Goal: Information Seeking & Learning: Check status

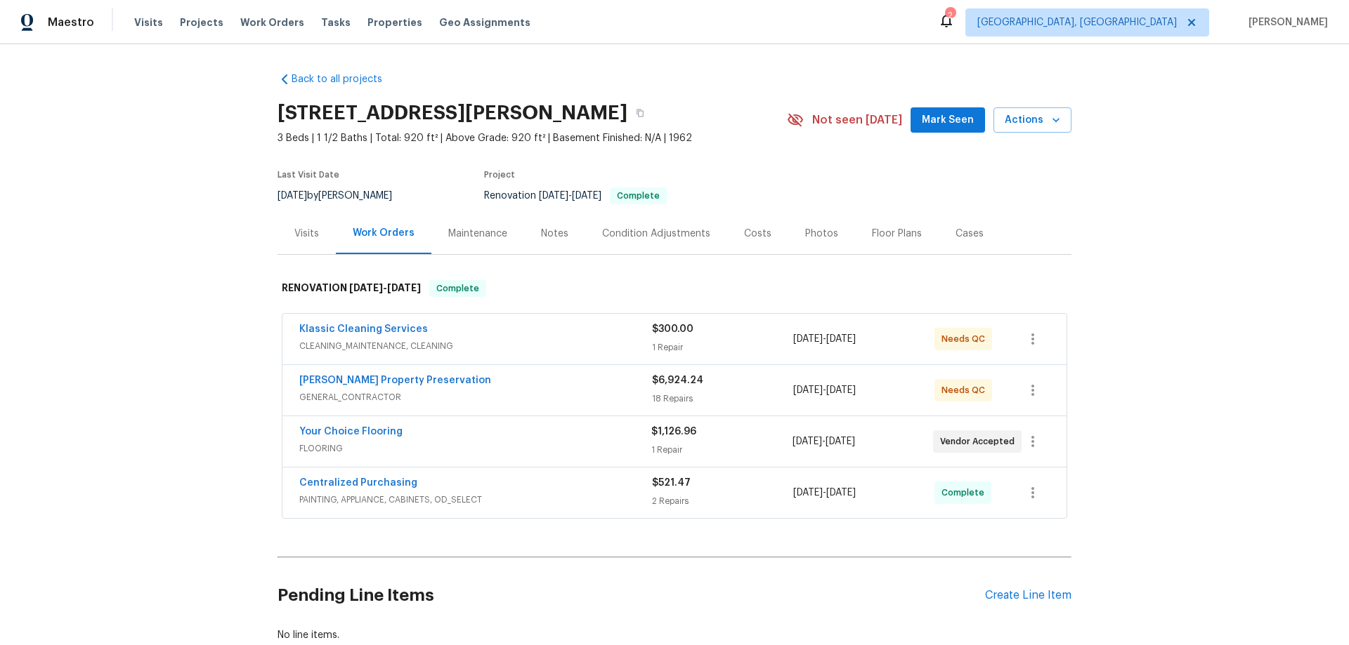
click at [225, 318] on div "Back to all projects [STREET_ADDRESS][PERSON_NAME] 3 Beds | 1 1/2 Baths | Total…" at bounding box center [674, 344] width 1349 height 601
click at [188, 216] on div "Back to all projects 1041 Hamilton Ave, Longwood, FL 32750 3 Beds | 1 1/2 Baths…" at bounding box center [674, 344] width 1349 height 601
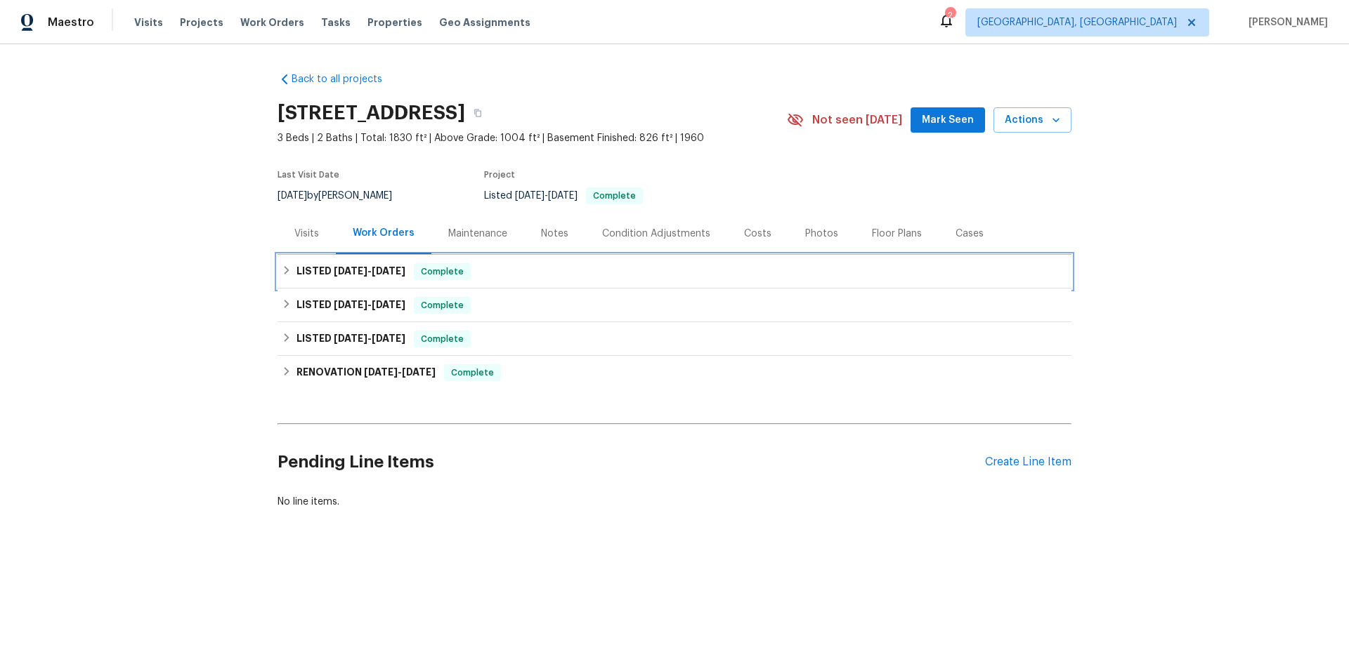
click at [290, 275] on div "LISTED 8/6/25 - 9/1/25 Complete" at bounding box center [674, 271] width 785 height 17
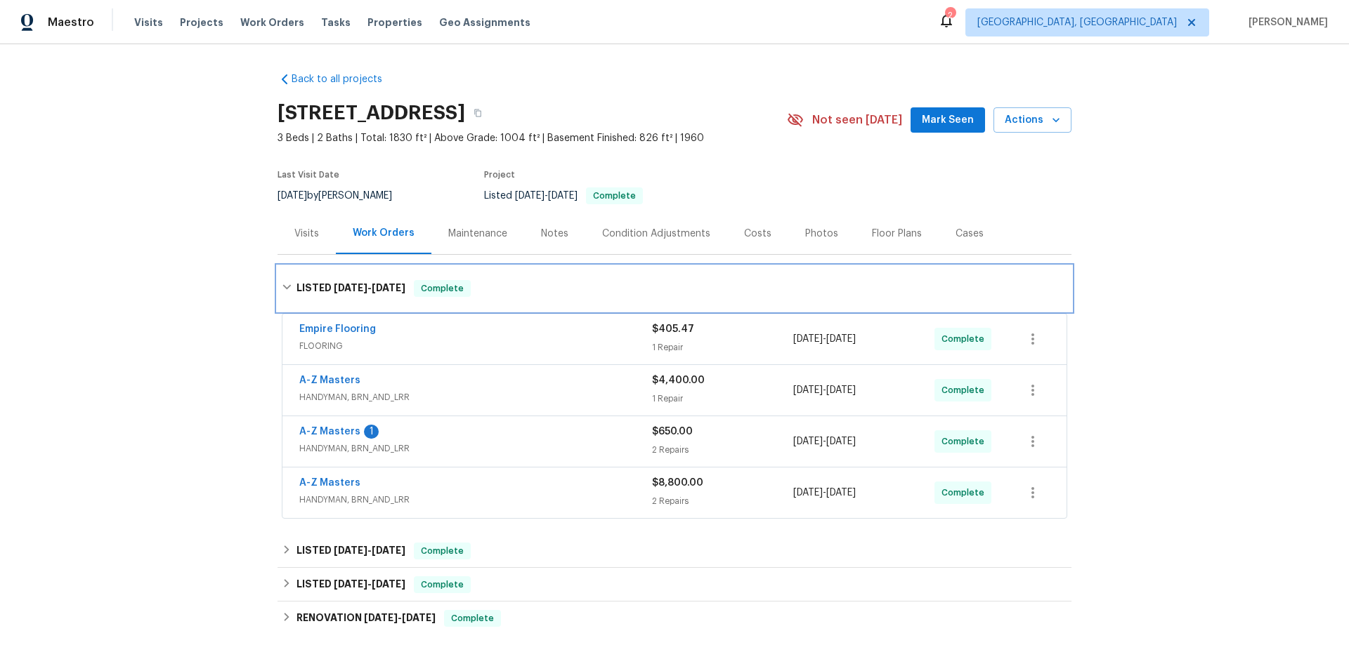
scroll to position [176, 0]
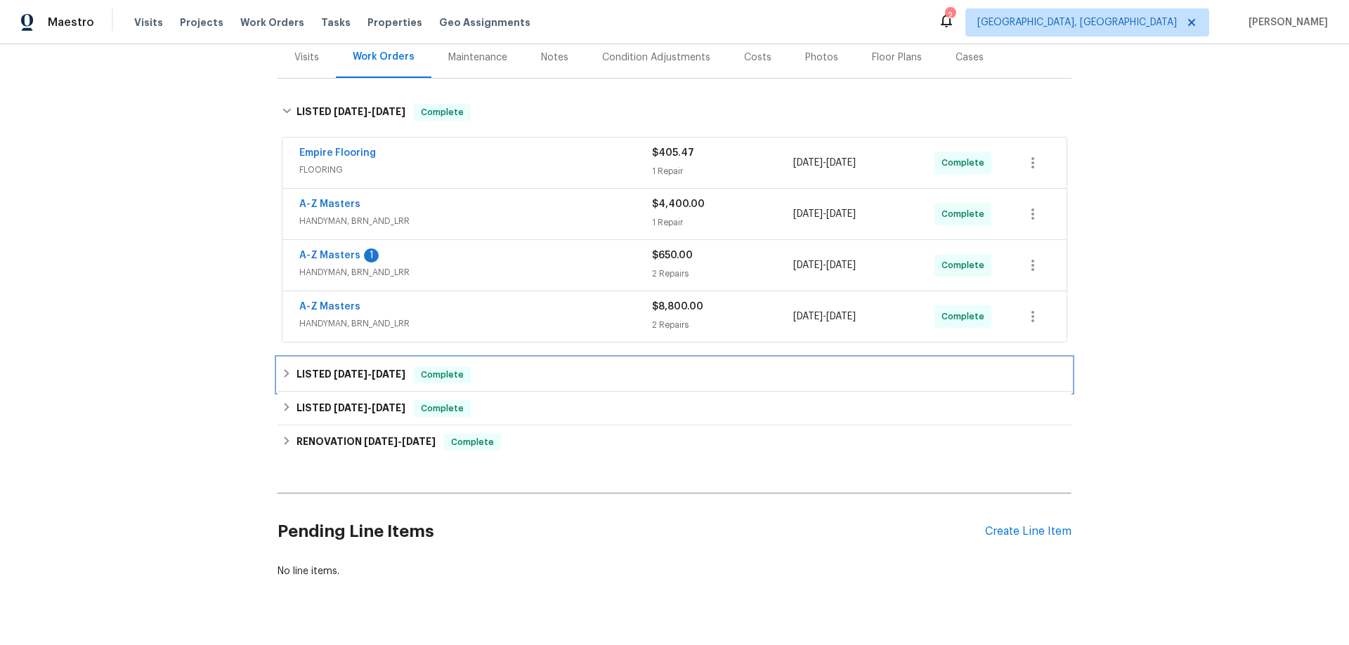
click at [306, 367] on h6 "LISTED 5/23/25 - 5/27/25" at bounding box center [350, 375] width 109 height 17
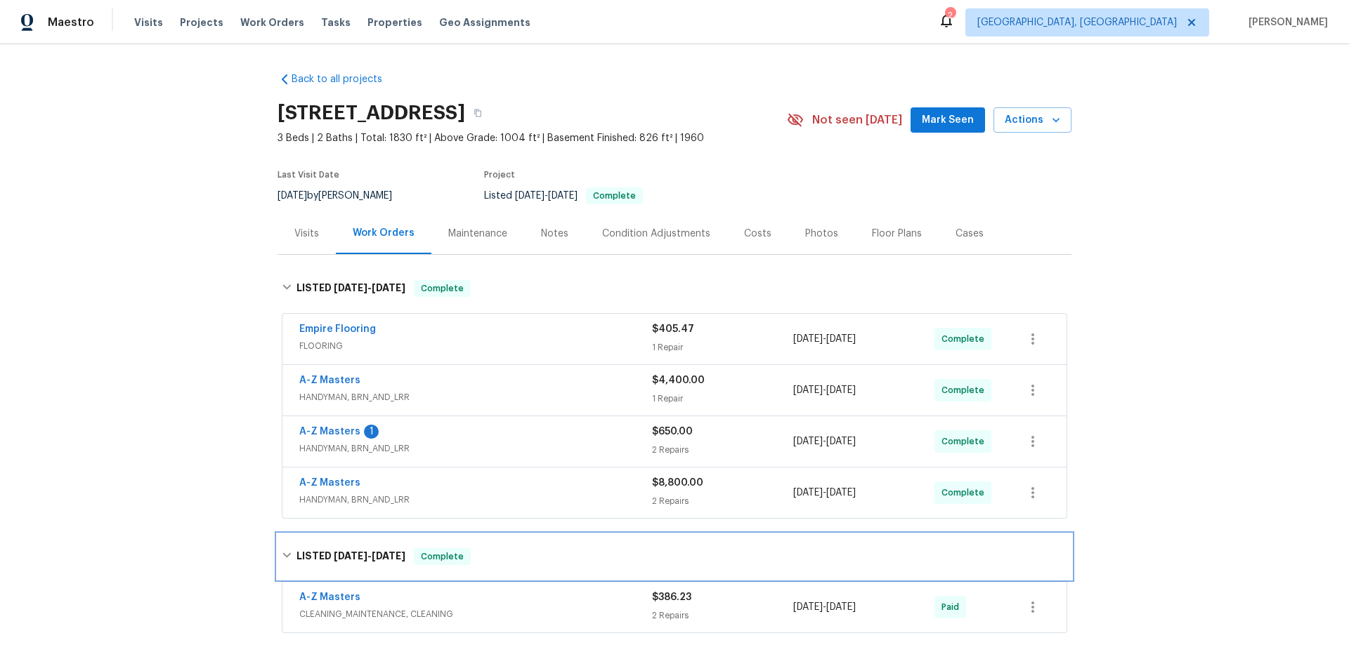
scroll to position [296, 0]
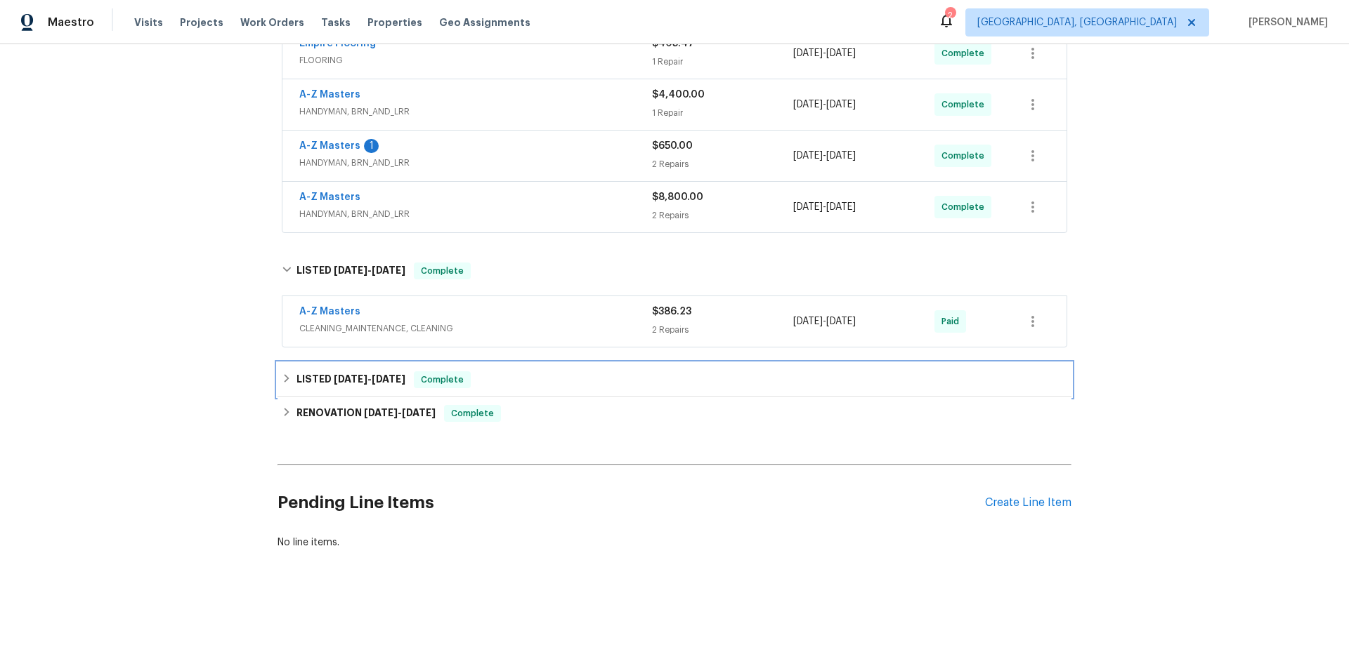
click at [303, 379] on div "LISTED 2/25/25 - 3/26/25 Complete" at bounding box center [674, 380] width 794 height 34
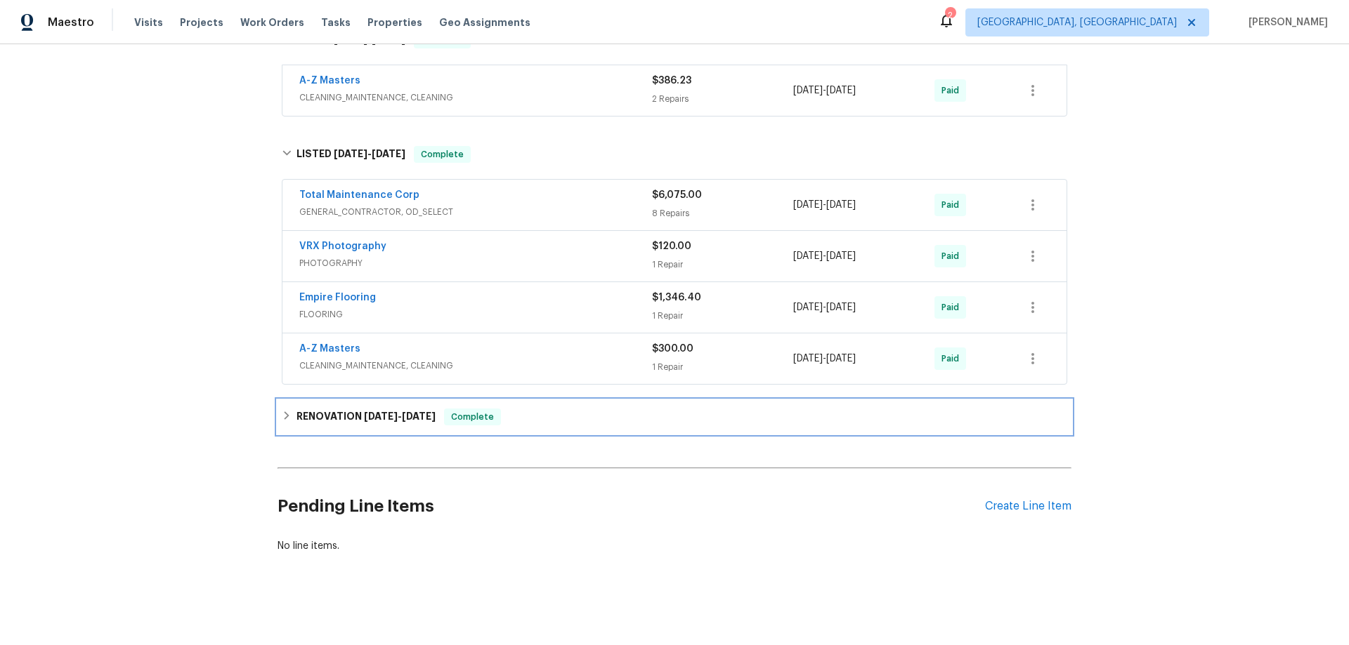
drag, startPoint x: 282, startPoint y: 416, endPoint x: 264, endPoint y: 366, distance: 53.8
click at [284, 416] on icon at bounding box center [286, 416] width 5 height 8
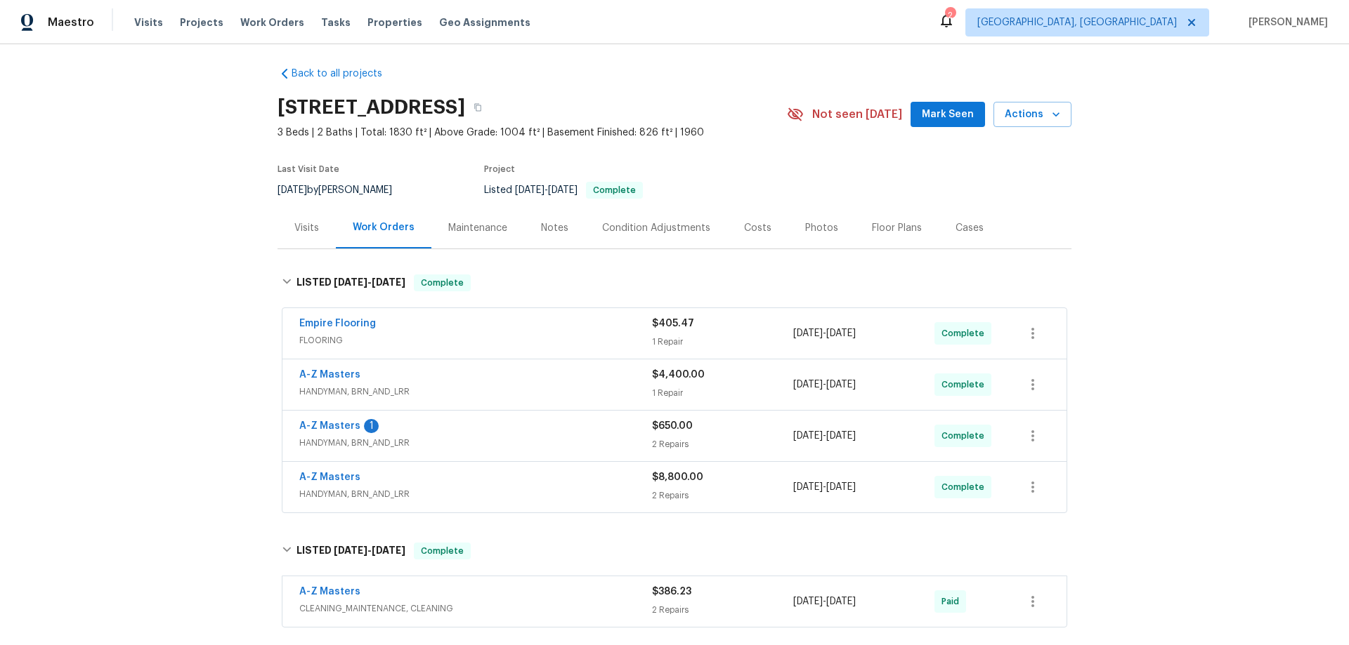
scroll to position [0, 0]
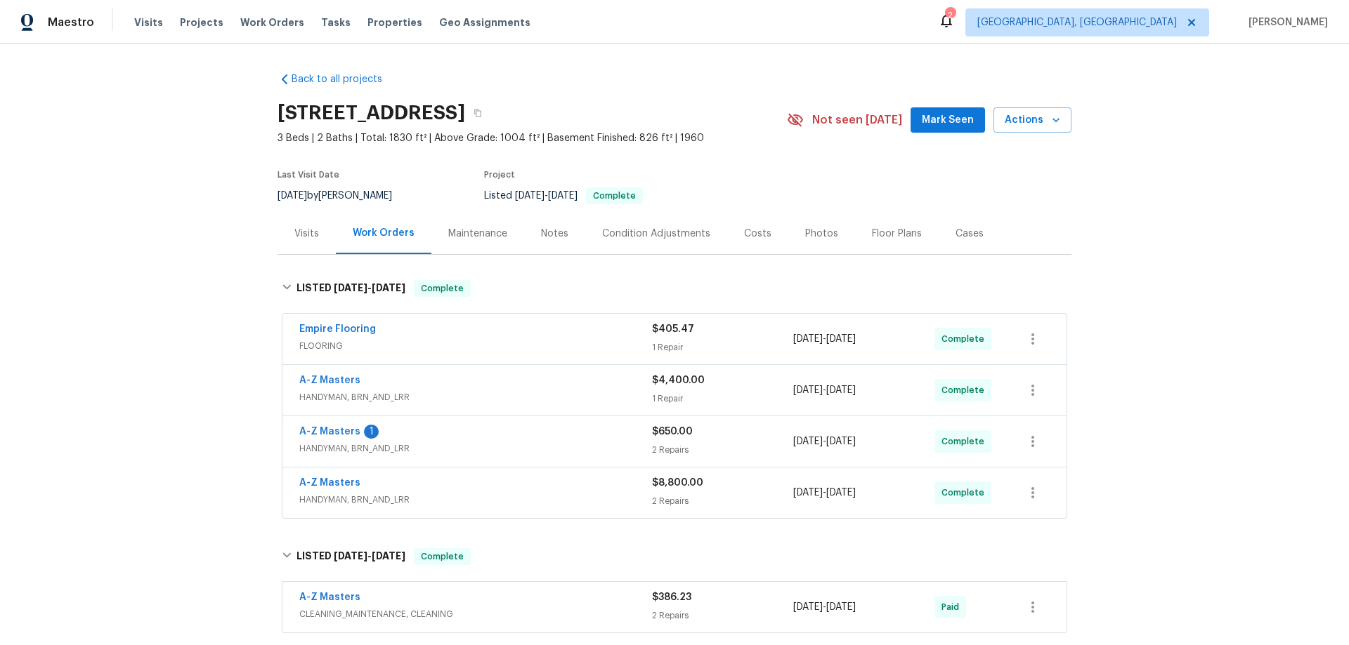
click at [120, 350] on div "Back to all projects 3802 Togo Rd, Spring Park, MN 55384 3 Beds | 2 Baths | Tot…" at bounding box center [674, 344] width 1349 height 601
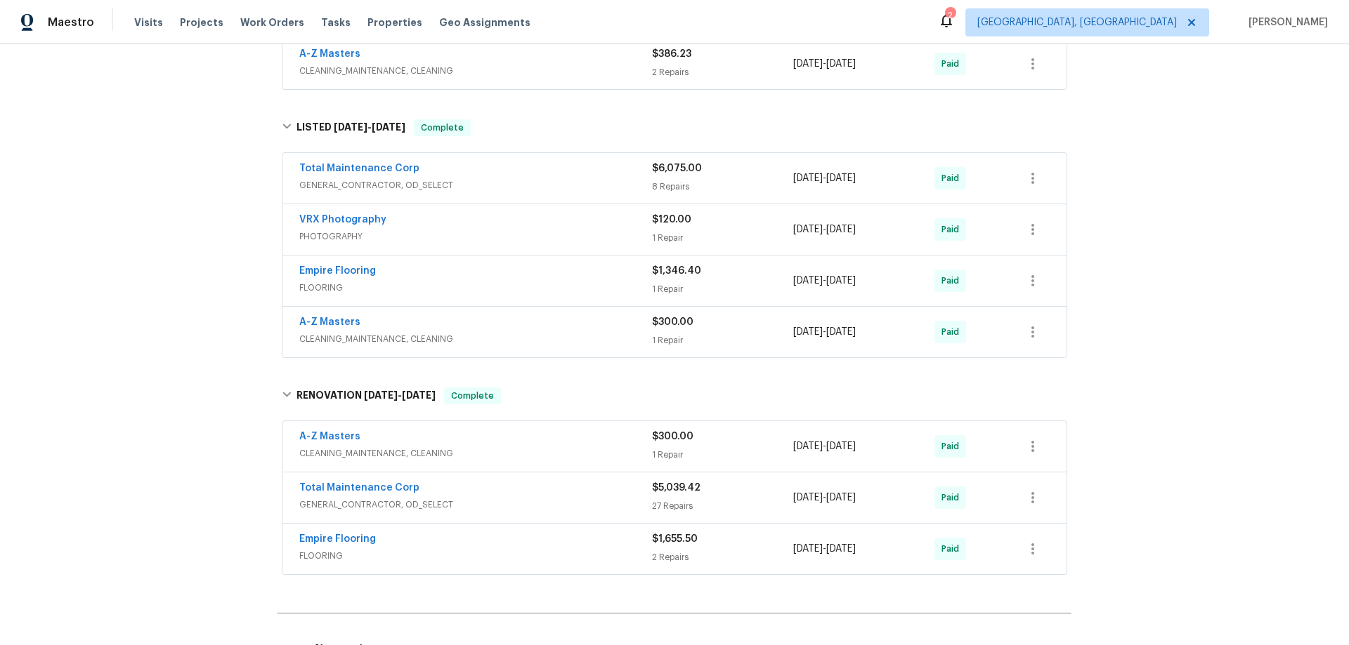
click at [129, 278] on div "Back to all projects 3802 Togo Rd, Spring Park, MN 55384 3 Beds | 2 Baths | Tot…" at bounding box center [674, 344] width 1349 height 601
click at [132, 223] on div "Back to all projects 3802 Togo Rd, Spring Park, MN 55384 3 Beds | 2 Baths | Tot…" at bounding box center [674, 344] width 1349 height 601
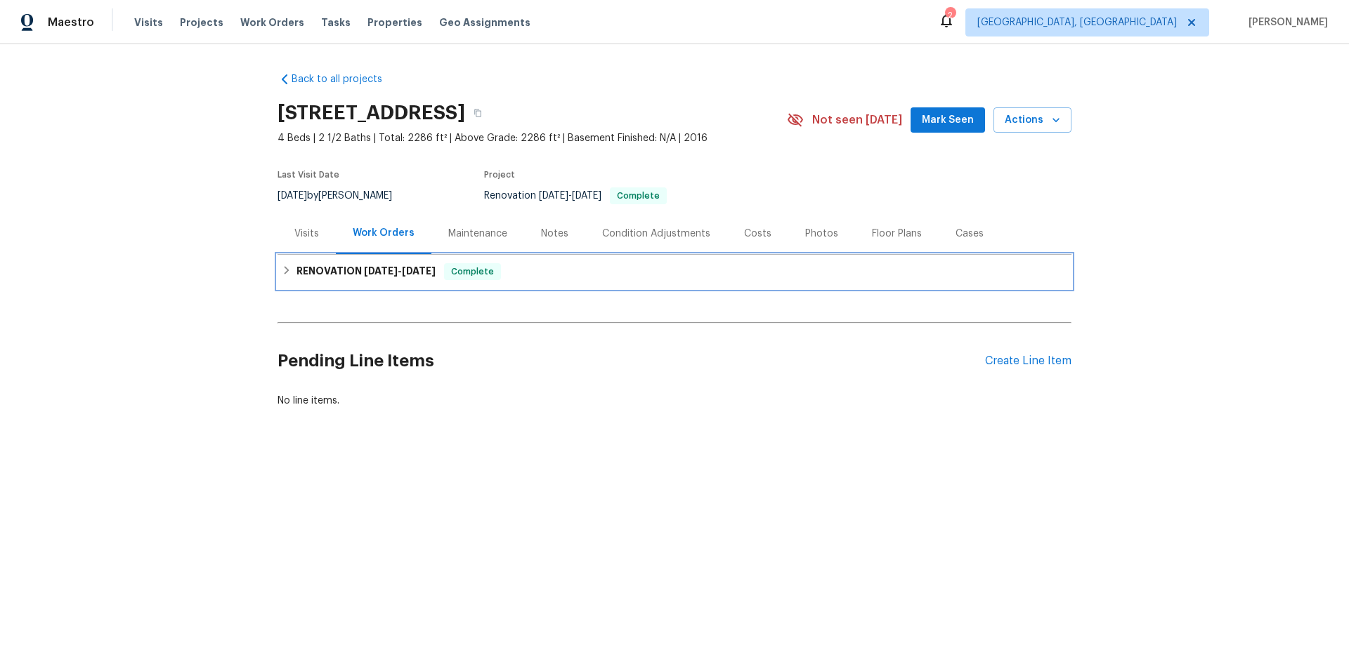
click at [282, 275] on icon at bounding box center [287, 270] width 10 height 10
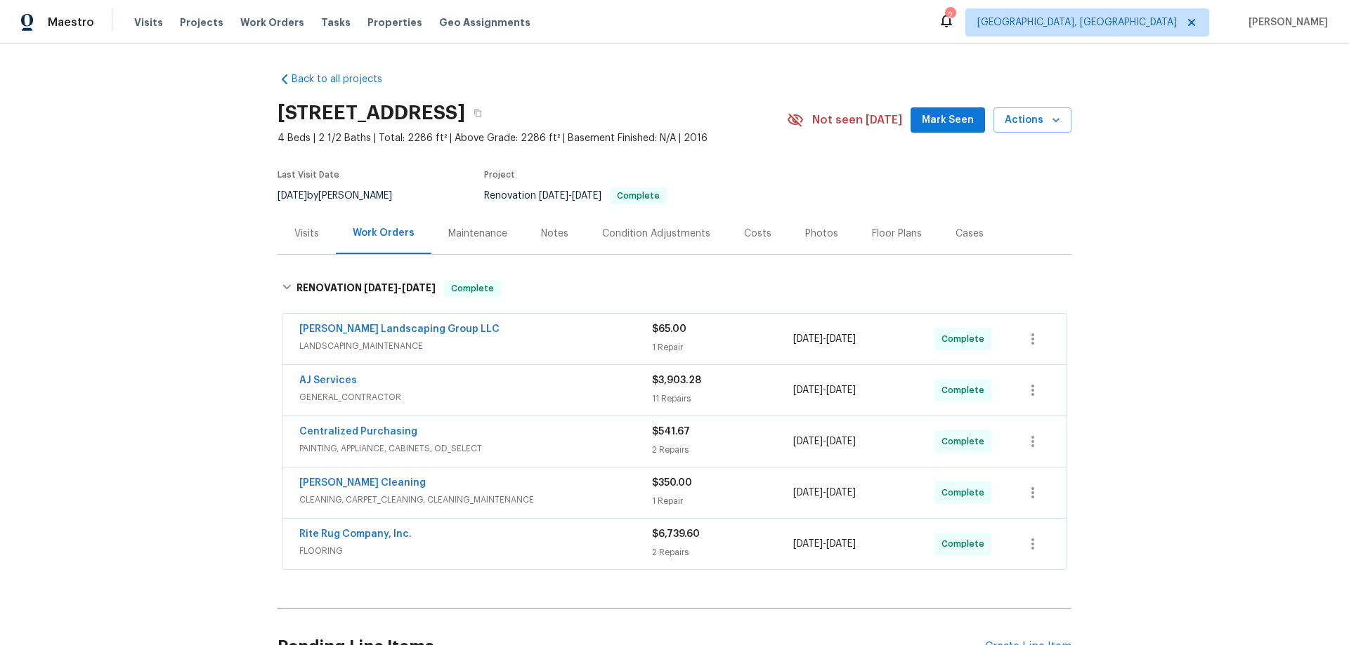
click at [195, 231] on div "Back to all projects 2817 Winterberry Dr, Columbia, TN 38401 4 Beds | 2 1/2 Bat…" at bounding box center [674, 344] width 1349 height 601
click at [107, 197] on div "Back to all projects 2817 Winterberry Dr, Columbia, TN 38401 4 Beds | 2 1/2 Bat…" at bounding box center [674, 344] width 1349 height 601
click at [226, 237] on div "Back to all projects 2817 Winterberry Dr, Columbia, TN 38401 4 Beds | 2 1/2 Bat…" at bounding box center [674, 344] width 1349 height 601
click at [156, 236] on div "Back to all projects 2817 Winterberry Dr, Columbia, TN 38401 4 Beds | 2 1/2 Bat…" at bounding box center [674, 344] width 1349 height 601
click at [156, 189] on div "Back to all projects 2817 Winterberry Dr, Columbia, TN 38401 4 Beds | 2 1/2 Bat…" at bounding box center [674, 344] width 1349 height 601
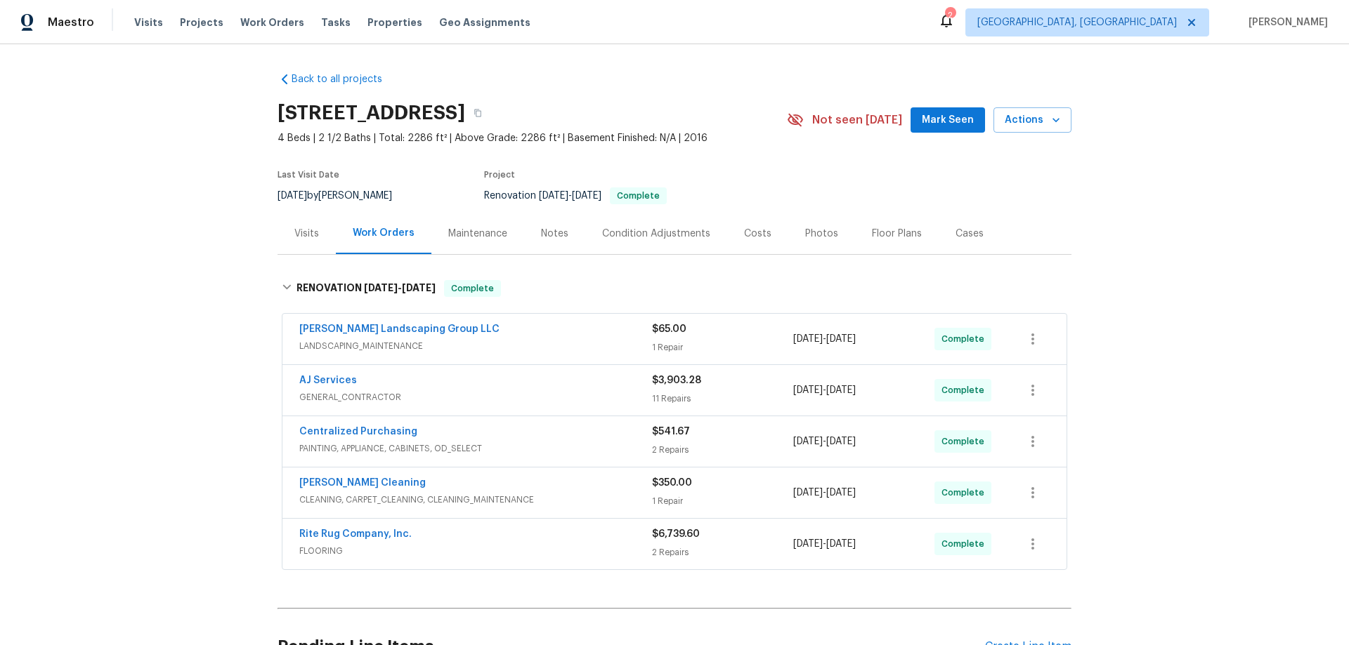
click at [171, 331] on div "Back to all projects 2817 Winterberry Dr, Columbia, TN 38401 4 Beds | 2 1/2 Bat…" at bounding box center [674, 344] width 1349 height 601
click at [221, 237] on div "Back to all projects 2817 Winterberry Dr, Columbia, TN 38401 4 Beds | 2 1/2 Bat…" at bounding box center [674, 344] width 1349 height 601
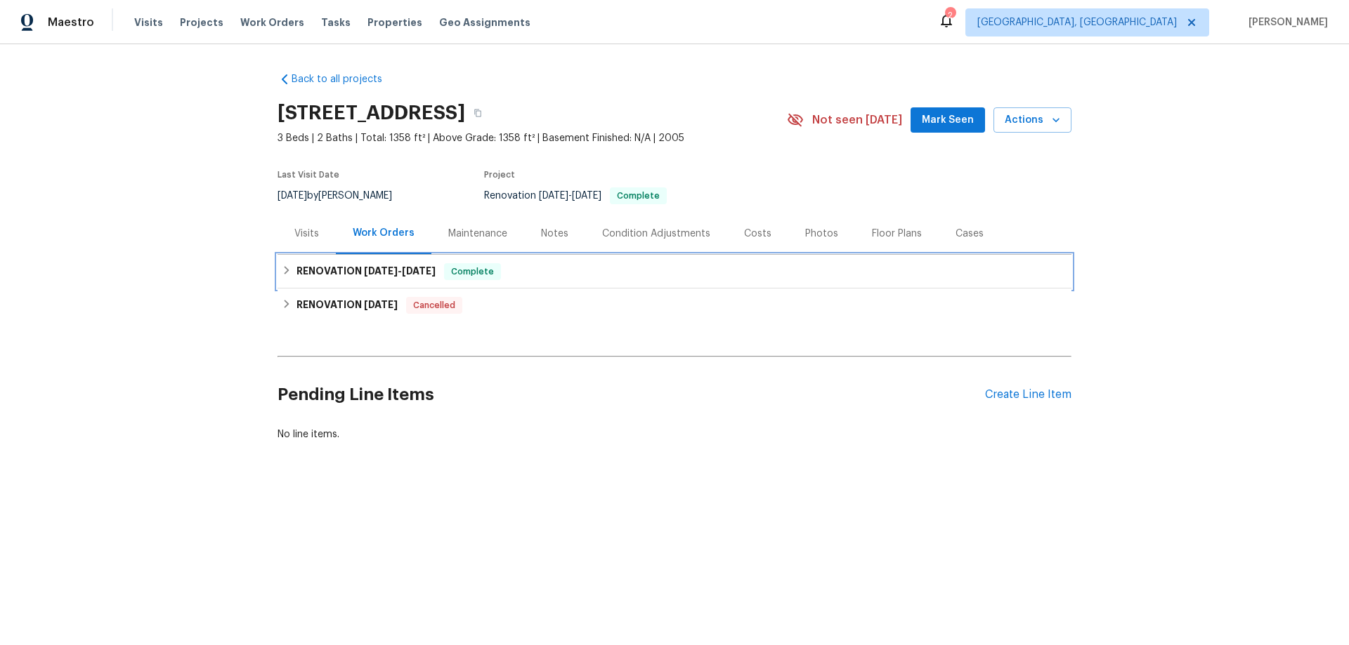
click at [297, 269] on h6 "RENOVATION 8/19/25 - 9/2/25" at bounding box center [365, 271] width 139 height 17
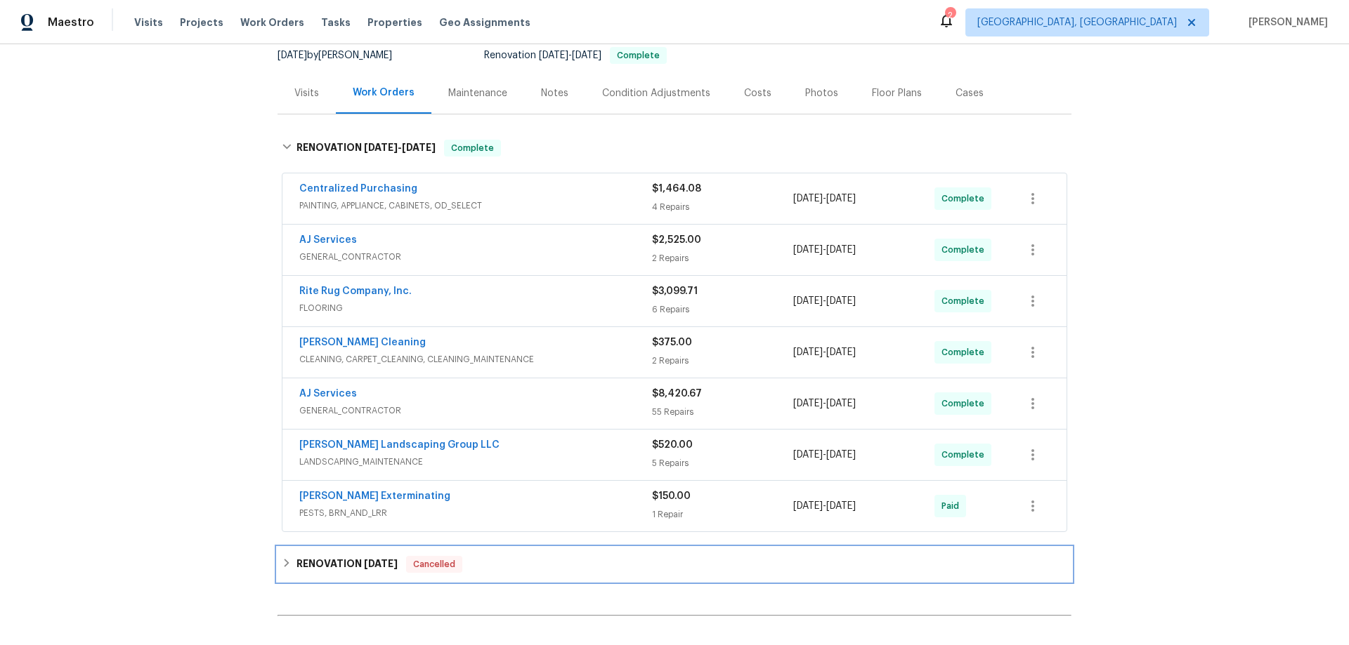
click at [296, 575] on div "RENOVATION 6/23/25 Cancelled" at bounding box center [674, 565] width 794 height 34
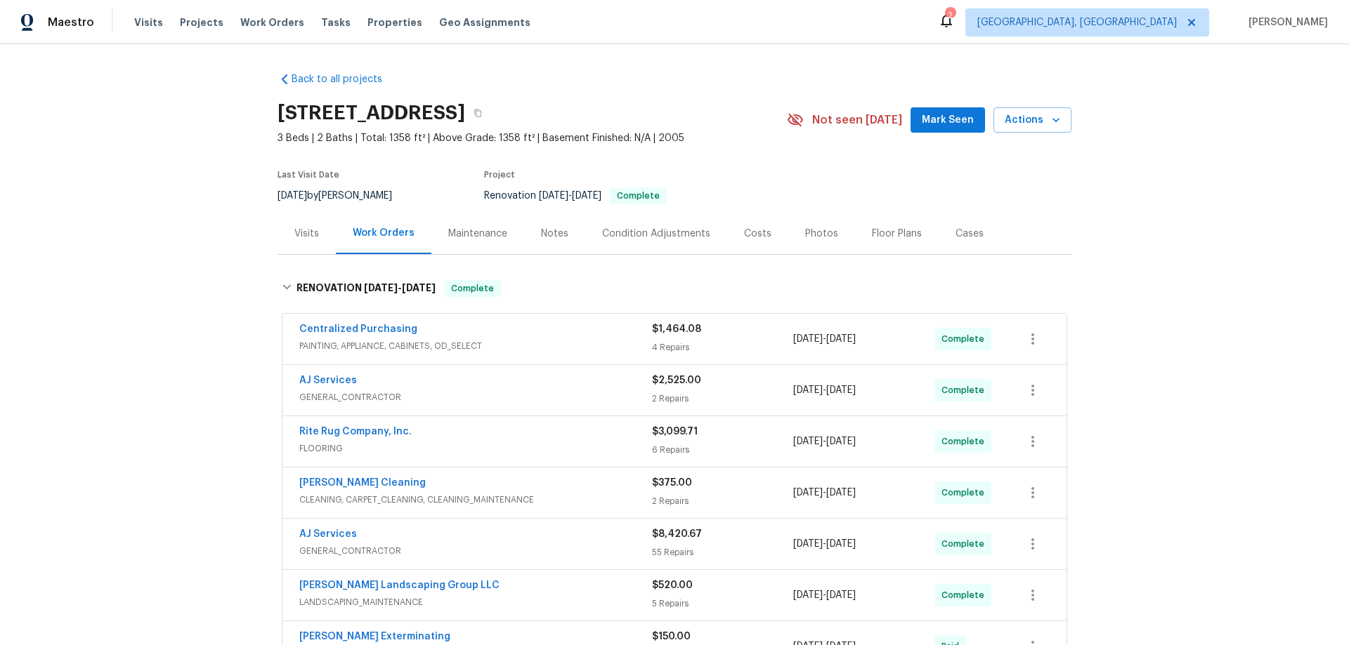
click at [167, 162] on div "Back to all projects 106 Cottonwood Dr, Shelbyville, TN 37160 3 Beds | 2 Baths …" at bounding box center [674, 344] width 1349 height 601
click at [240, 270] on div "Back to all projects 106 Cottonwood Dr, Shelbyville, TN 37160 3 Beds | 2 Baths …" at bounding box center [674, 344] width 1349 height 601
click at [170, 289] on div "Back to all projects 106 Cottonwood Dr, Shelbyville, TN 37160 3 Beds | 2 Baths …" at bounding box center [674, 344] width 1349 height 601
click at [114, 232] on div "Back to all projects 106 Cottonwood Dr, Shelbyville, TN 37160 3 Beds | 2 Baths …" at bounding box center [674, 344] width 1349 height 601
click at [227, 232] on div "Back to all projects 106 Cottonwood Dr, Shelbyville, TN 37160 3 Beds | 2 Baths …" at bounding box center [674, 344] width 1349 height 601
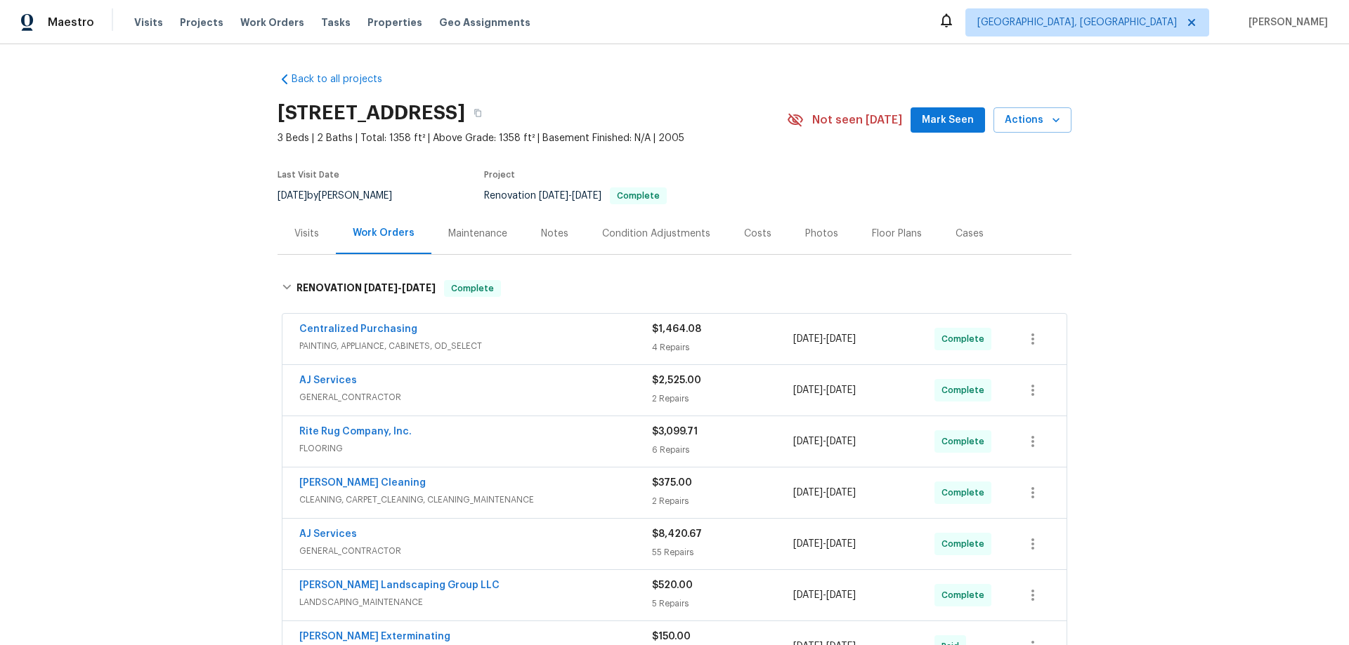
click at [173, 208] on div "Back to all projects 106 Cottonwood Dr, Shelbyville, TN 37160 3 Beds | 2 Baths …" at bounding box center [674, 344] width 1349 height 601
click at [141, 261] on div "Back to all projects 106 Cottonwood Dr, Shelbyville, TN 37160 3 Beds | 2 Baths …" at bounding box center [674, 344] width 1349 height 601
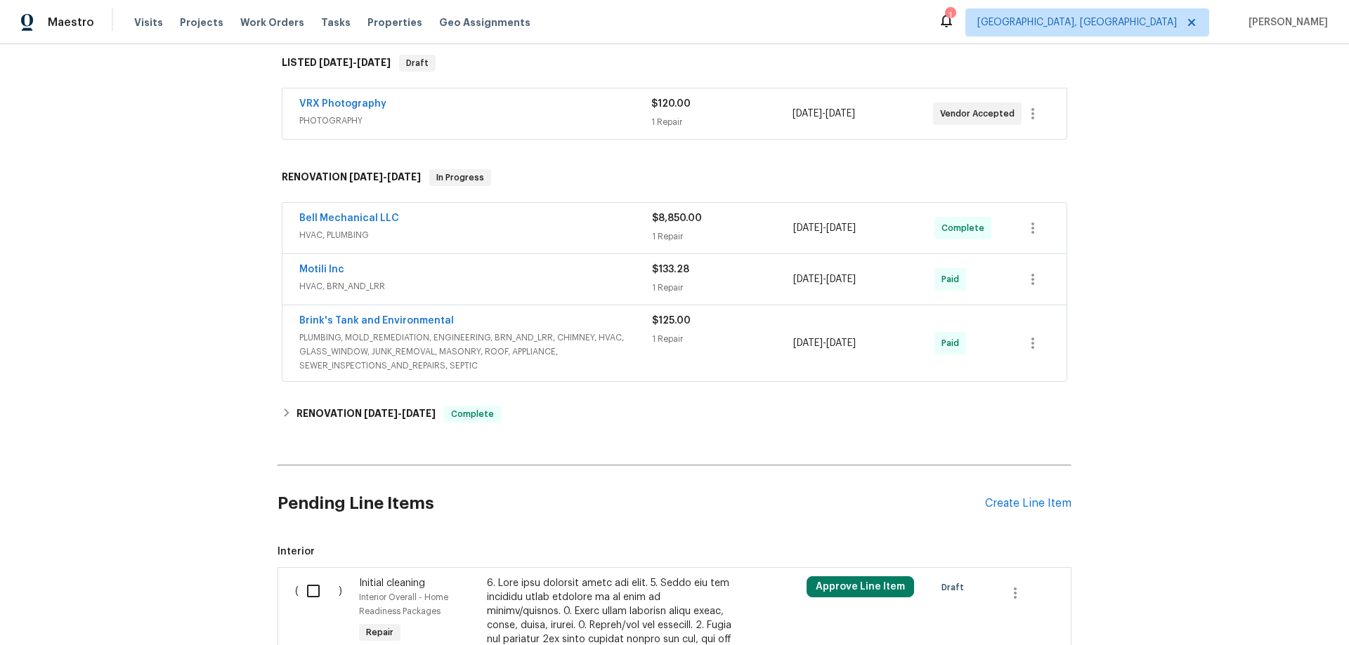
scroll to position [421, 0]
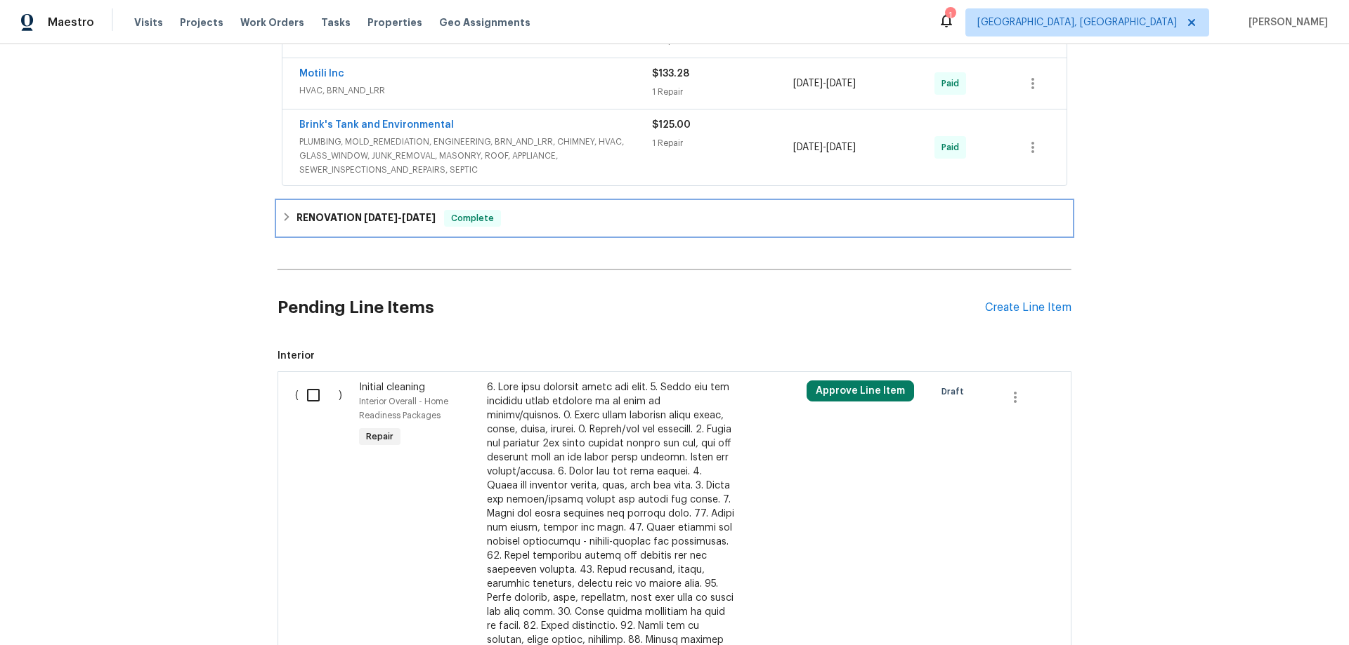
drag, startPoint x: 282, startPoint y: 214, endPoint x: 218, endPoint y: 267, distance: 82.8
click at [283, 214] on icon at bounding box center [287, 217] width 10 height 10
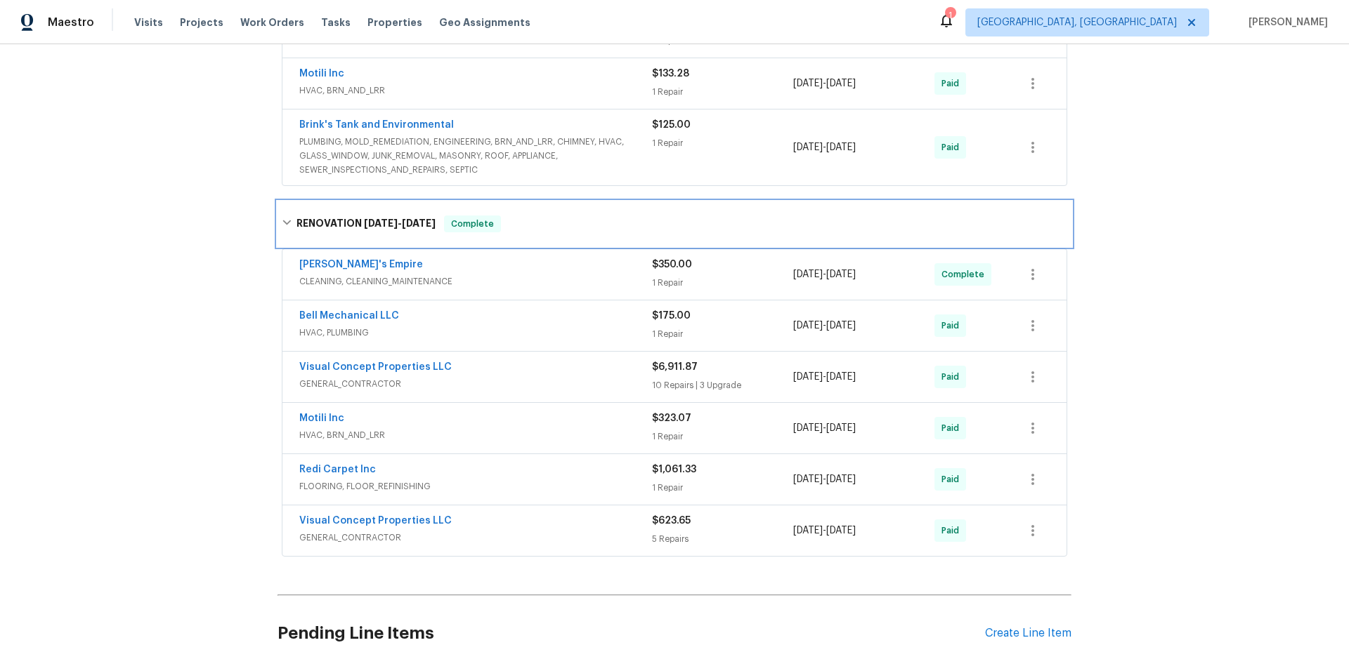
scroll to position [0, 0]
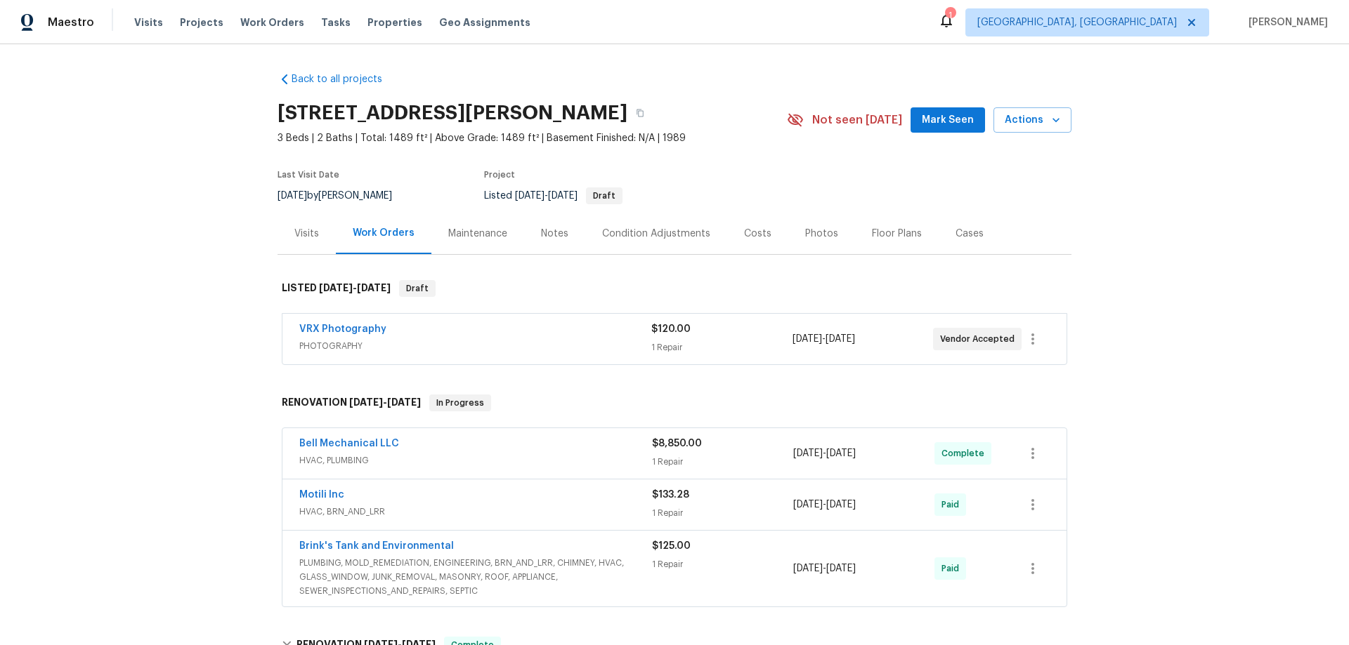
click at [211, 287] on div "Back to all projects [STREET_ADDRESS][PERSON_NAME] 3 Beds | 2 Baths | Total: 14…" at bounding box center [674, 344] width 1349 height 601
click at [185, 306] on div "Back to all projects [STREET_ADDRESS][PERSON_NAME] 3 Beds | 2 Baths | Total: 14…" at bounding box center [674, 344] width 1349 height 601
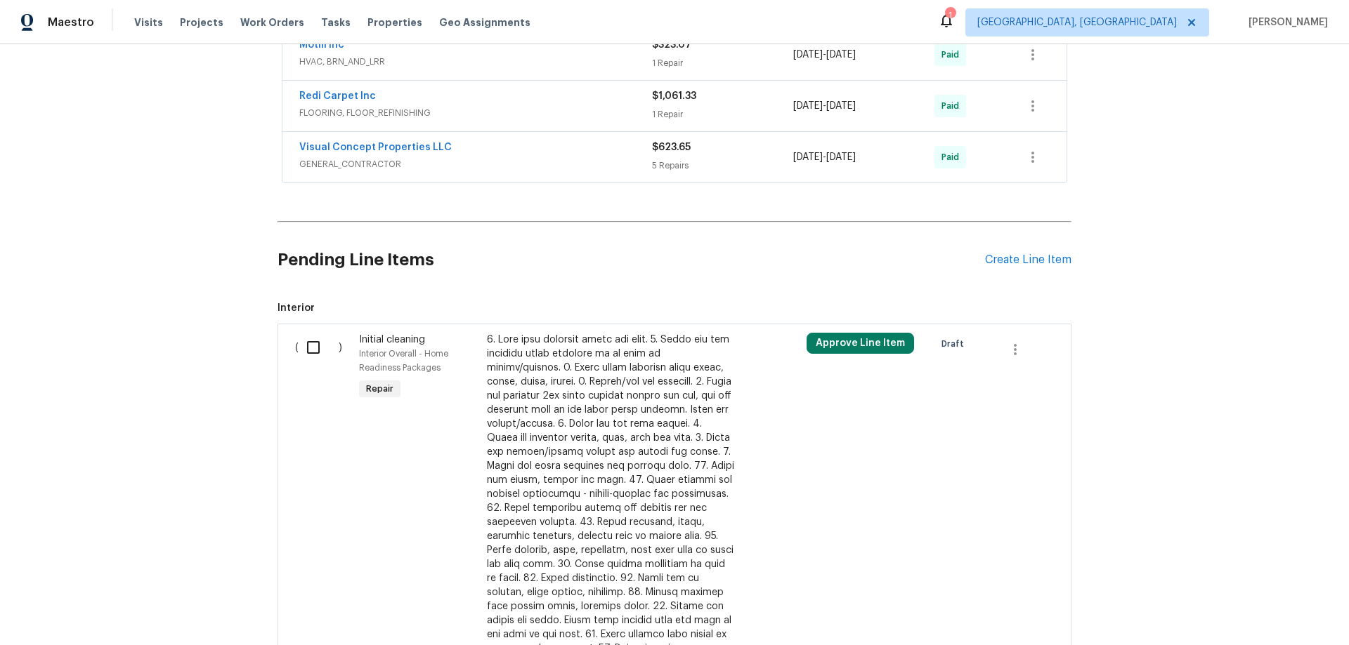
scroll to position [364, 0]
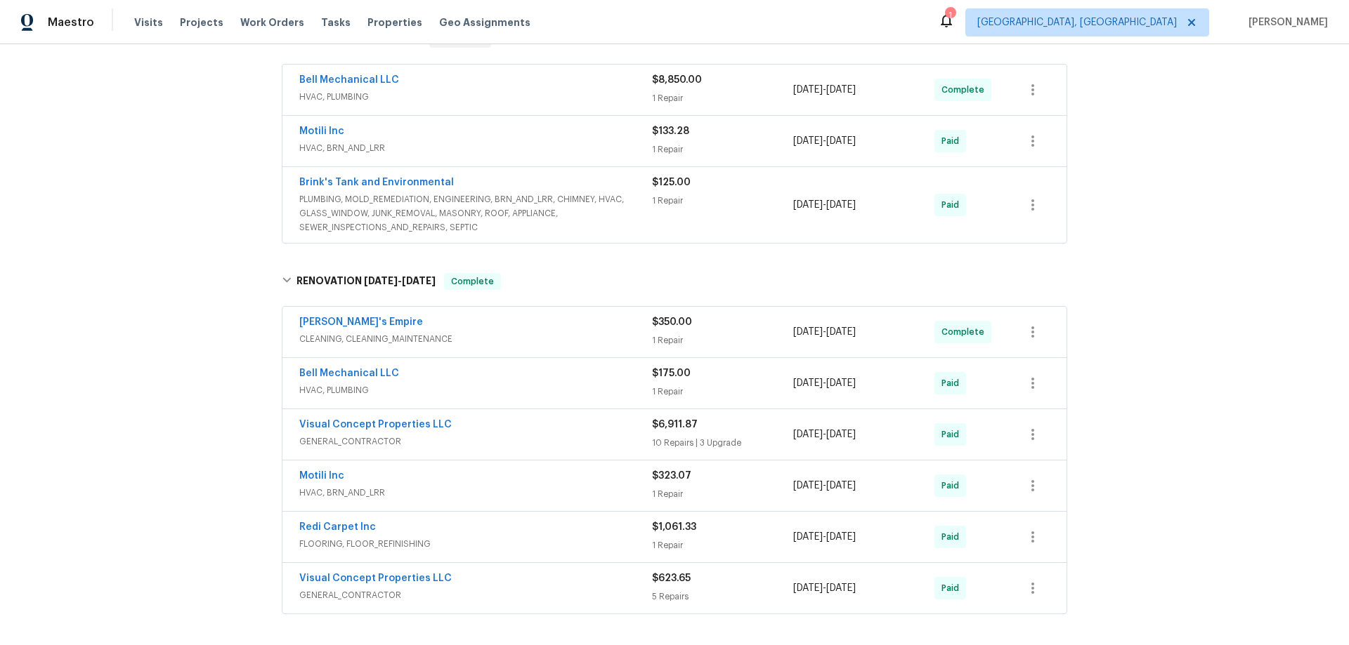
click at [185, 281] on div "Back to all projects [STREET_ADDRESS][PERSON_NAME] 3 Beds | 2 Baths | Total: 14…" at bounding box center [674, 344] width 1349 height 601
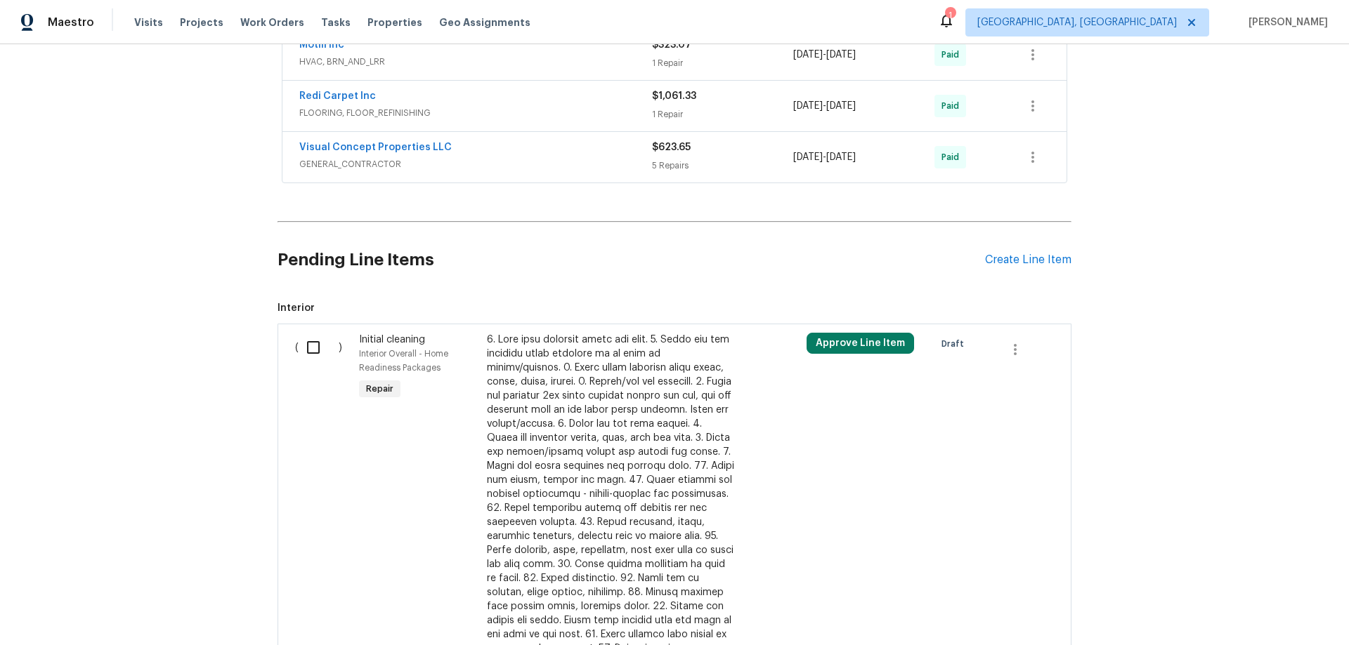
click at [161, 176] on div "Back to all projects [STREET_ADDRESS][PERSON_NAME] 3 Beds | 2 Baths | Total: 14…" at bounding box center [674, 344] width 1349 height 601
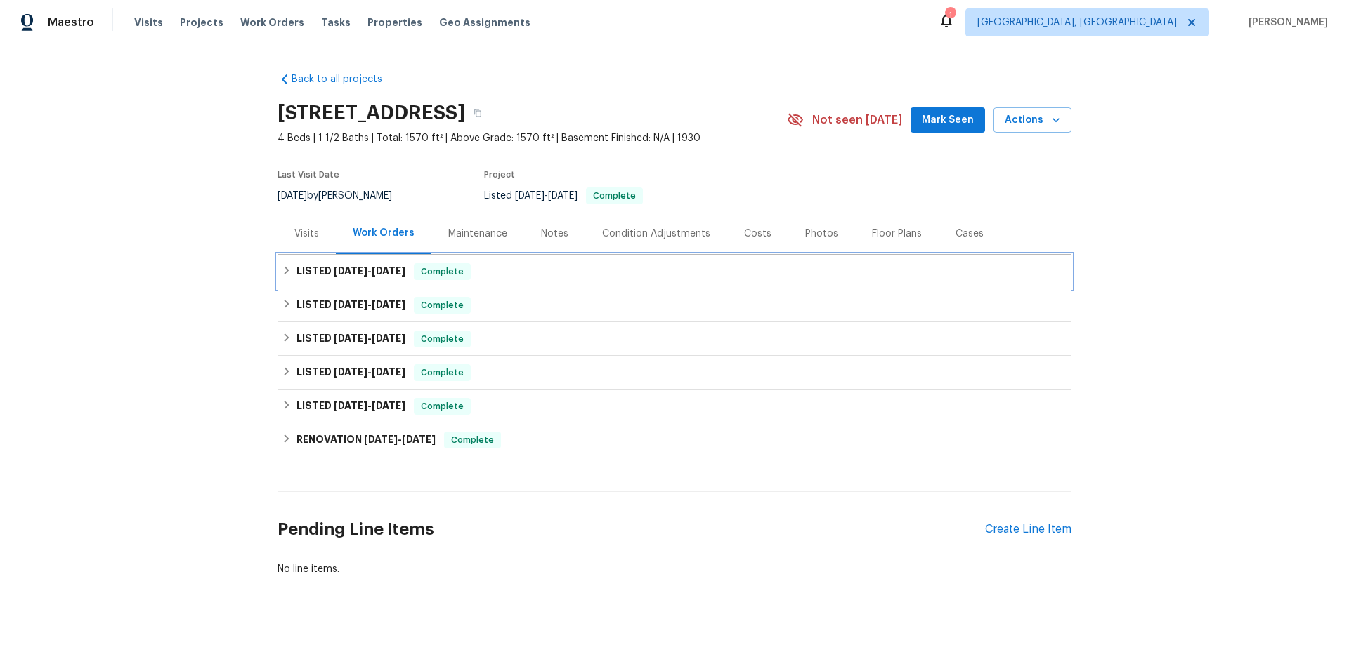
click at [307, 269] on h6 "LISTED [DATE] - [DATE]" at bounding box center [350, 271] width 109 height 17
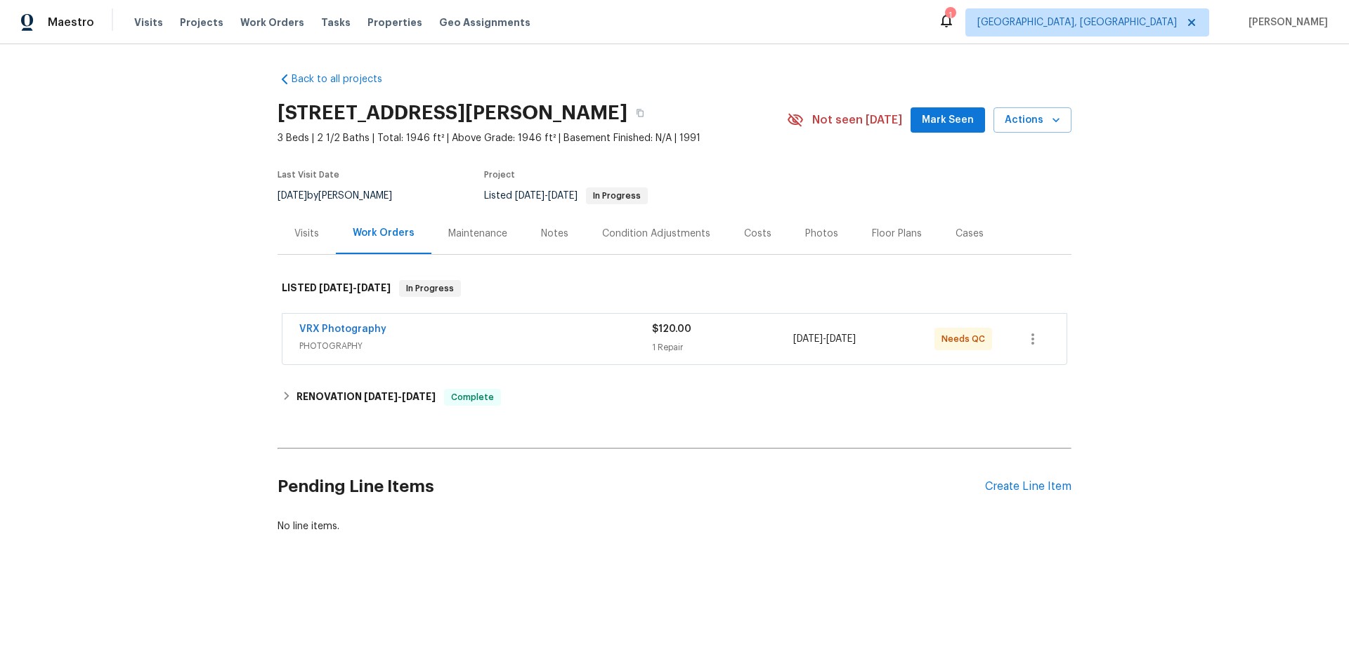
click at [301, 239] on div "Visits" at bounding box center [306, 234] width 25 height 14
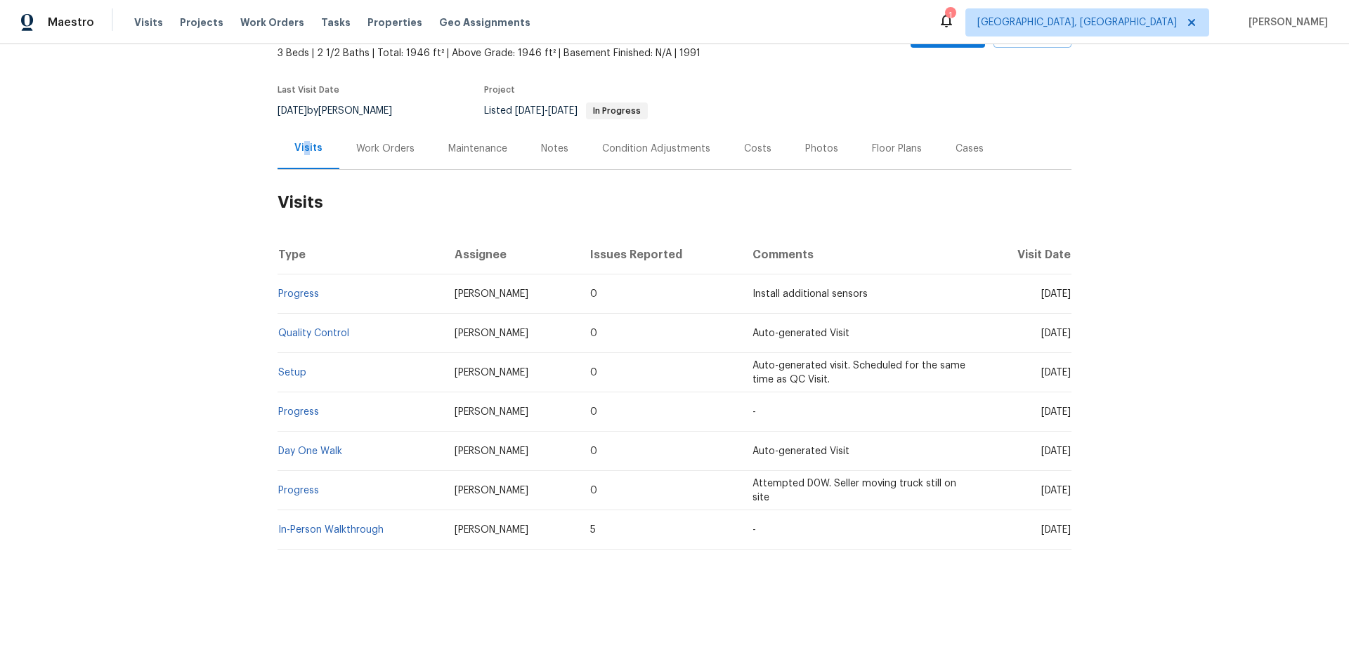
scroll to position [96, 0]
drag, startPoint x: 374, startPoint y: 145, endPoint x: 383, endPoint y: 242, distance: 97.4
click at [375, 145] on div "Work Orders" at bounding box center [385, 148] width 92 height 41
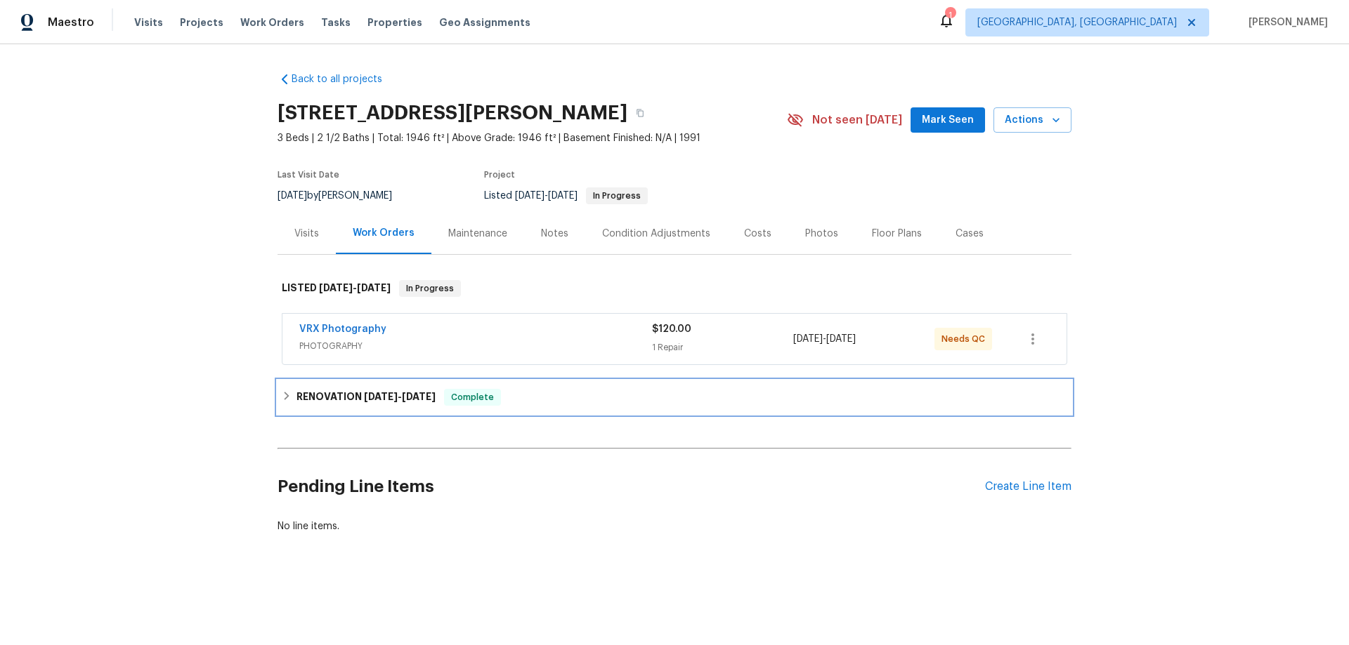
click at [303, 400] on h6 "RENOVATION 9/2/25 - 9/5/25" at bounding box center [365, 397] width 139 height 17
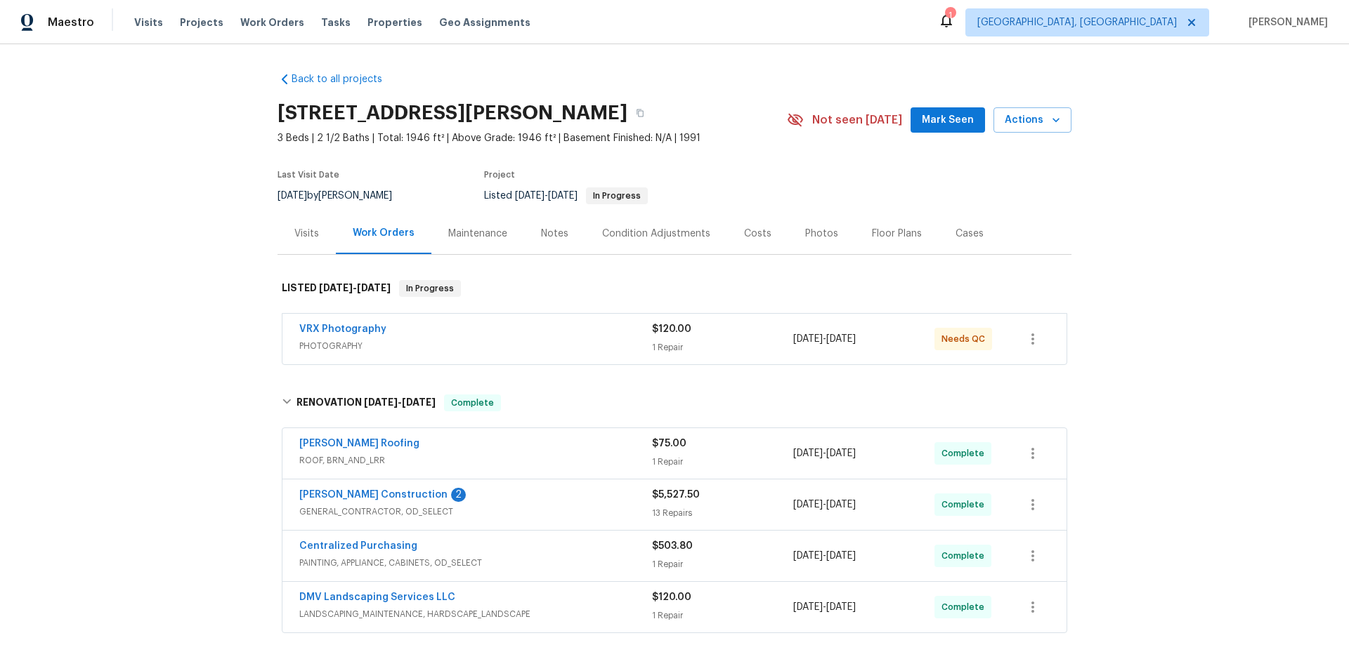
click at [223, 334] on div "Back to all projects 413 S Lake Mirage Dr, Gilbert, AZ 85233 3 Beds | 2 1/2 Bat…" at bounding box center [674, 344] width 1349 height 601
click at [191, 249] on div "Back to all projects 413 S Lake Mirage Dr, Gilbert, AZ 85233 3 Beds | 2 1/2 Bat…" at bounding box center [674, 344] width 1349 height 601
click at [221, 216] on div "Back to all projects 413 S Lake Mirage Dr, Gilbert, AZ 85233 3 Beds | 2 1/2 Bat…" at bounding box center [674, 344] width 1349 height 601
click at [208, 216] on div "Back to all projects 413 S Lake Mirage Dr, Gilbert, AZ 85233 3 Beds | 2 1/2 Bat…" at bounding box center [674, 344] width 1349 height 601
click at [158, 232] on div "Back to all projects 413 S Lake Mirage Dr, Gilbert, AZ 85233 3 Beds | 2 1/2 Bat…" at bounding box center [674, 344] width 1349 height 601
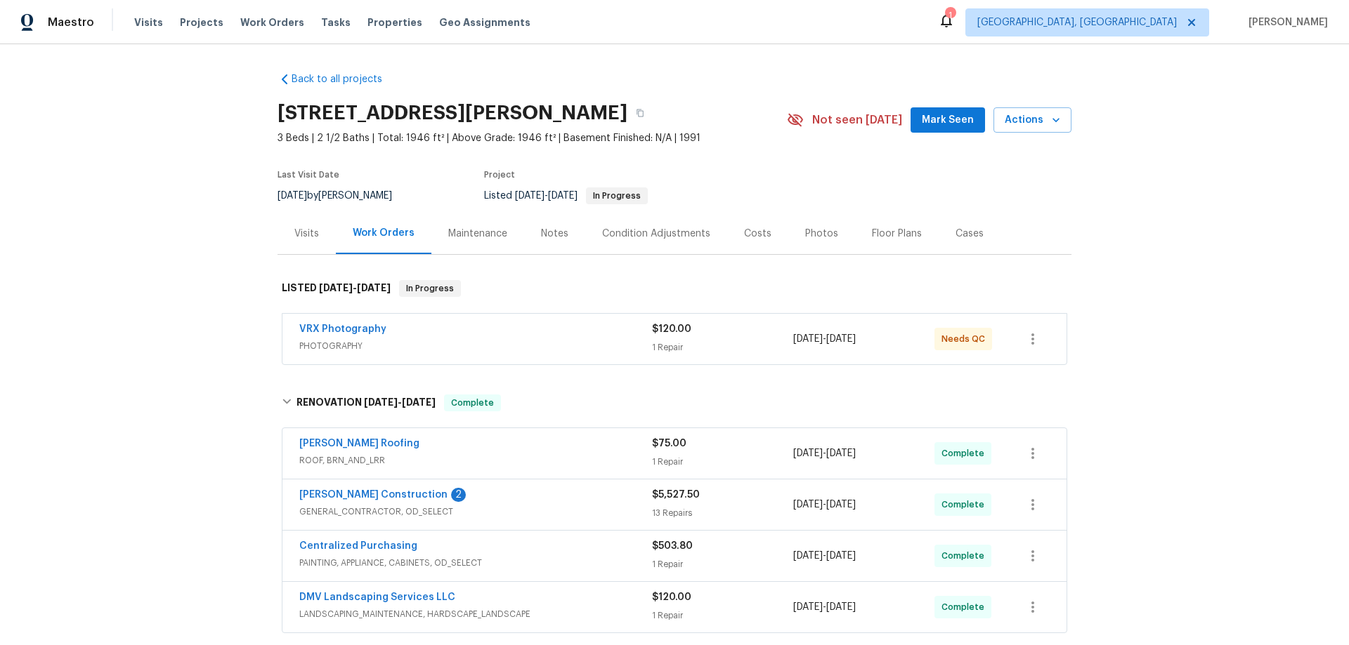
click at [183, 216] on div "Back to all projects 413 S Lake Mirage Dr, Gilbert, AZ 85233 3 Beds | 2 1/2 Bat…" at bounding box center [674, 344] width 1349 height 601
click at [188, 327] on div "Back to all projects 413 S Lake Mirage Dr, Gilbert, AZ 85233 3 Beds | 2 1/2 Bat…" at bounding box center [674, 344] width 1349 height 601
click at [197, 301] on div "Back to all projects 413 S Lake Mirage Dr, Gilbert, AZ 85233 3 Beds | 2 1/2 Bat…" at bounding box center [674, 344] width 1349 height 601
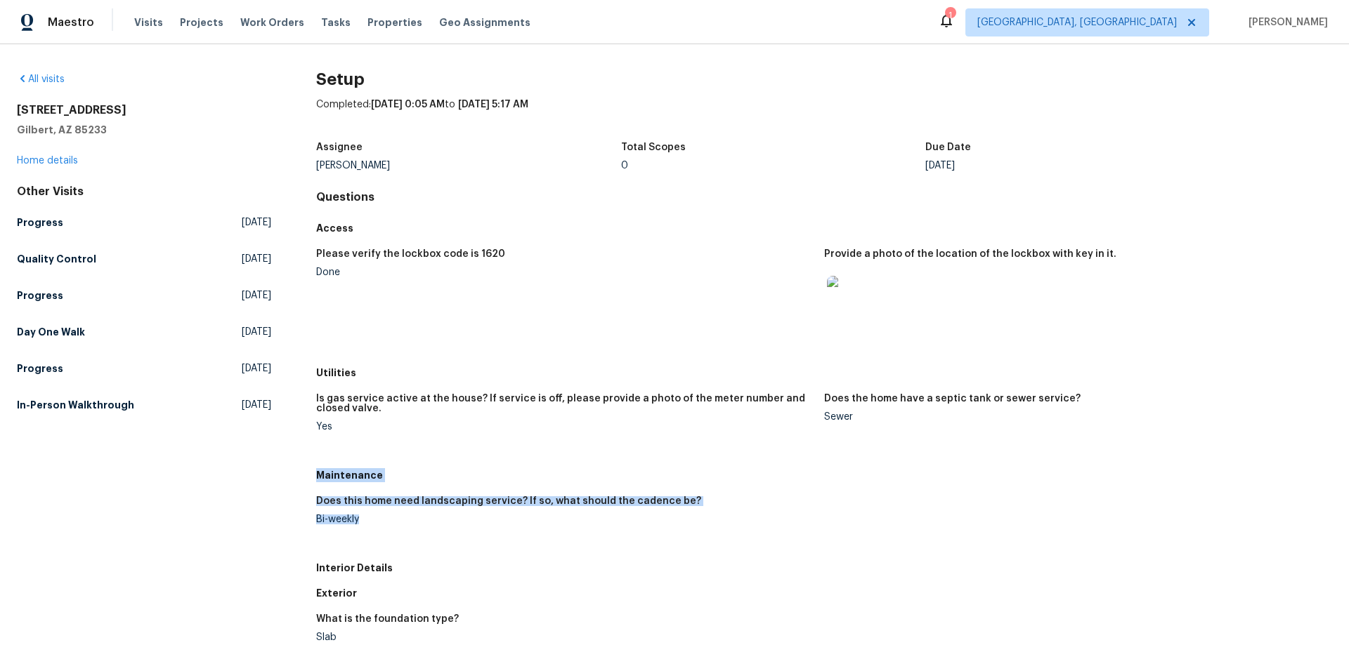
drag, startPoint x: 314, startPoint y: 474, endPoint x: 376, endPoint y: 530, distance: 84.1
click at [376, 533] on div "Maintenance Does this home need landscaping service? If so, what should the cad…" at bounding box center [824, 509] width 1016 height 93
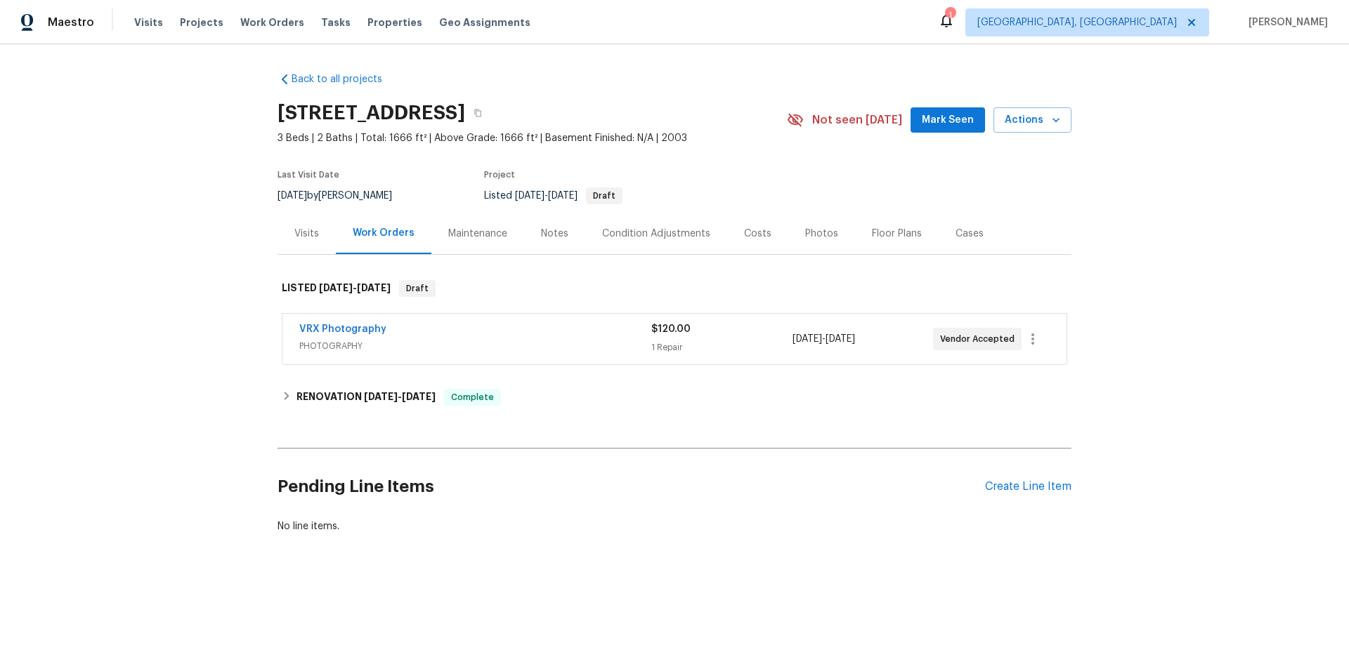
click at [299, 229] on div "Visits" at bounding box center [306, 234] width 25 height 14
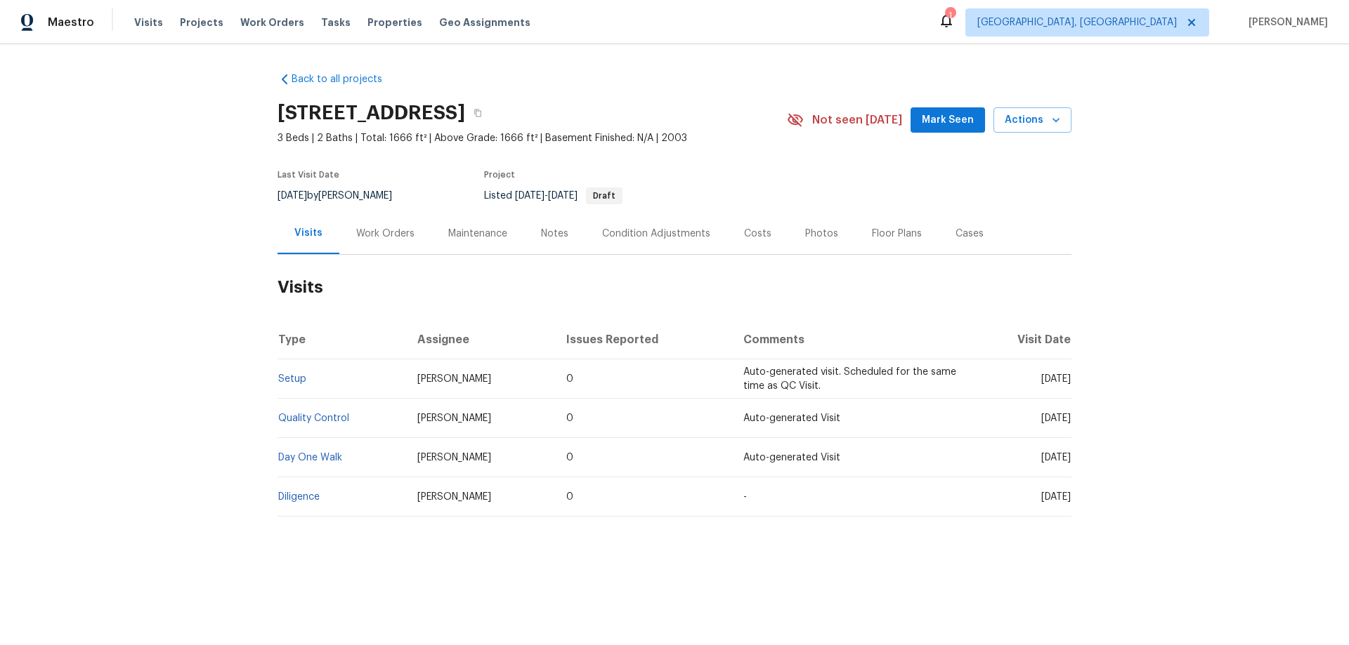
drag, startPoint x: 287, startPoint y: 381, endPoint x: 393, endPoint y: 224, distance: 189.7
click at [397, 223] on div "Work Orders" at bounding box center [385, 233] width 92 height 41
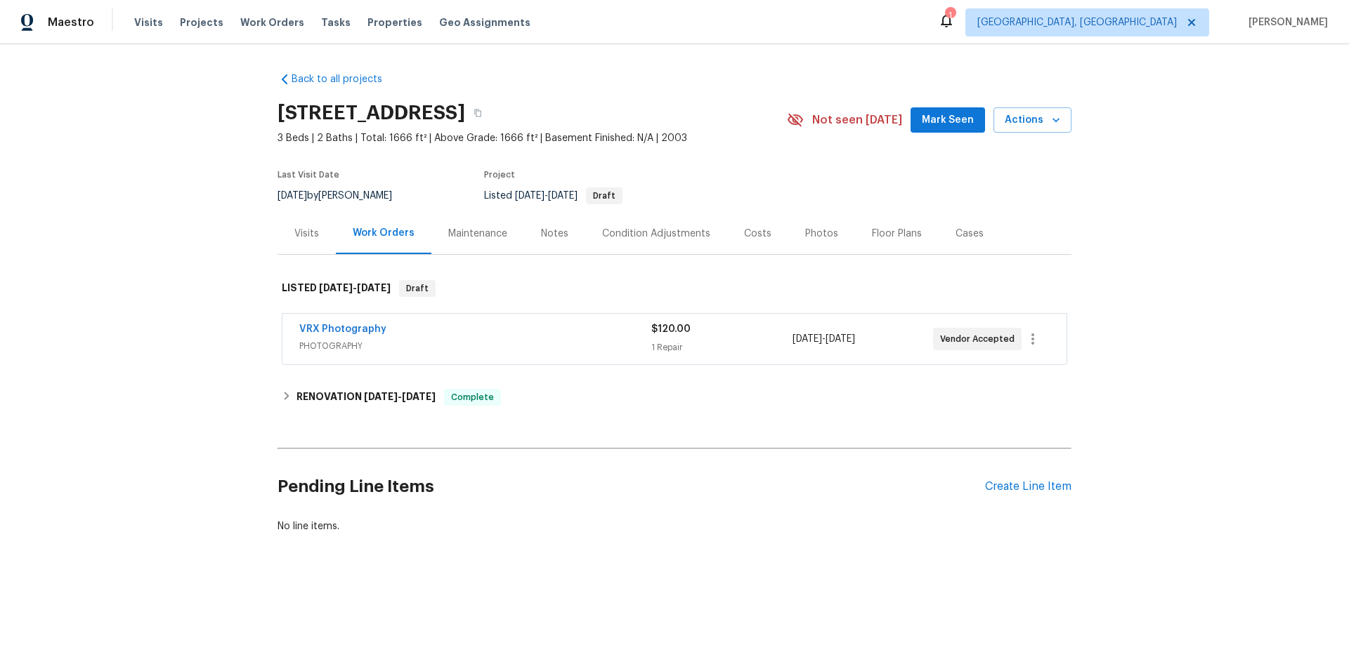
click at [284, 204] on div "9/5/2025 by Scott Nicol" at bounding box center [342, 196] width 131 height 17
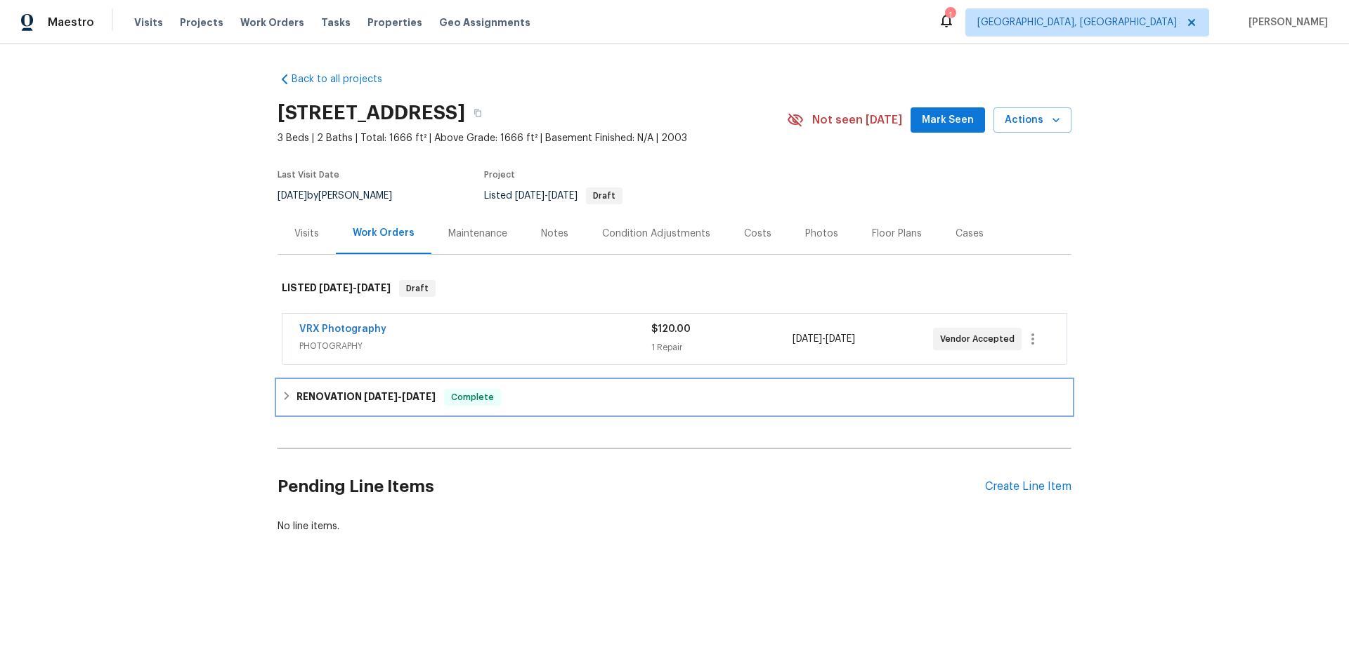
drag, startPoint x: 289, startPoint y: 400, endPoint x: 257, endPoint y: 399, distance: 31.6
click at [290, 400] on div "RENOVATION 9/2/25 - 9/16/25 Complete" at bounding box center [674, 397] width 785 height 17
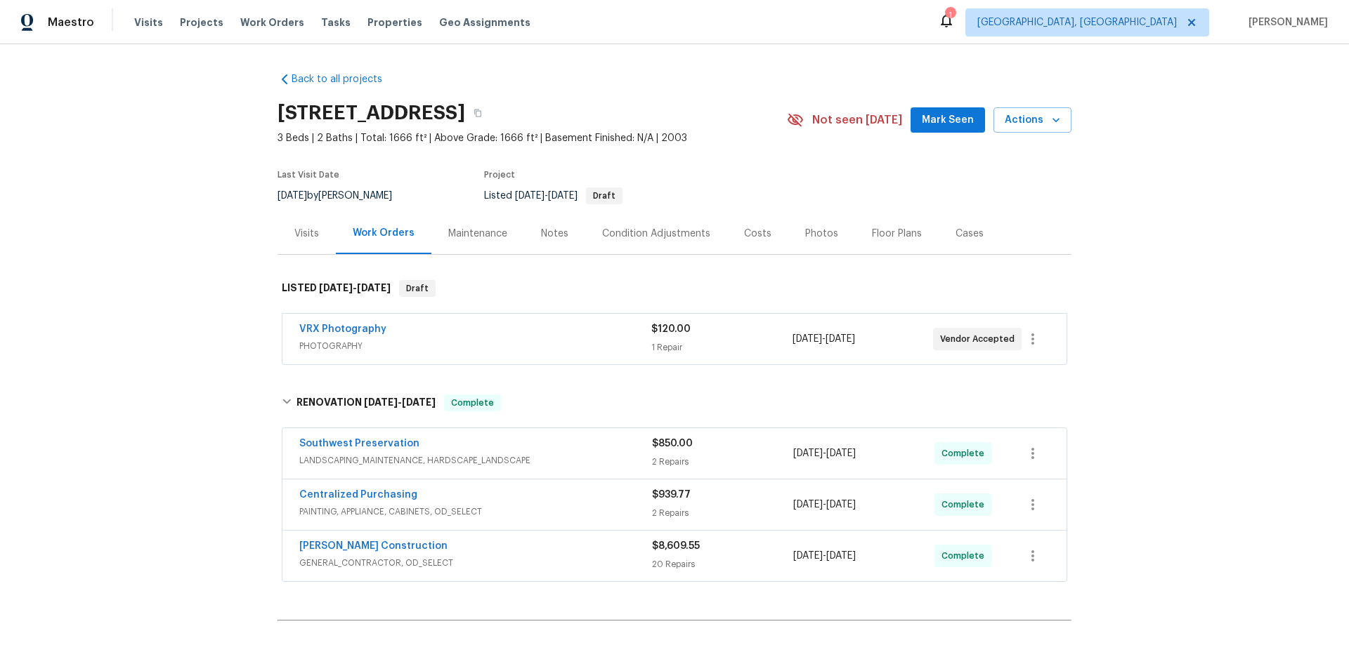
drag, startPoint x: 293, startPoint y: 241, endPoint x: 231, endPoint y: 322, distance: 102.3
click at [293, 240] on div "Visits" at bounding box center [306, 233] width 58 height 41
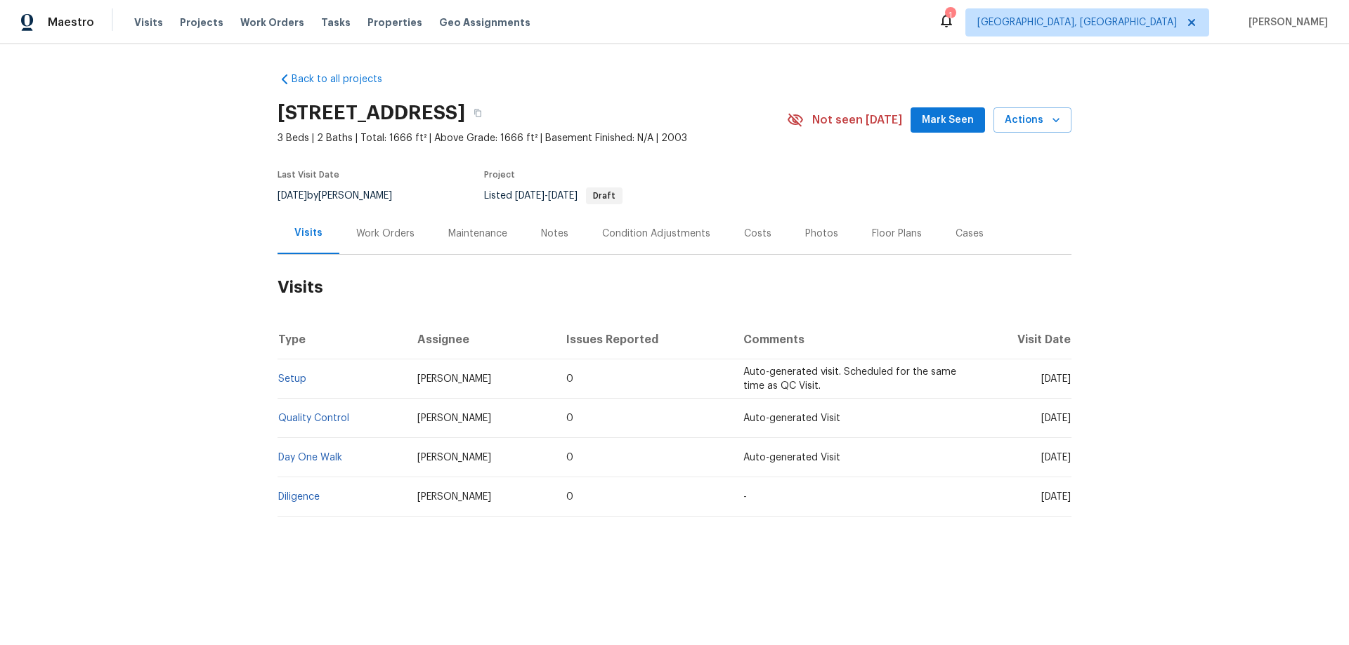
click at [376, 234] on div "Work Orders" at bounding box center [385, 234] width 58 height 14
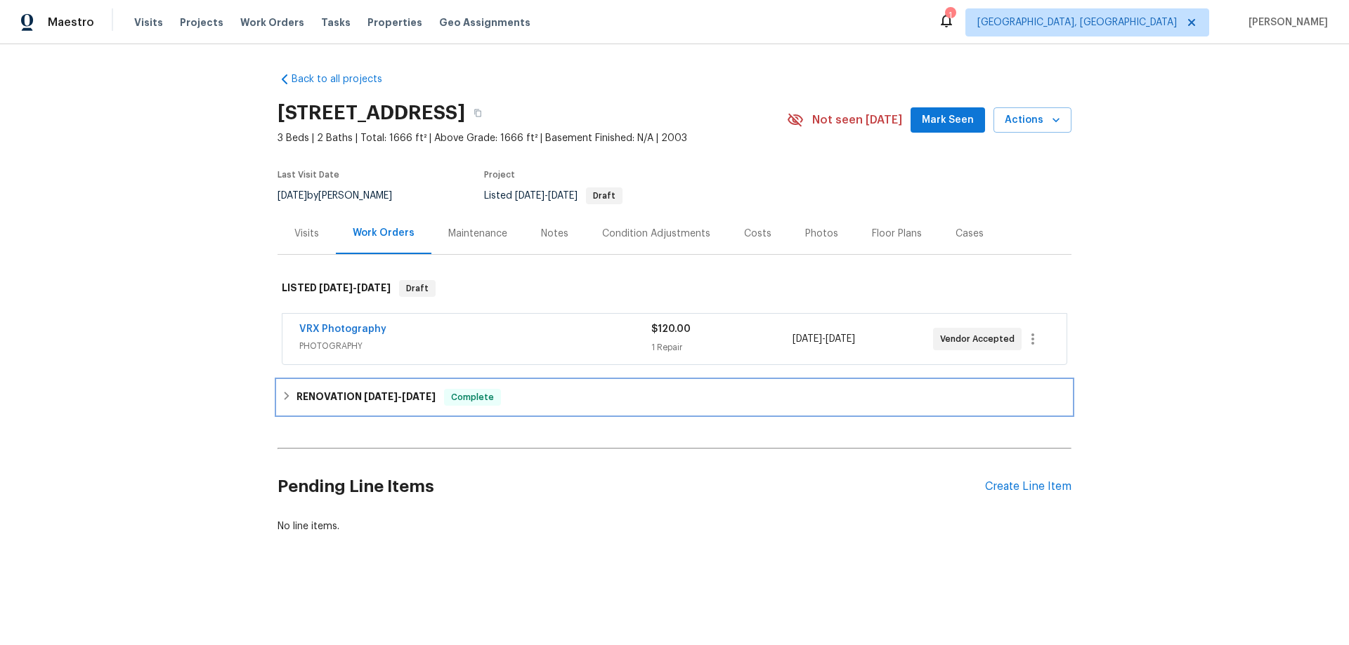
click at [303, 396] on h6 "RENOVATION 9/2/25 - 9/16/25" at bounding box center [365, 397] width 139 height 17
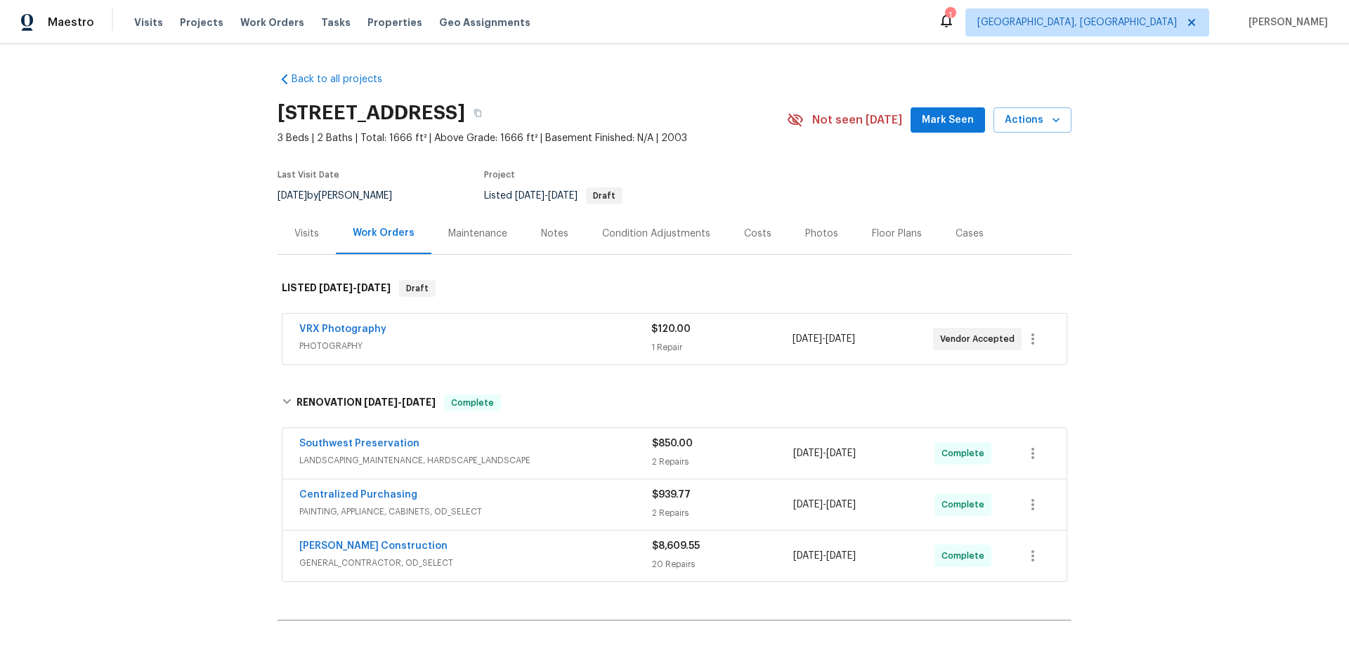
click at [197, 325] on div "Back to all projects 33153 N Cat Hills Ave, San Tan Valley, AZ 85144 3 Beds | 2…" at bounding box center [674, 344] width 1349 height 601
click at [197, 343] on div "Back to all projects 33153 N Cat Hills Ave, San Tan Valley, AZ 85144 3 Beds | 2…" at bounding box center [674, 344] width 1349 height 601
click at [143, 308] on div "Back to all projects 33153 N Cat Hills Ave, San Tan Valley, AZ 85144 3 Beds | 2…" at bounding box center [674, 344] width 1349 height 601
click at [113, 295] on div "Back to all projects 33153 N Cat Hills Ave, San Tan Valley, AZ 85144 3 Beds | 2…" at bounding box center [674, 344] width 1349 height 601
click at [148, 266] on div "Back to all projects 33153 N Cat Hills Ave, San Tan Valley, AZ 85144 3 Beds | 2…" at bounding box center [674, 344] width 1349 height 601
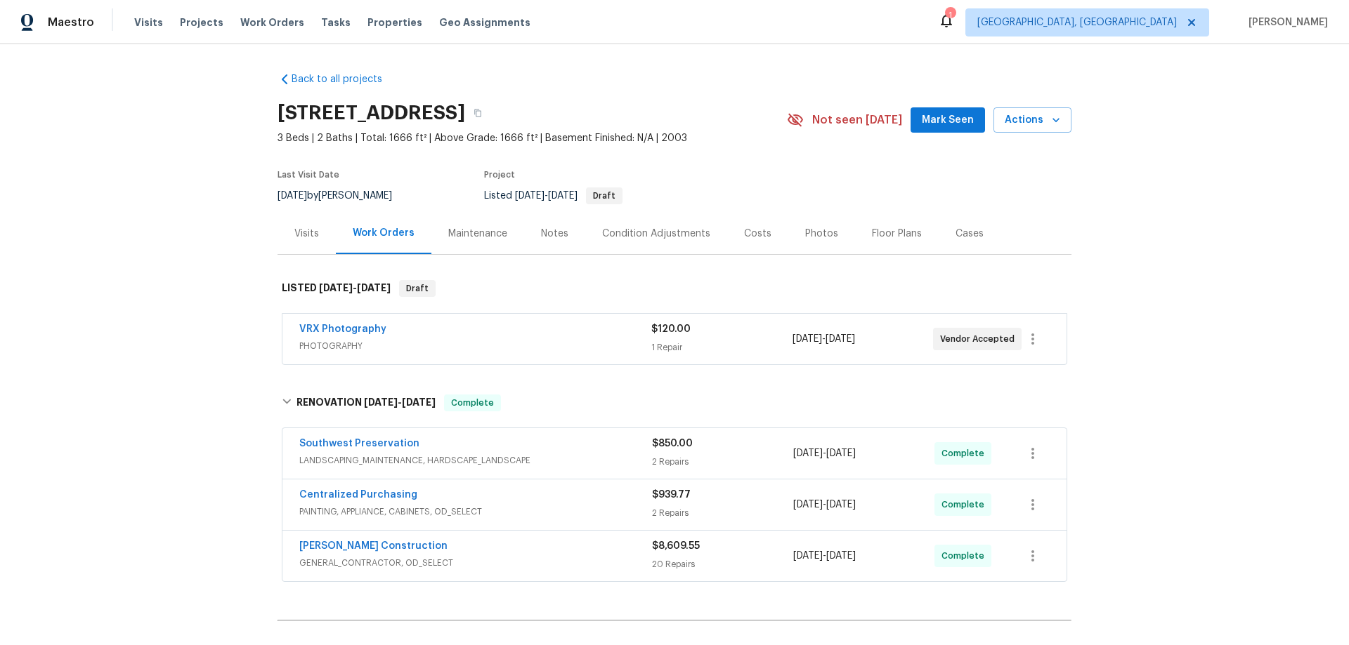
click at [194, 281] on div "Back to all projects 33153 N Cat Hills Ave, San Tan Valley, AZ 85144 3 Beds | 2…" at bounding box center [674, 344] width 1349 height 601
click at [159, 195] on div "Back to all projects 33153 N Cat Hills Ave, San Tan Valley, AZ 85144 3 Beds | 2…" at bounding box center [674, 344] width 1349 height 601
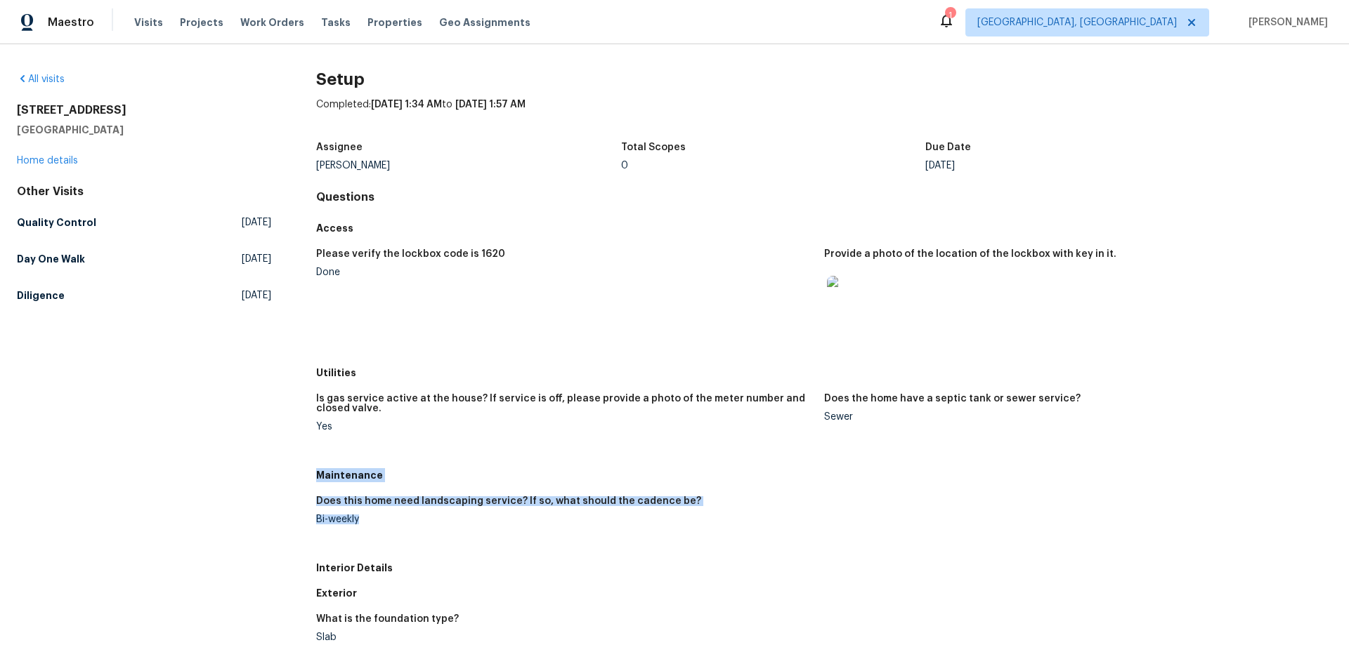
drag, startPoint x: 317, startPoint y: 476, endPoint x: 402, endPoint y: 545, distance: 109.9
click at [396, 543] on div "Maintenance Does this home need landscaping service? If so, what should the cad…" at bounding box center [824, 509] width 1016 height 93
click at [252, 357] on div "All visits [STREET_ADDRESS] Home details Other Visits Quality Control [DATE] Da…" at bounding box center [144, 635] width 254 height 1127
drag, startPoint x: 314, startPoint y: 475, endPoint x: 362, endPoint y: 534, distance: 75.9
click at [362, 534] on div "Maintenance Does this home need landscaping service? If so, what should the cad…" at bounding box center [824, 509] width 1016 height 93
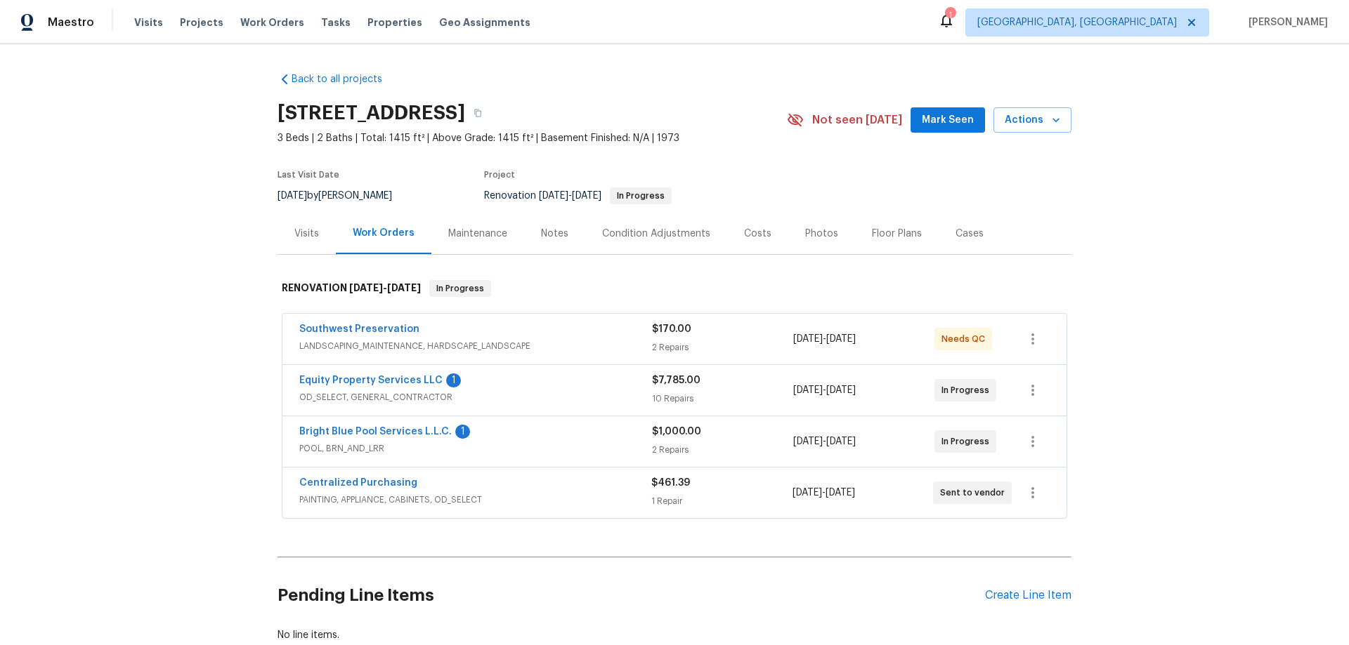
click at [214, 318] on div "Back to all projects [STREET_ADDRESS] 3 Beds | 2 Baths | Total: 1415 ft² | Abov…" at bounding box center [674, 344] width 1349 height 601
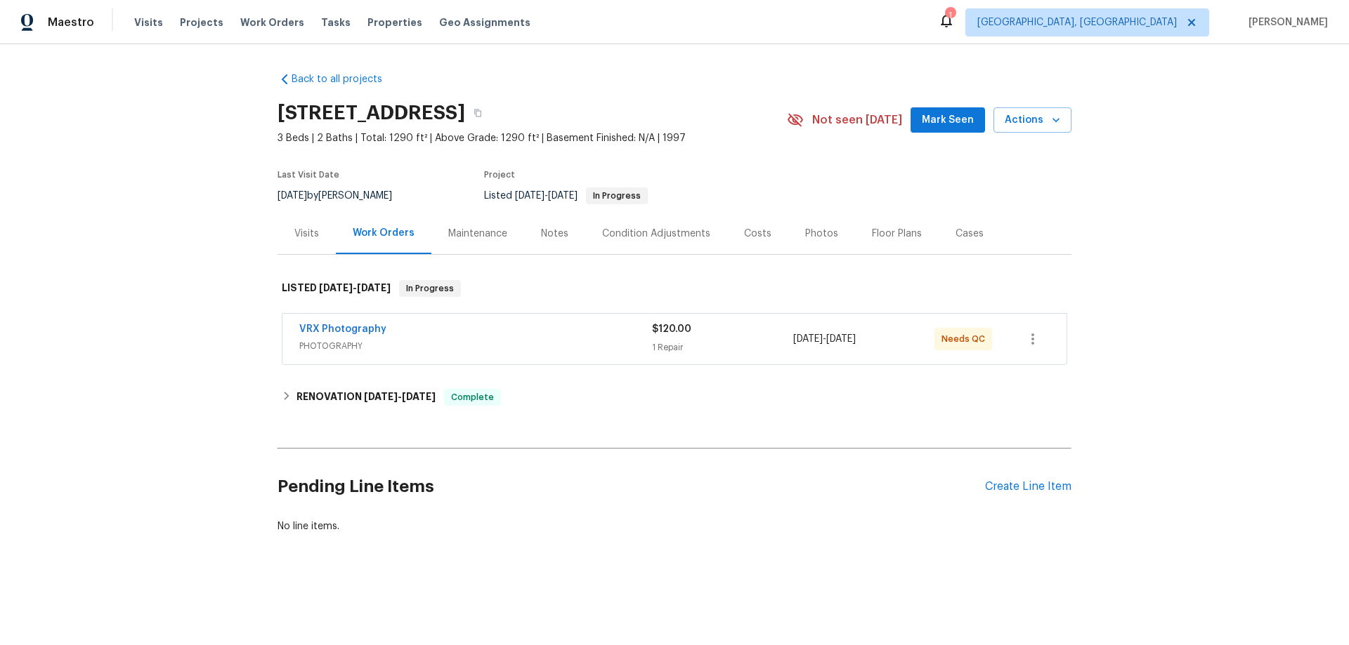
click at [307, 234] on div "Visits" at bounding box center [306, 234] width 25 height 14
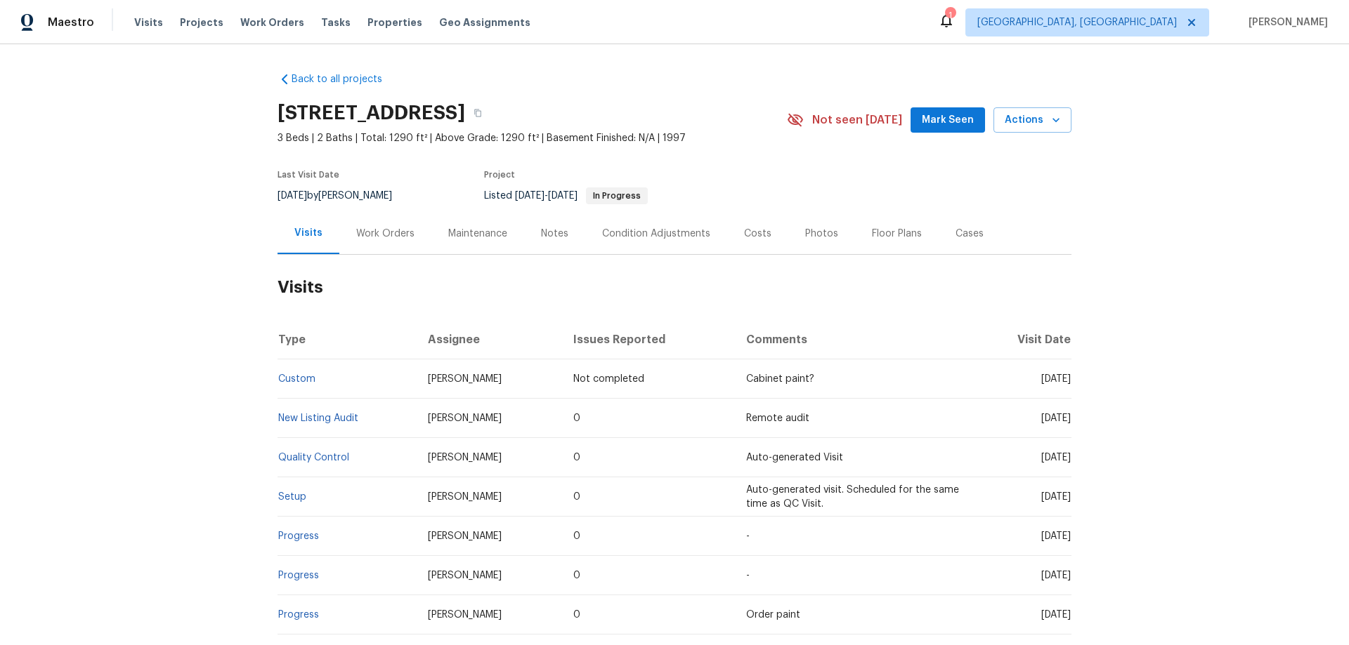
click at [368, 235] on div "Work Orders" at bounding box center [385, 234] width 58 height 14
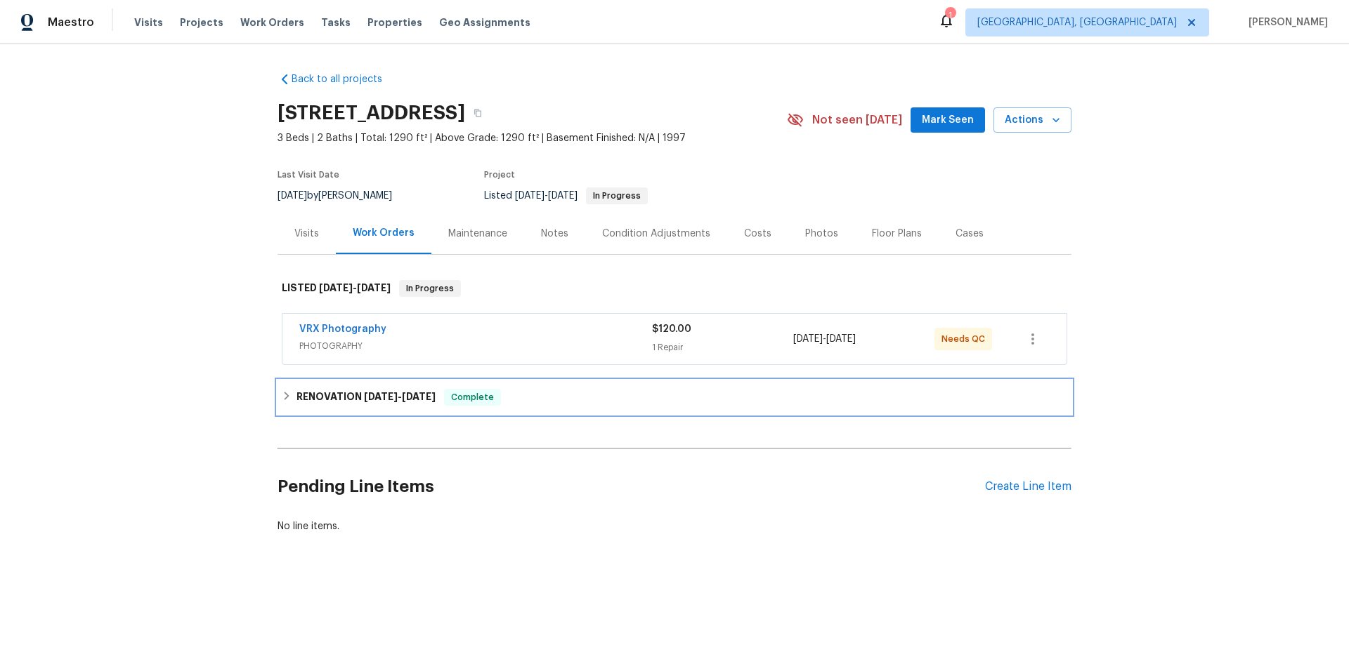
click at [328, 409] on div "RENOVATION 9/2/25 - 9/5/25 Complete" at bounding box center [674, 398] width 794 height 34
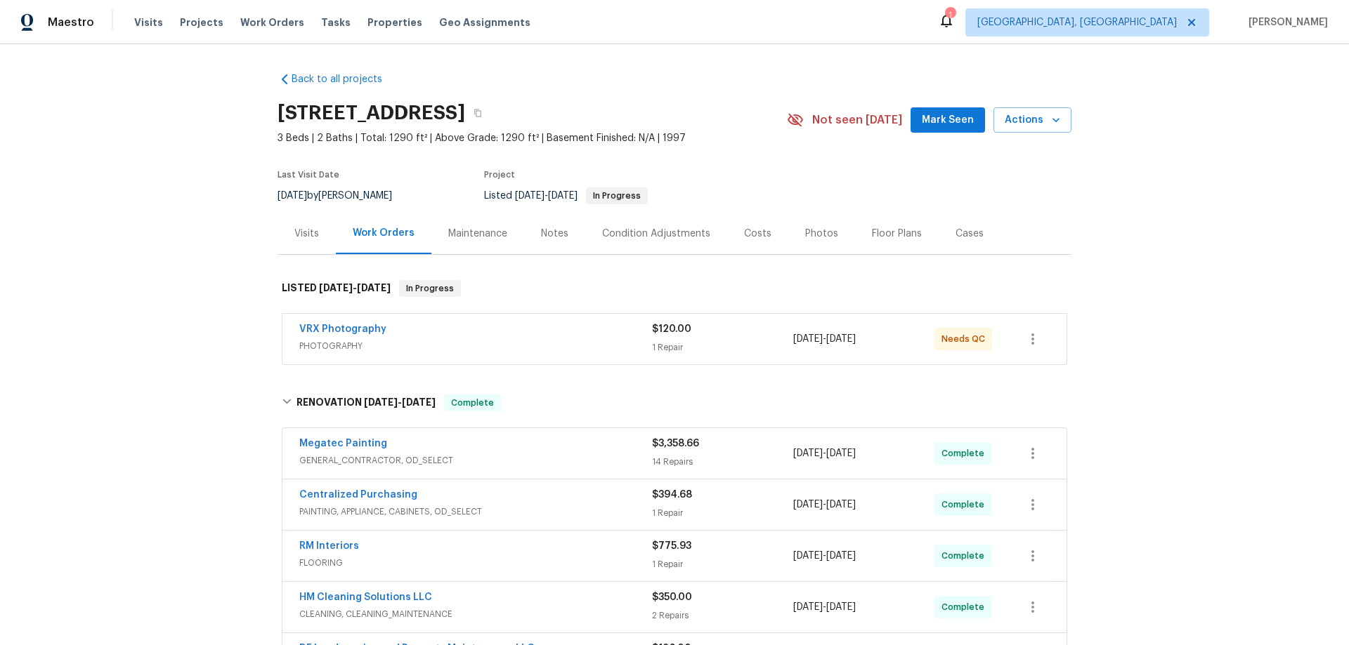
click at [183, 299] on div "Back to all projects 2409 N 125th Dr, Avondale, AZ 85392 3 Beds | 2 Baths | Tot…" at bounding box center [674, 344] width 1349 height 601
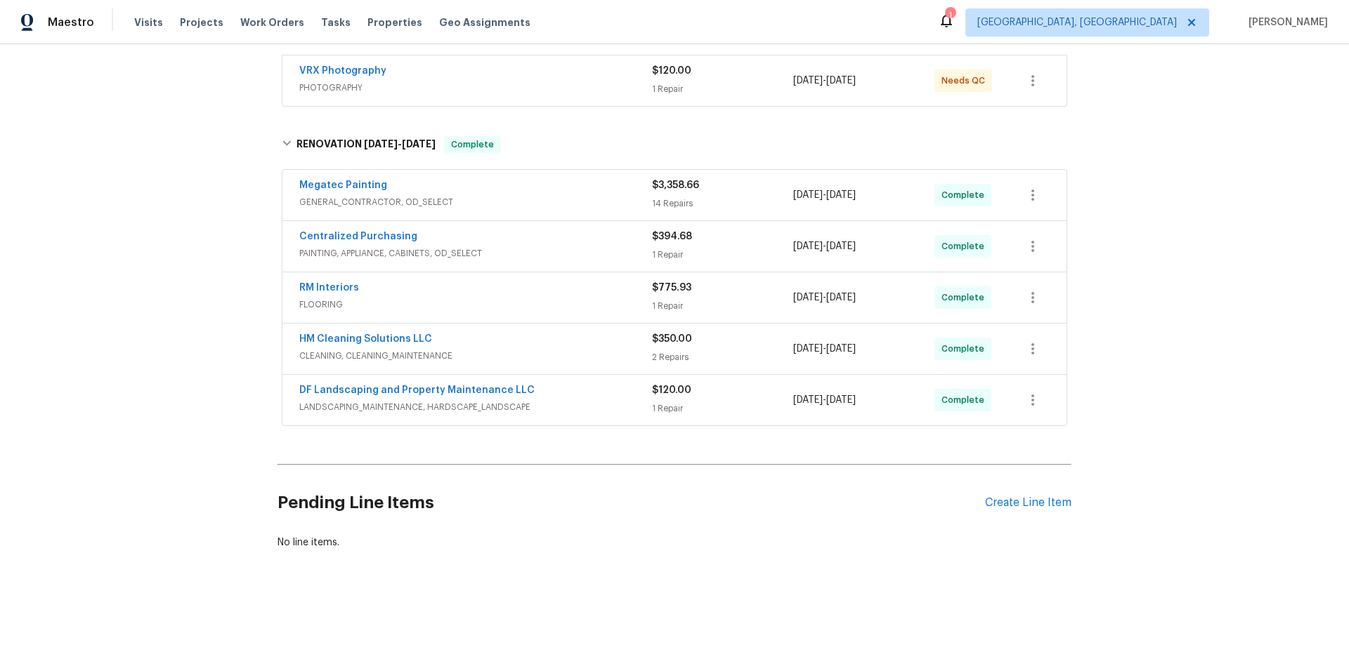
click at [137, 278] on div "Back to all projects 2409 N 125th Dr, Avondale, AZ 85392 3 Beds | 2 Baths | Tot…" at bounding box center [674, 344] width 1349 height 601
click at [166, 276] on div "Back to all projects 2409 N 125th Dr, Avondale, AZ 85392 3 Beds | 2 Baths | Tot…" at bounding box center [674, 344] width 1349 height 601
click at [198, 277] on div "Back to all projects 2409 N 125th Dr, Avondale, AZ 85392 3 Beds | 2 Baths | Tot…" at bounding box center [674, 344] width 1349 height 601
drag, startPoint x: 198, startPoint y: 277, endPoint x: 318, endPoint y: 167, distance: 162.6
click at [210, 284] on div "Back to all projects 2409 N 125th Dr, Avondale, AZ 85392 3 Beds | 2 Baths | Tot…" at bounding box center [674, 344] width 1349 height 601
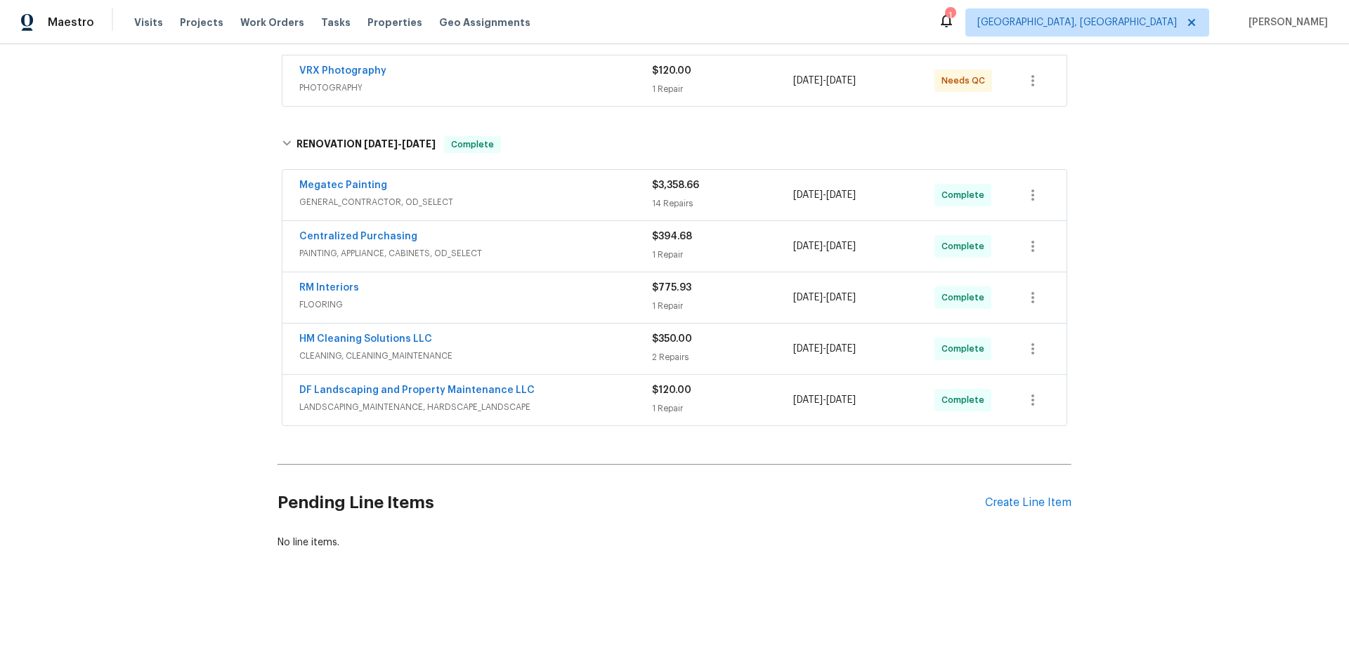
click at [163, 291] on div "Back to all projects 2409 N 125th Dr, Avondale, AZ 85392 3 Beds | 2 Baths | Tot…" at bounding box center [674, 344] width 1349 height 601
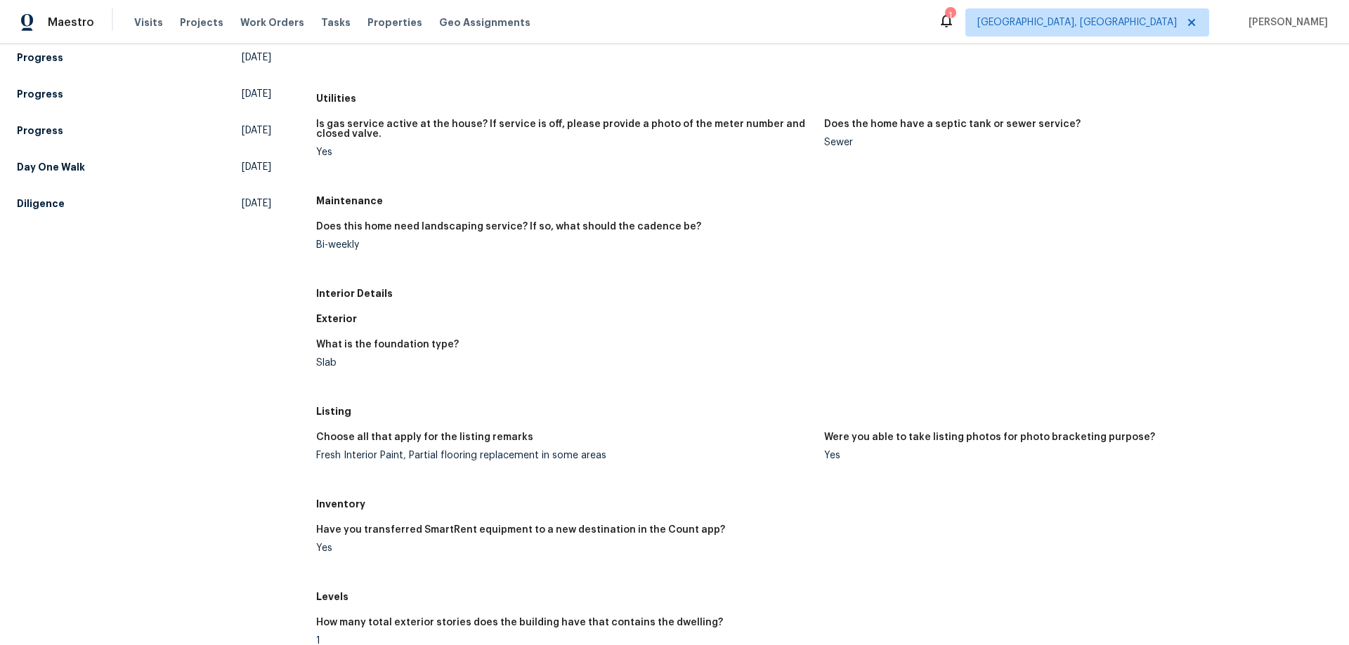
scroll to position [281, 0]
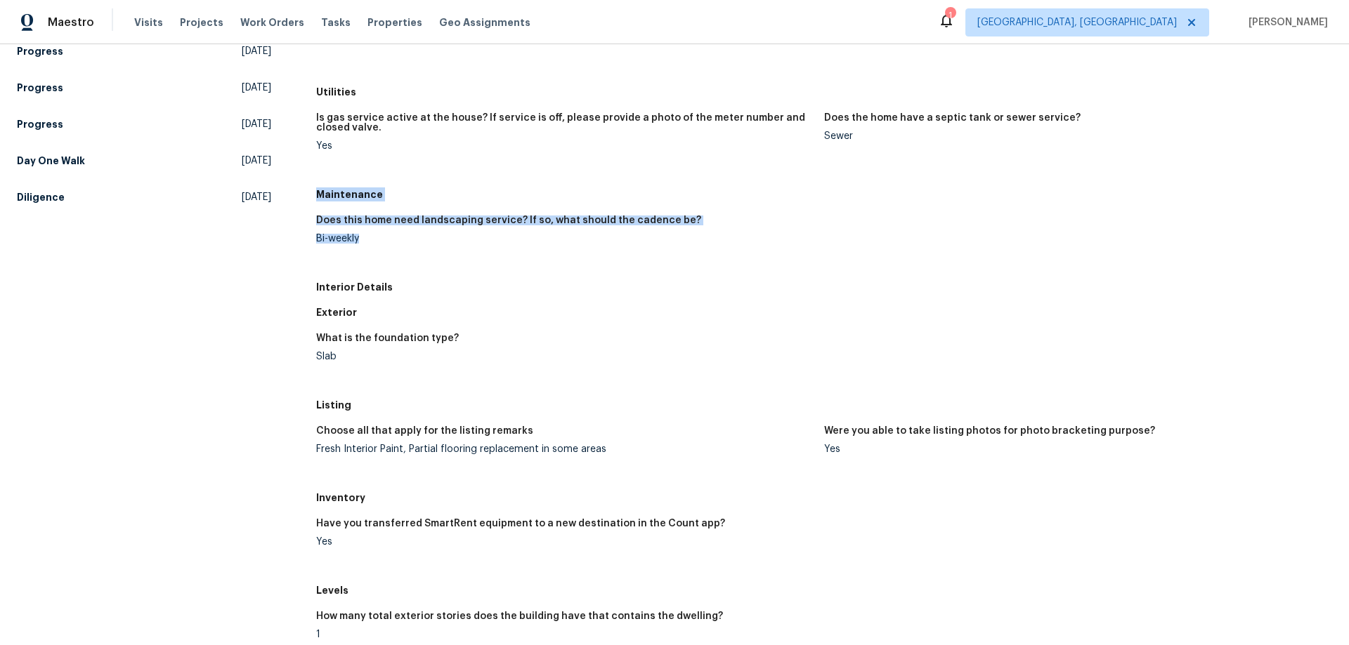
drag, startPoint x: 315, startPoint y: 195, endPoint x: 362, endPoint y: 244, distance: 68.5
click at [362, 244] on div "Maintenance Does this home need landscaping service? If so, what should the cad…" at bounding box center [824, 228] width 1016 height 93
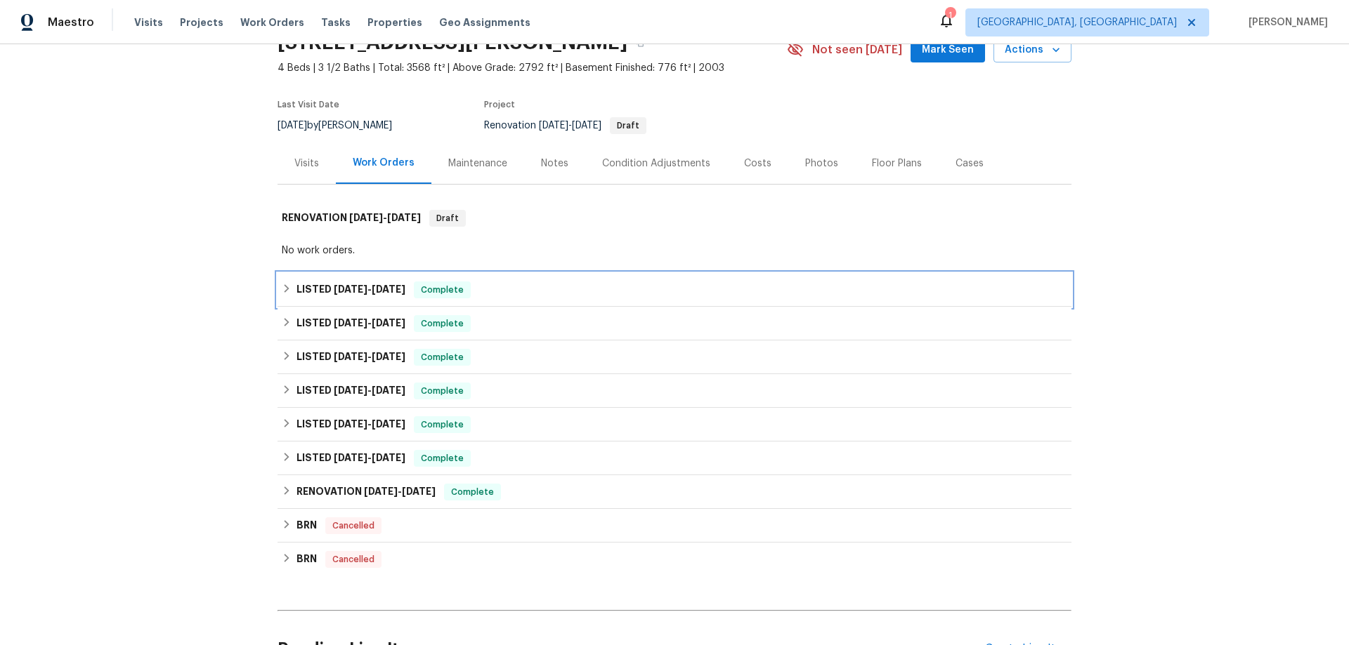
click at [284, 282] on div "LISTED 6/9/25 - 6/13/25 Complete" at bounding box center [674, 290] width 785 height 17
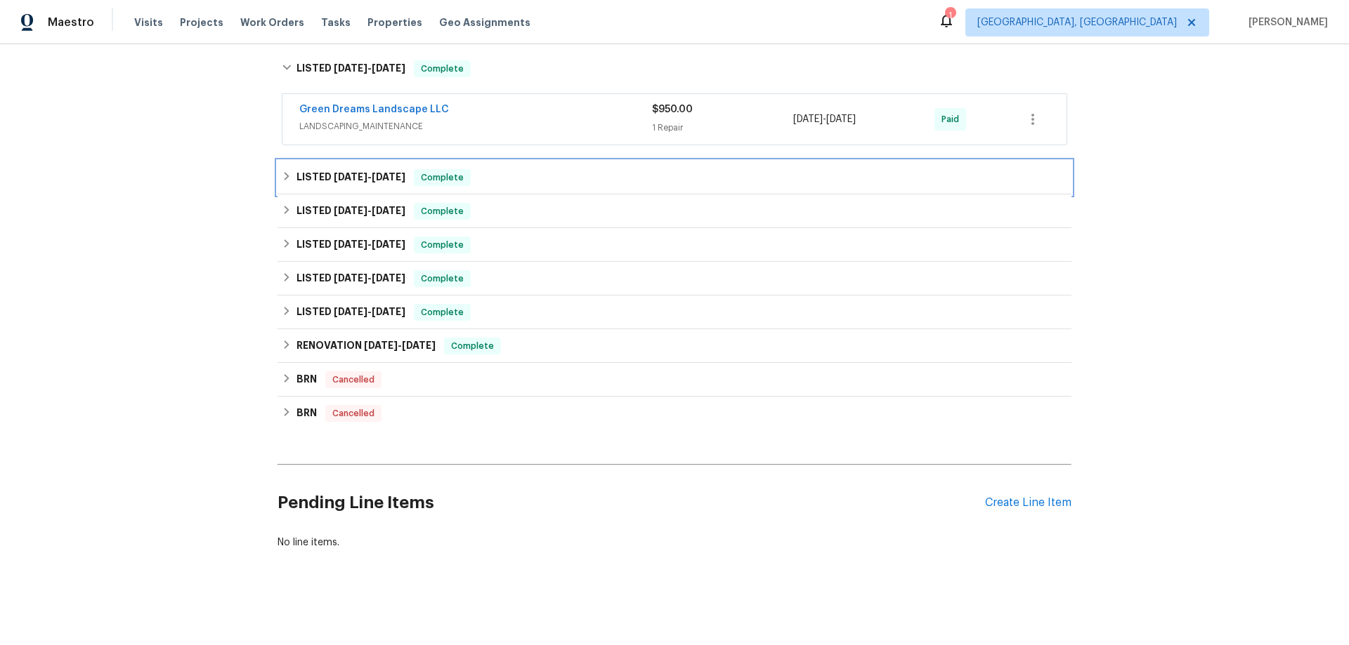
click at [290, 173] on div "LISTED 3/17/25 - 3/21/25 Complete" at bounding box center [674, 177] width 785 height 17
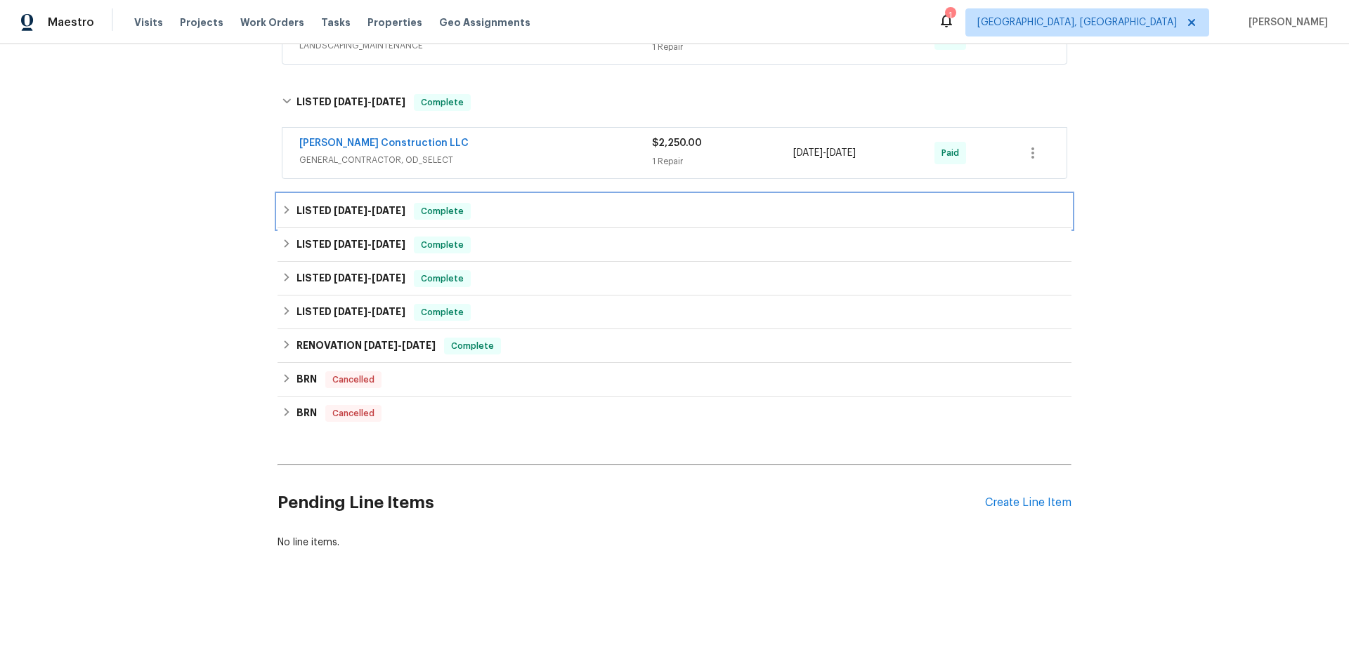
drag, startPoint x: 279, startPoint y: 189, endPoint x: 261, endPoint y: 246, distance: 59.8
click at [280, 195] on div "LISTED 2/24/25 - 2/28/25 Complete" at bounding box center [674, 212] width 794 height 34
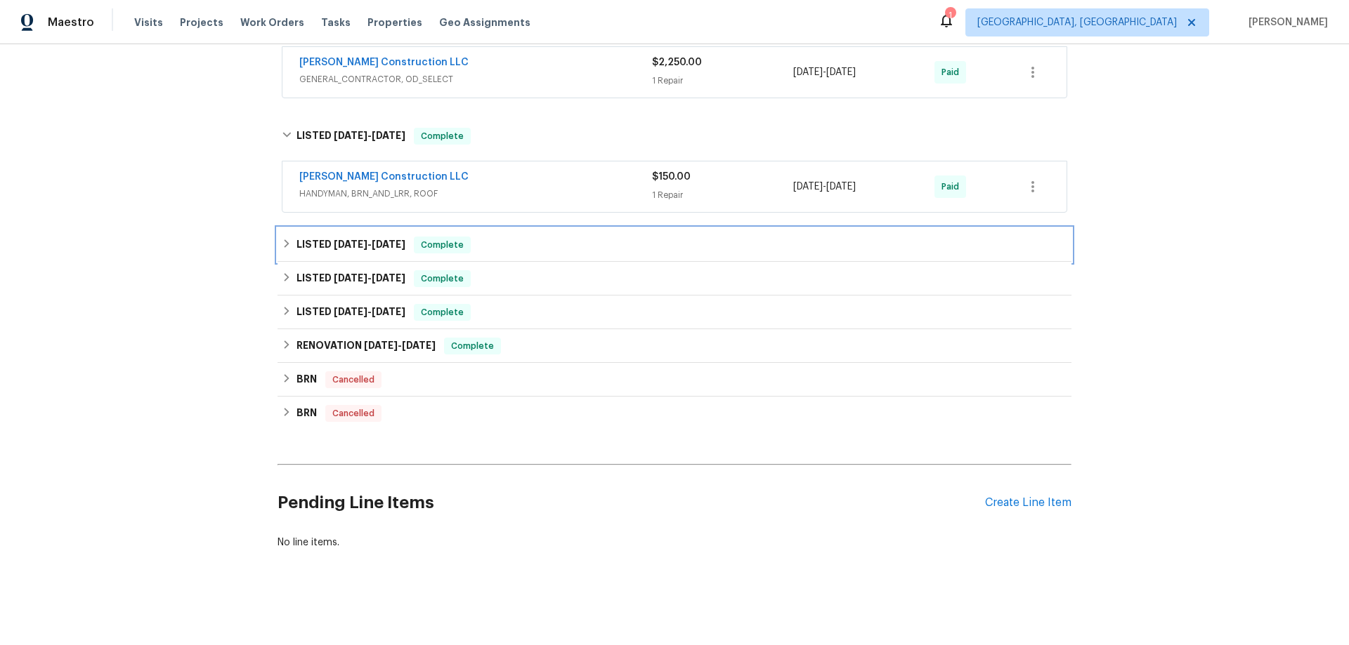
click at [282, 241] on div "LISTED 11/8/24 - 11/11/24 Complete" at bounding box center [674, 245] width 785 height 17
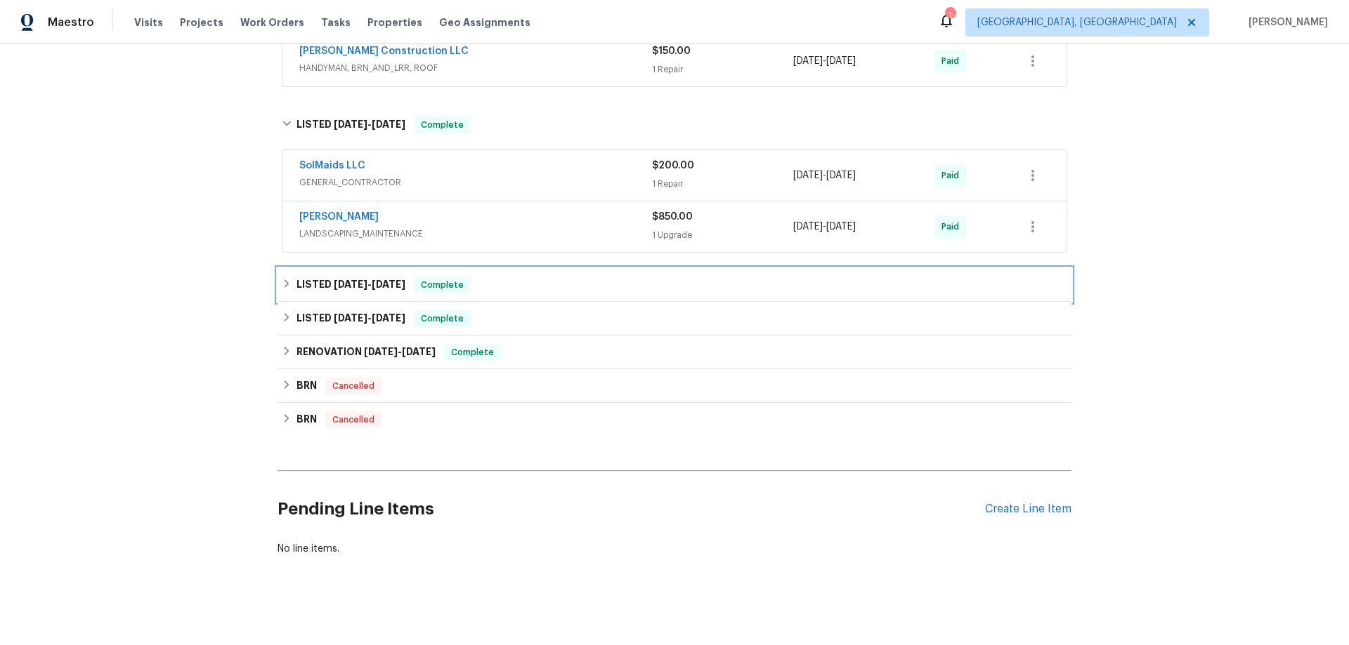
drag, startPoint x: 287, startPoint y: 281, endPoint x: 265, endPoint y: 287, distance: 22.5
click at [287, 282] on div "LISTED 8/21/24 - 8/26/24 Complete" at bounding box center [674, 285] width 785 height 17
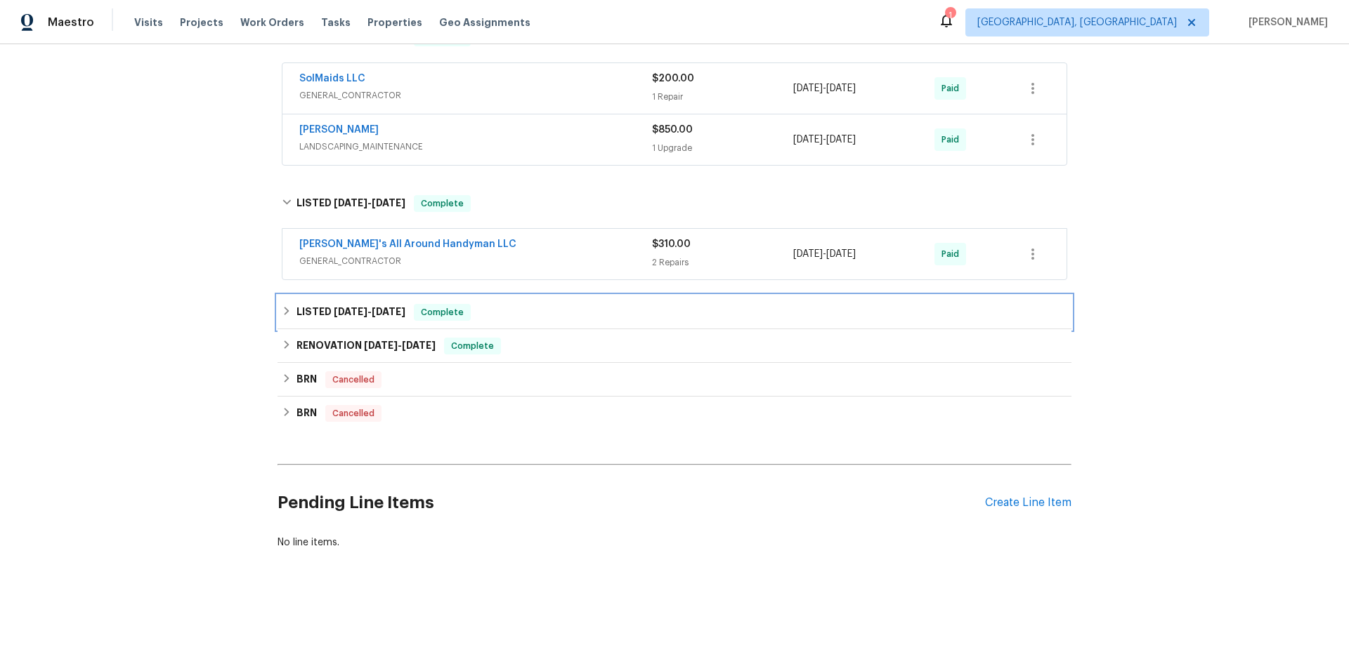
click at [296, 304] on h6 "LISTED 6/10/24 - 6/11/24" at bounding box center [350, 312] width 109 height 17
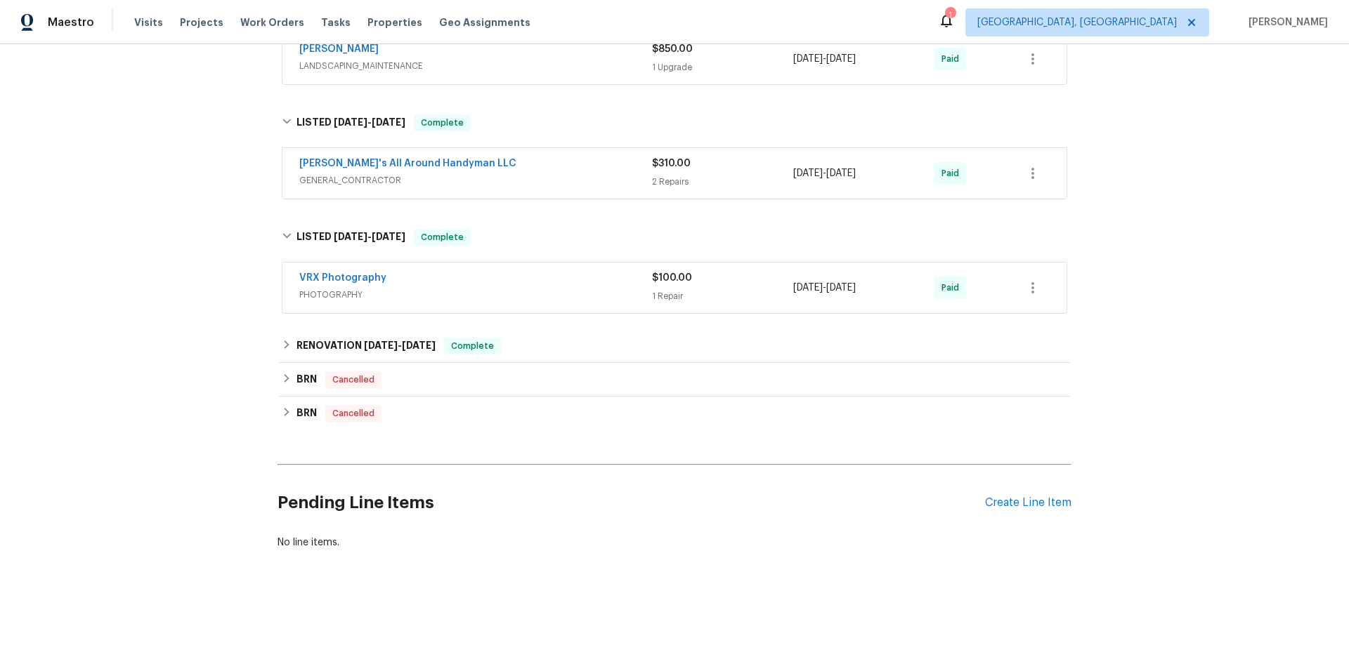
click at [273, 339] on div "Back to all projects 11574 SE Ross Rd, Happy Valley, OR 97086 4 Beds | 3 1/2 Ba…" at bounding box center [674, 344] width 1349 height 601
click at [293, 329] on div "RENOVATION 5/21/24 - 6/5/24 Complete" at bounding box center [674, 346] width 794 height 34
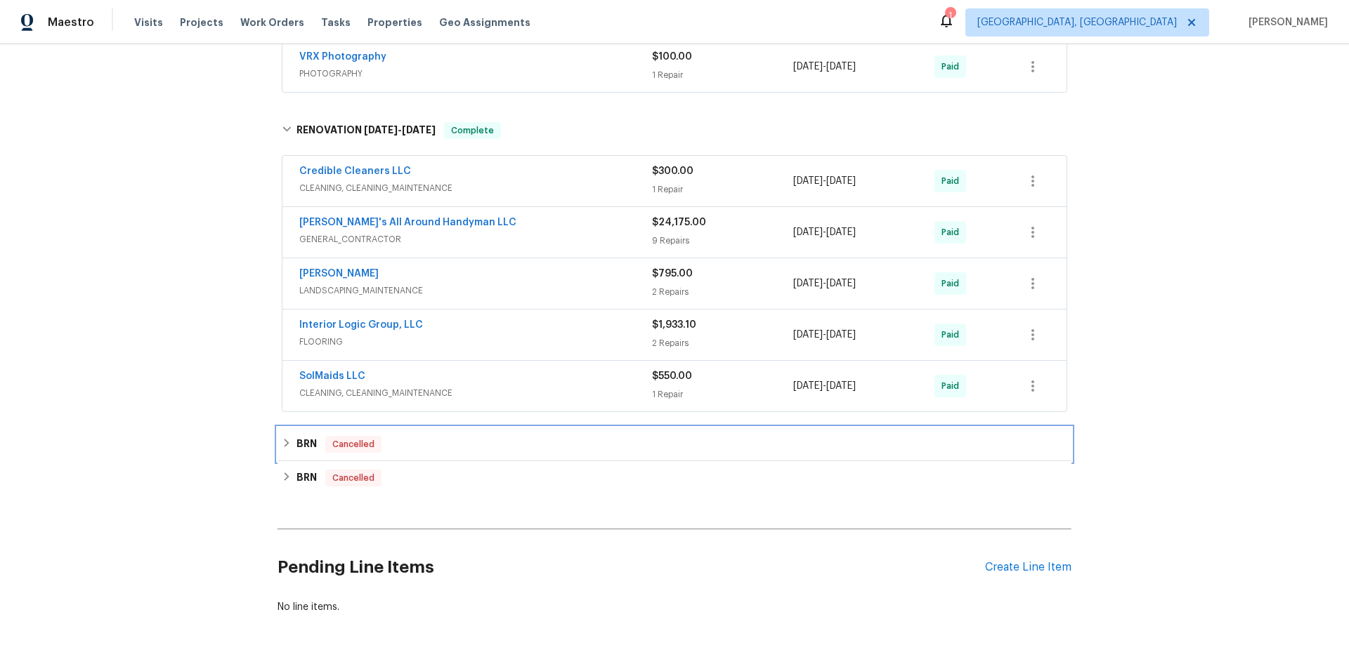
drag, startPoint x: 299, startPoint y: 447, endPoint x: 290, endPoint y: 446, distance: 9.2
click at [299, 446] on h6 "BRN" at bounding box center [306, 444] width 20 height 17
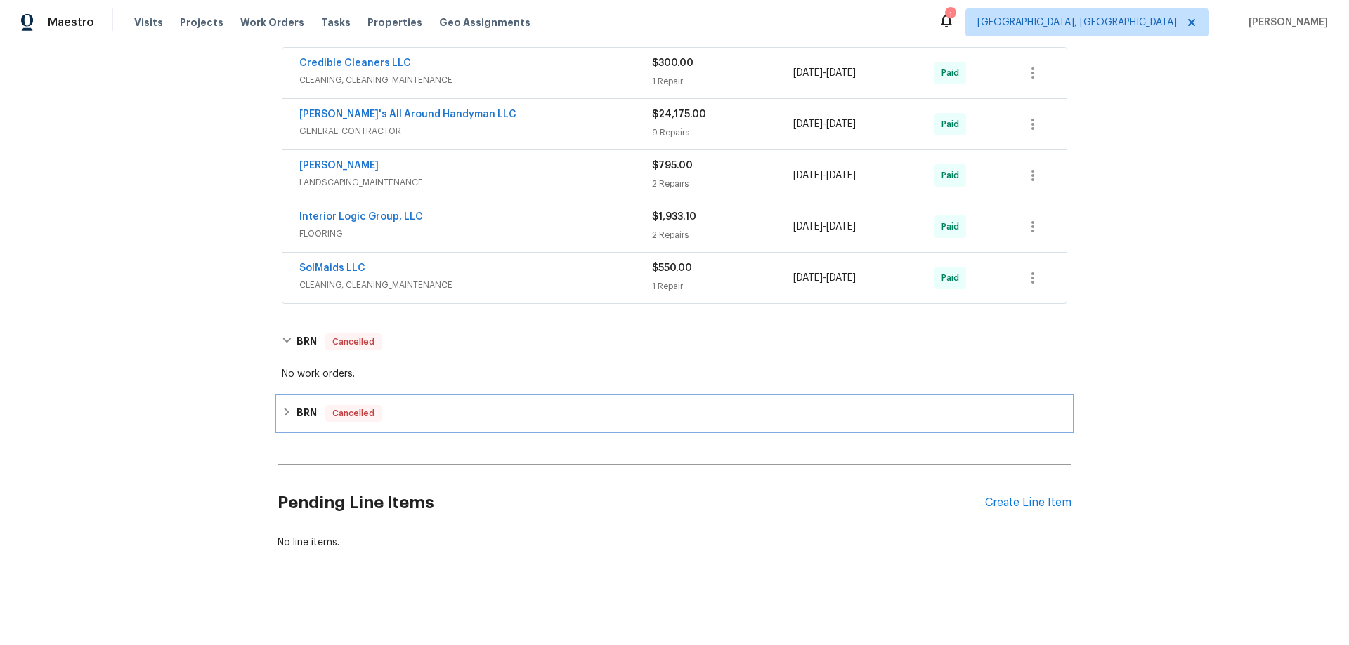
click at [296, 409] on h6 "BRN" at bounding box center [306, 413] width 20 height 17
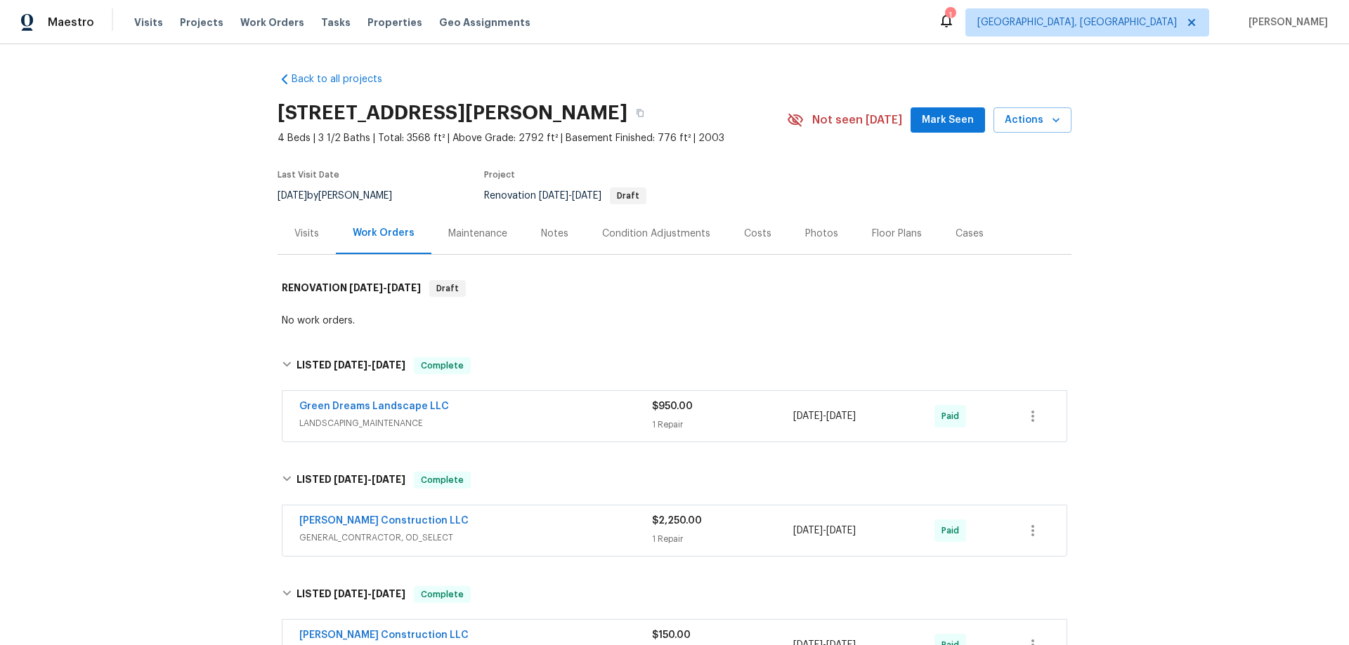
click at [190, 316] on div "Back to all projects 11574 SE Ross Rd, Happy Valley, OR 97086 4 Beds | 3 1/2 Ba…" at bounding box center [674, 344] width 1349 height 601
click at [166, 253] on div "Back to all projects 11574 SE Ross Rd, Happy Valley, OR 97086 4 Beds | 3 1/2 Ba…" at bounding box center [674, 344] width 1349 height 601
click at [178, 226] on div "Back to all projects 11574 SE Ross Rd, Happy Valley, OR 97086 4 Beds | 3 1/2 Ba…" at bounding box center [674, 344] width 1349 height 601
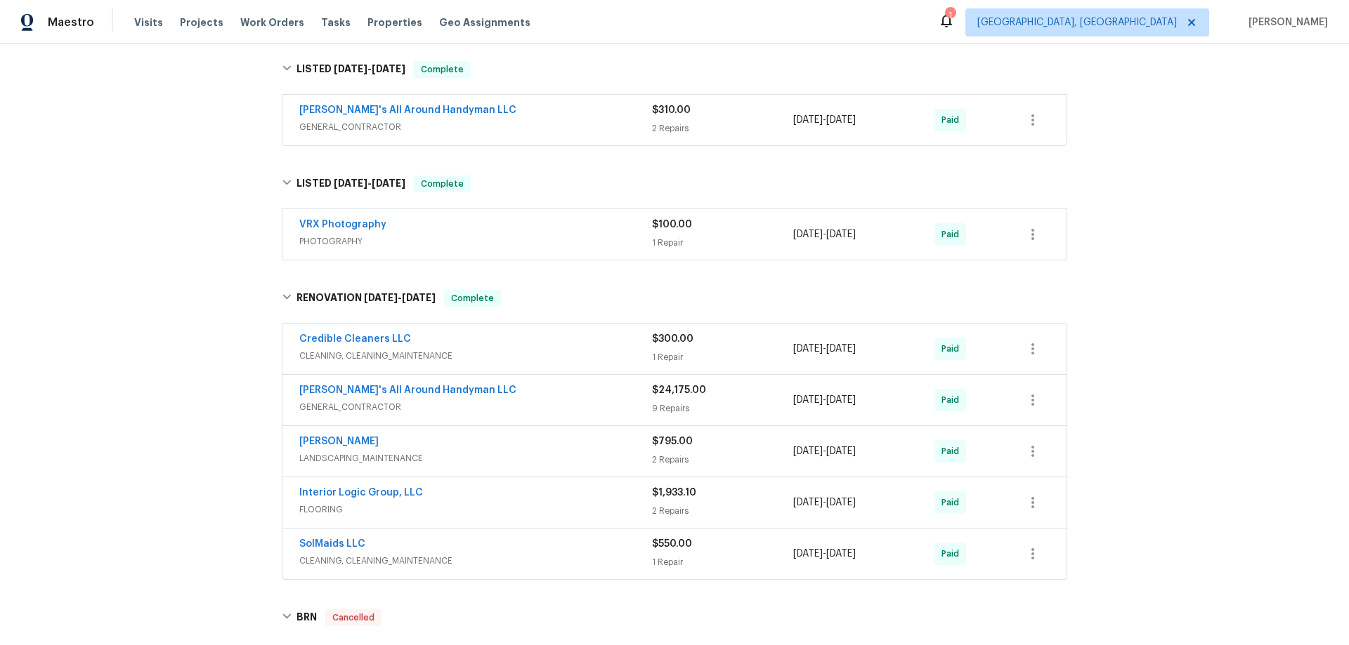
click at [138, 225] on div "Back to all projects 11574 SE Ross Rd, Happy Valley, OR 97086 4 Beds | 3 1/2 Ba…" at bounding box center [674, 344] width 1349 height 601
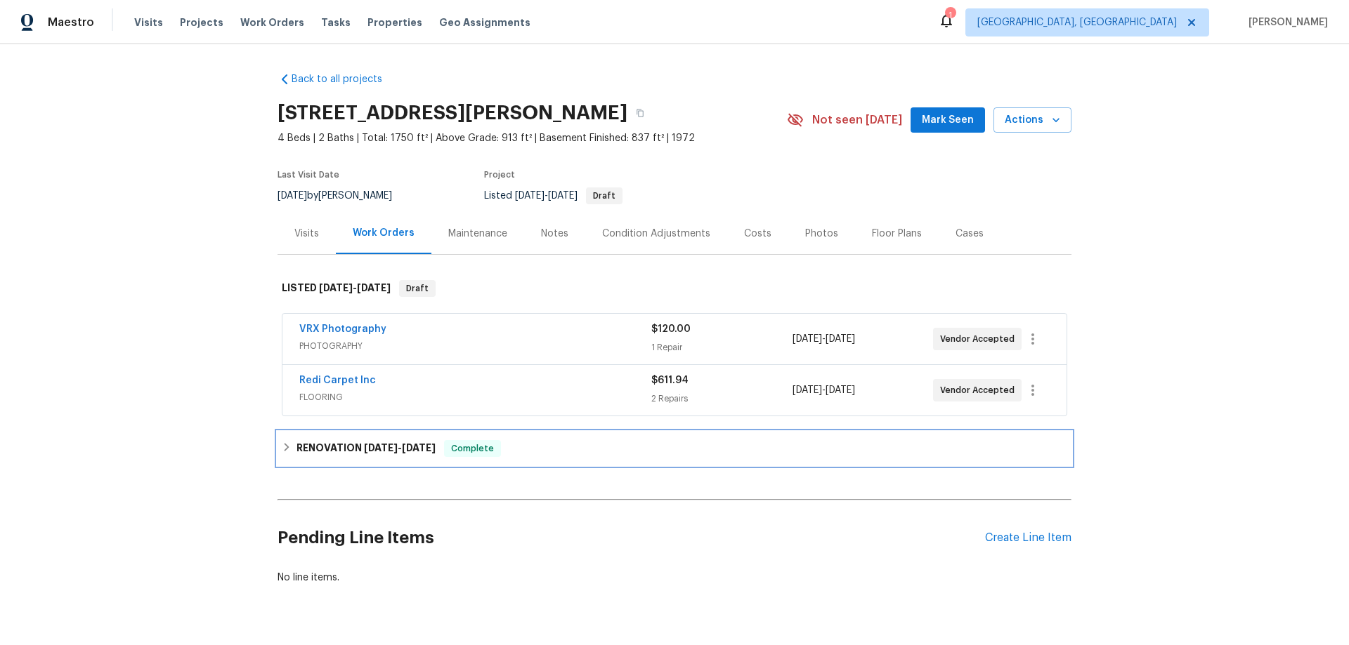
click at [313, 456] on h6 "RENOVATION [DATE] - [DATE]" at bounding box center [365, 448] width 139 height 17
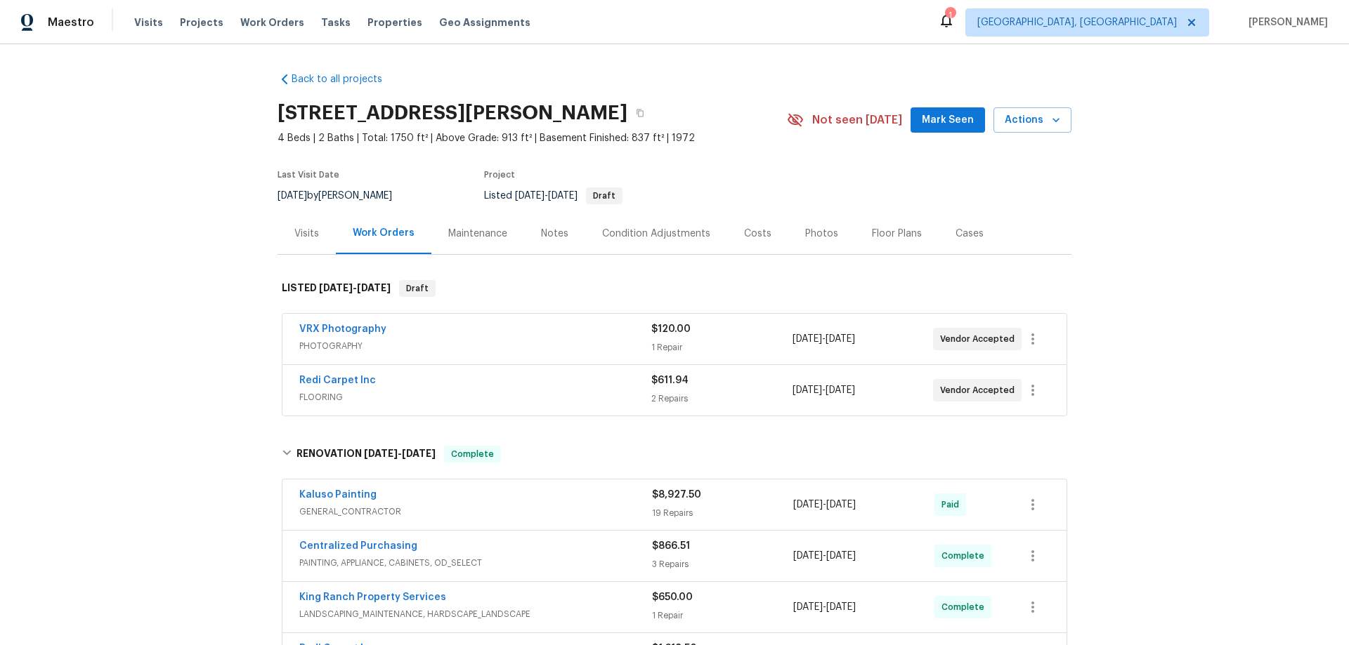
click at [186, 348] on div "Back to all projects [STREET_ADDRESS][PERSON_NAME] 4 Beds | 2 Baths | Total: 17…" at bounding box center [674, 344] width 1349 height 601
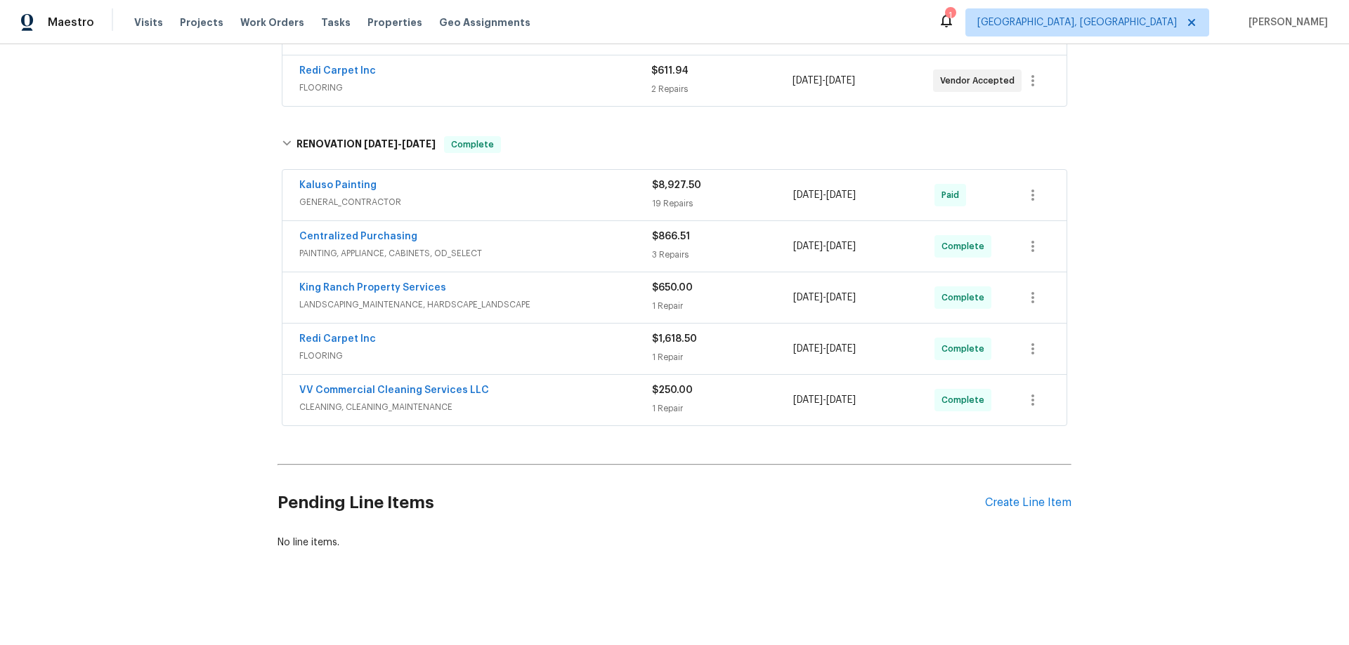
click at [211, 192] on div "Back to all projects [STREET_ADDRESS][PERSON_NAME] 4 Beds | 2 Baths | Total: 17…" at bounding box center [674, 344] width 1349 height 601
click at [171, 244] on div "Back to all projects [STREET_ADDRESS][PERSON_NAME] 4 Beds | 2 Baths | Total: 17…" at bounding box center [674, 344] width 1349 height 601
click at [169, 250] on div "Back to all projects [STREET_ADDRESS][PERSON_NAME] 4 Beds | 2 Baths | Total: 17…" at bounding box center [674, 344] width 1349 height 601
click at [216, 227] on div "Back to all projects [STREET_ADDRESS][PERSON_NAME] 4 Beds | 2 Baths | Total: 17…" at bounding box center [674, 344] width 1349 height 601
click at [138, 179] on div "Back to all projects [STREET_ADDRESS][PERSON_NAME] 4 Beds | 2 Baths | Total: 17…" at bounding box center [674, 344] width 1349 height 601
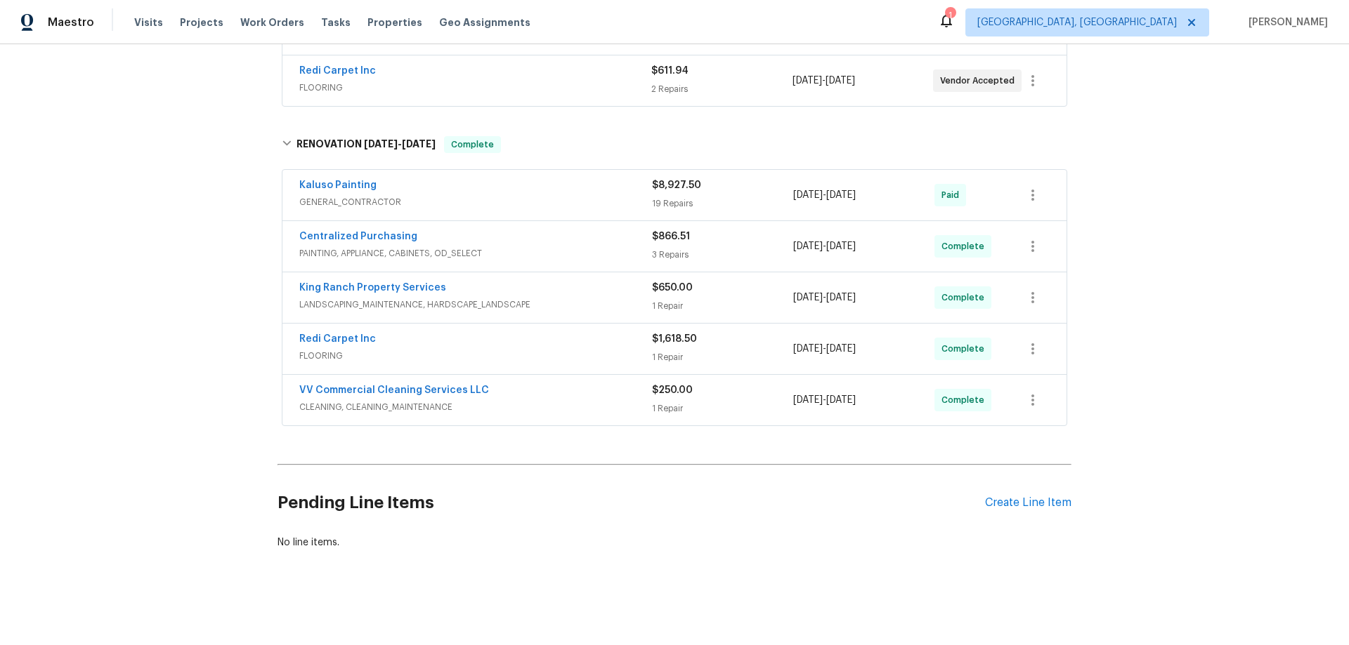
click at [133, 247] on div "Back to all projects [STREET_ADDRESS][PERSON_NAME] 4 Beds | 2 Baths | Total: 17…" at bounding box center [674, 344] width 1349 height 601
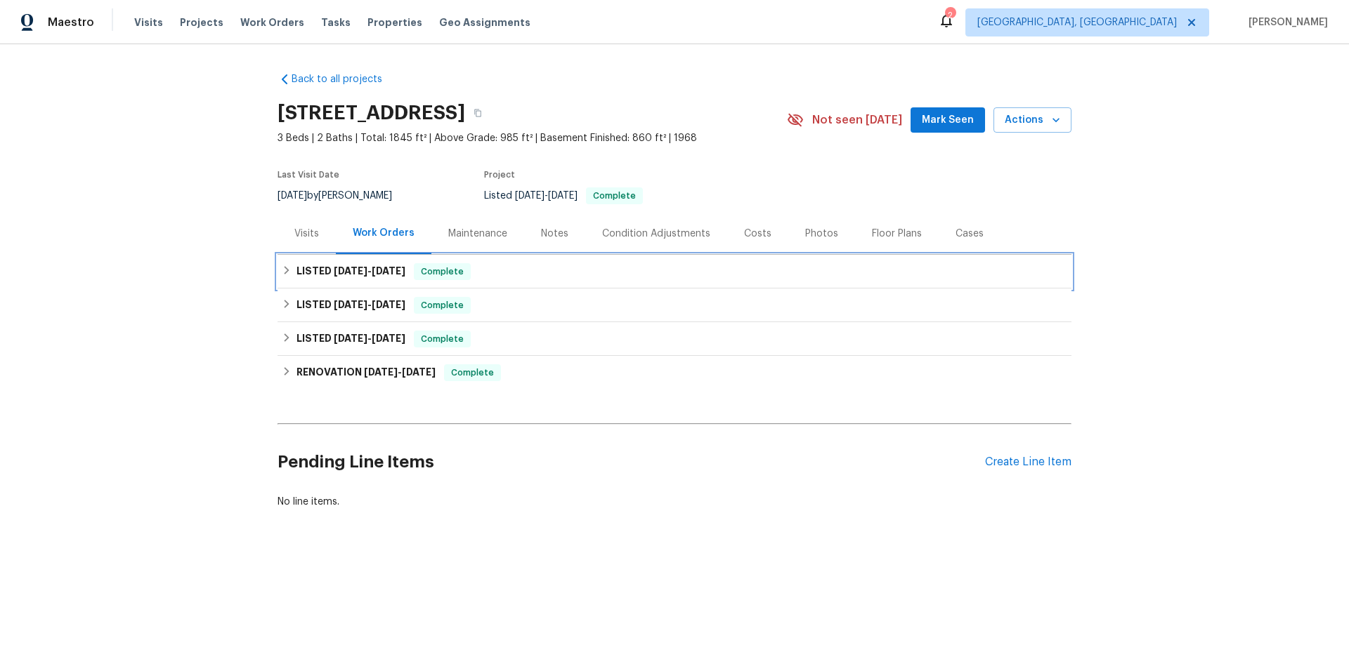
click at [290, 263] on div "LISTED [DATE] - [DATE] Complete" at bounding box center [674, 271] width 785 height 17
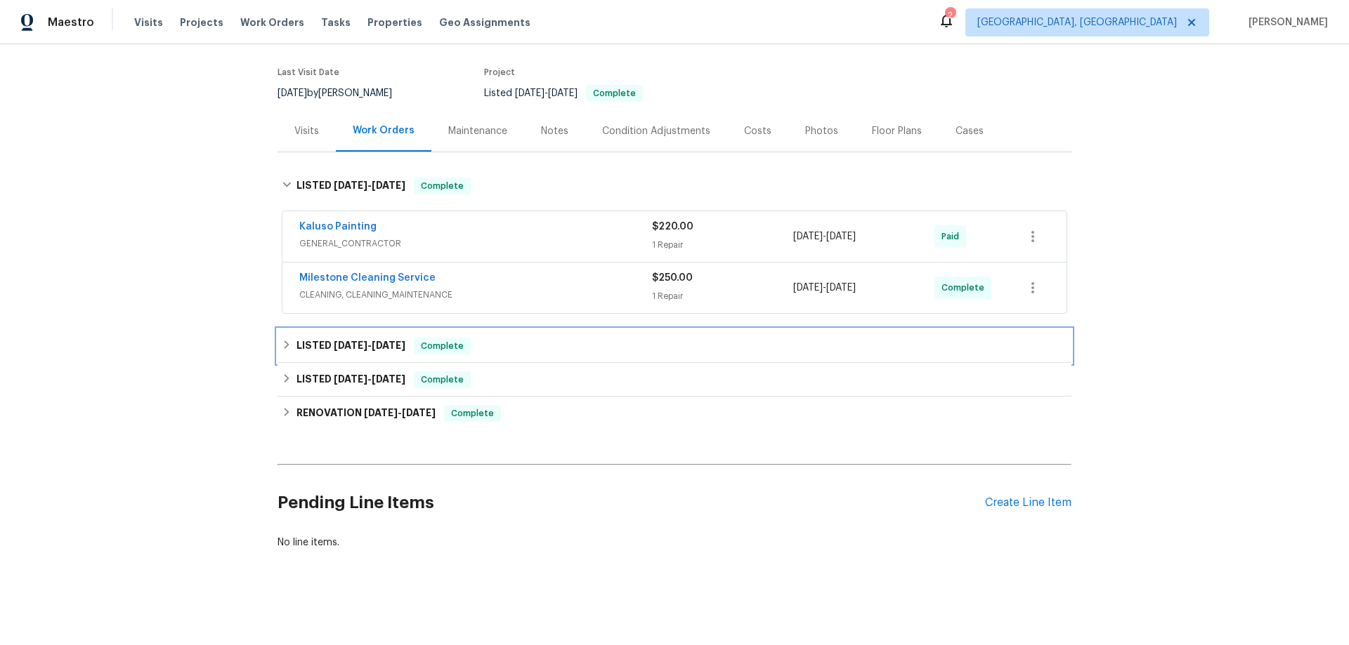
click at [296, 338] on h6 "LISTED [DATE] - [DATE]" at bounding box center [350, 346] width 109 height 17
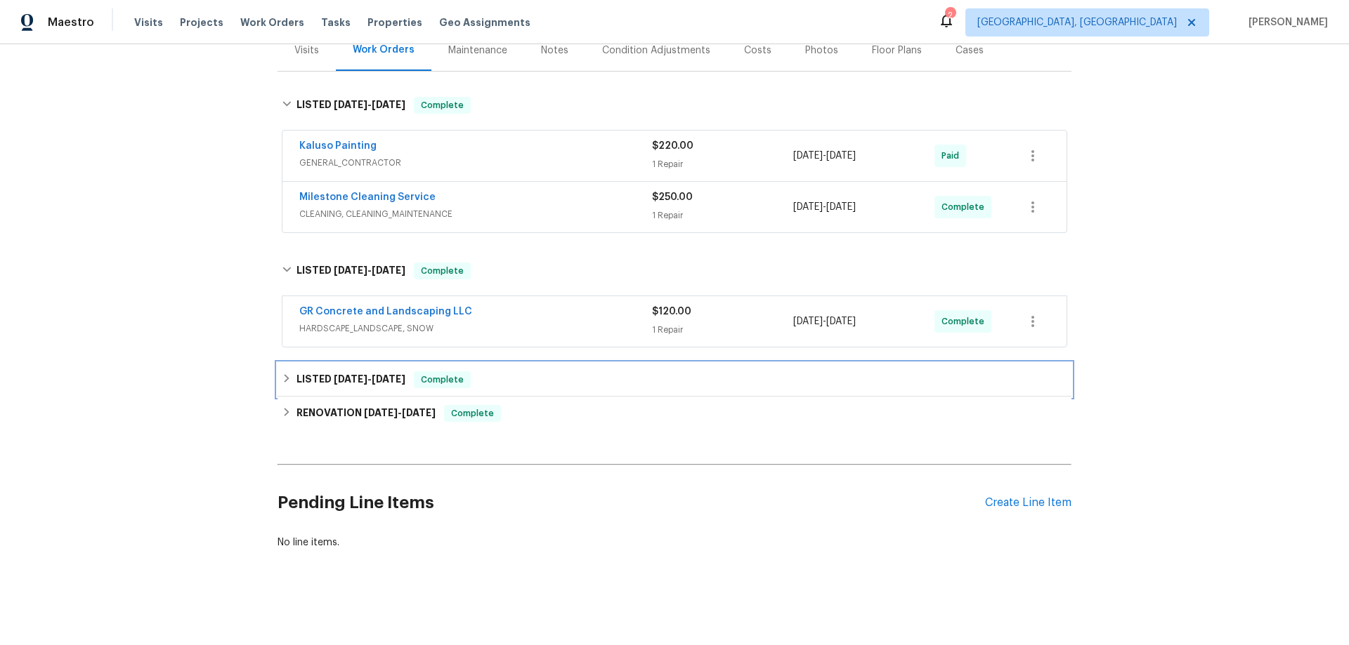
click at [298, 372] on h6 "LISTED [DATE] - [DATE]" at bounding box center [350, 380] width 109 height 17
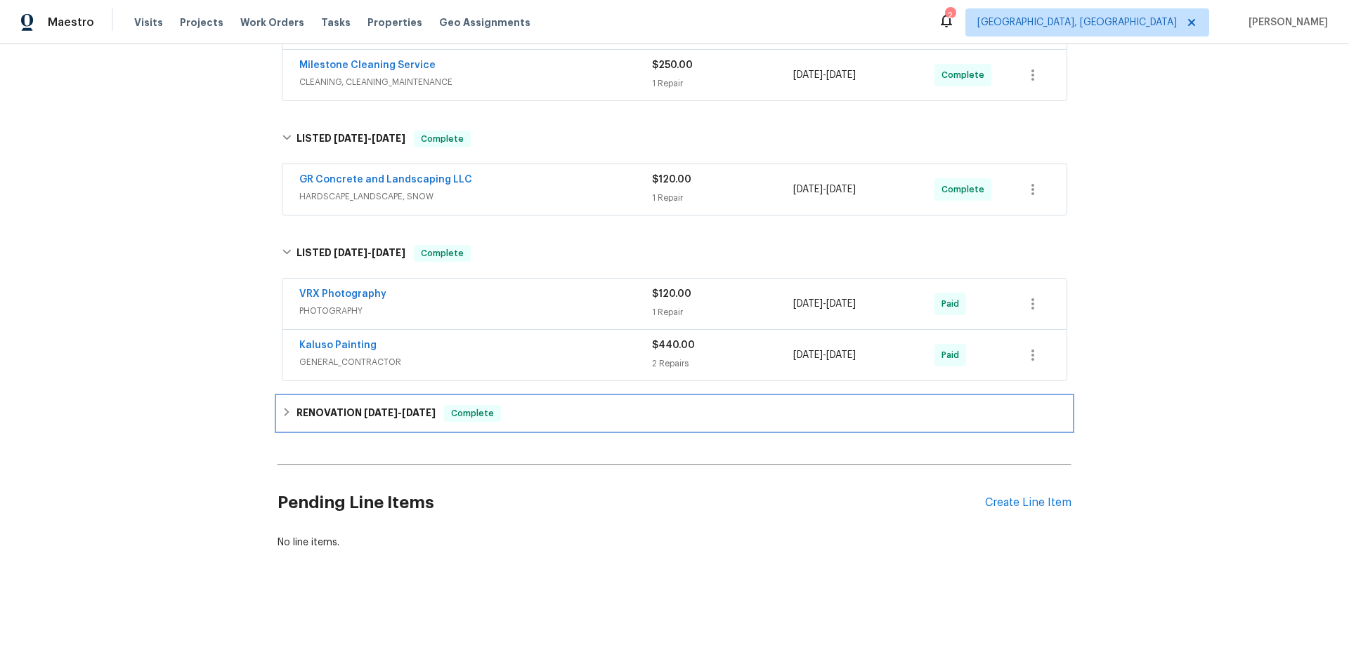
click at [296, 411] on h6 "RENOVATION 6/9/25 - 6/26/25" at bounding box center [365, 413] width 139 height 17
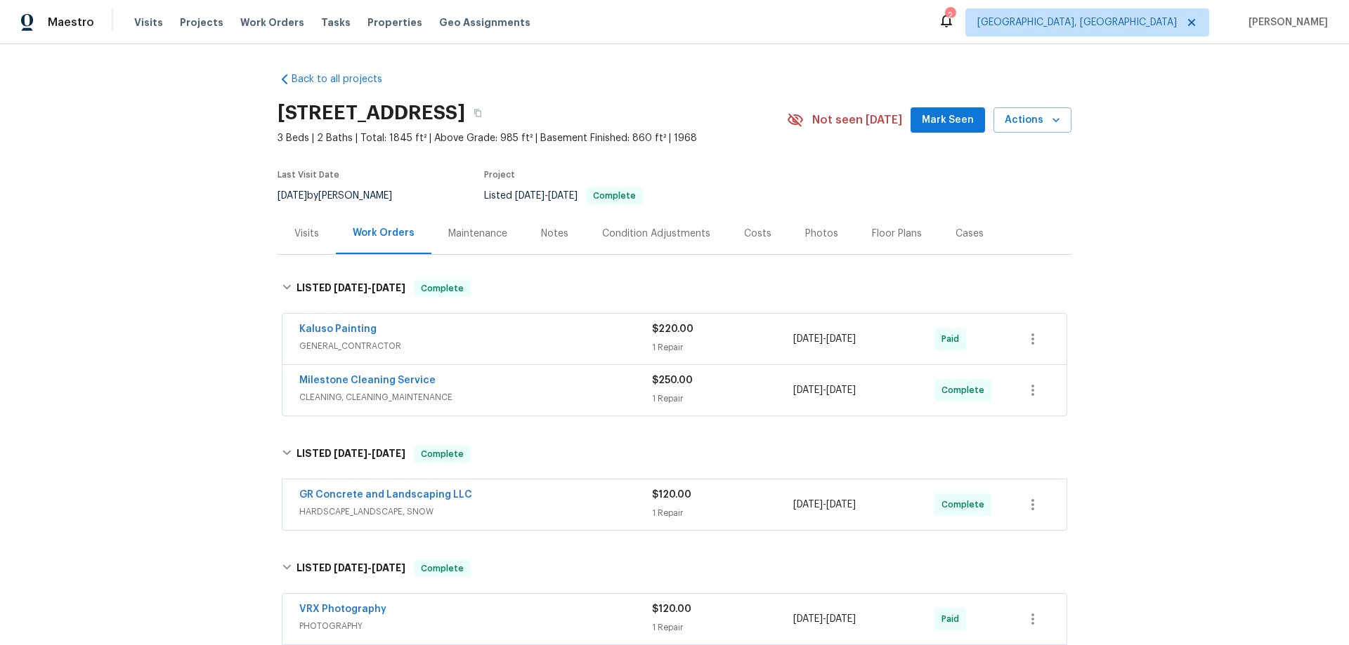
click at [199, 189] on div "Back to all projects 498 W 500 S, Tooele, UT 84074 3 Beds | 2 Baths | Total: 18…" at bounding box center [674, 344] width 1349 height 601
click at [178, 328] on div "Back to all projects 498 W 500 S, Tooele, UT 84074 3 Beds | 2 Baths | Total: 18…" at bounding box center [674, 344] width 1349 height 601
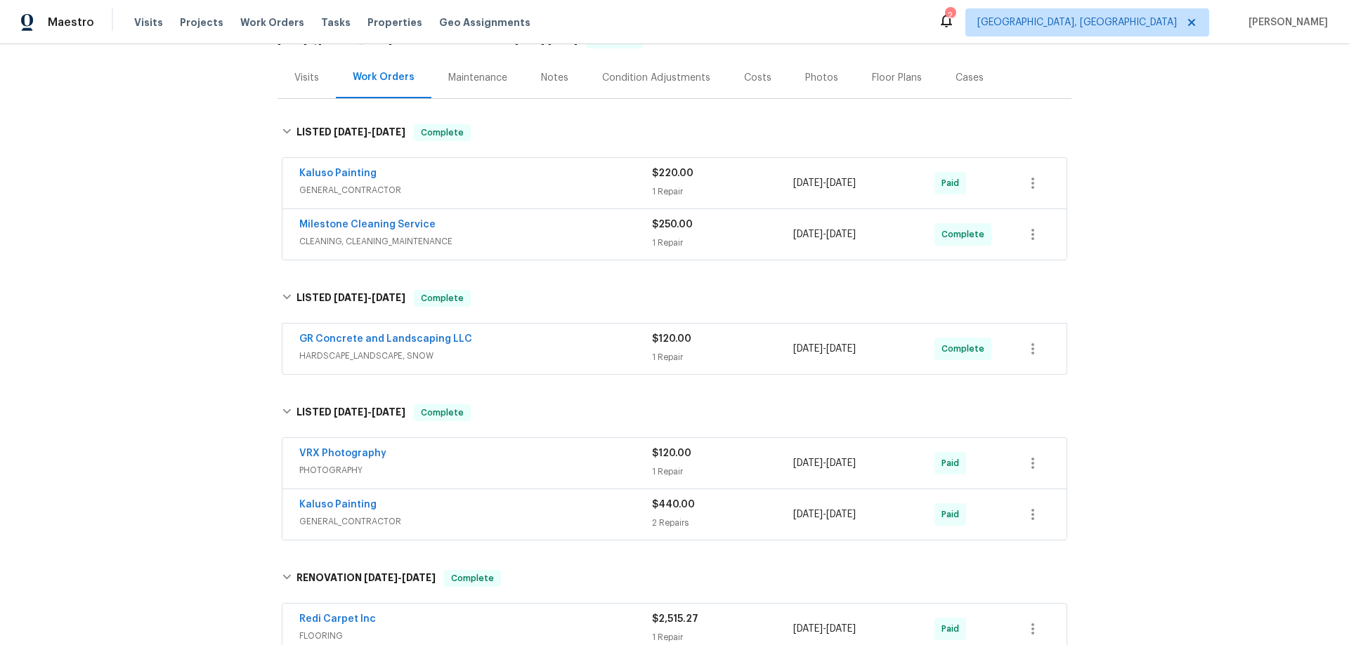
scroll to position [590, 0]
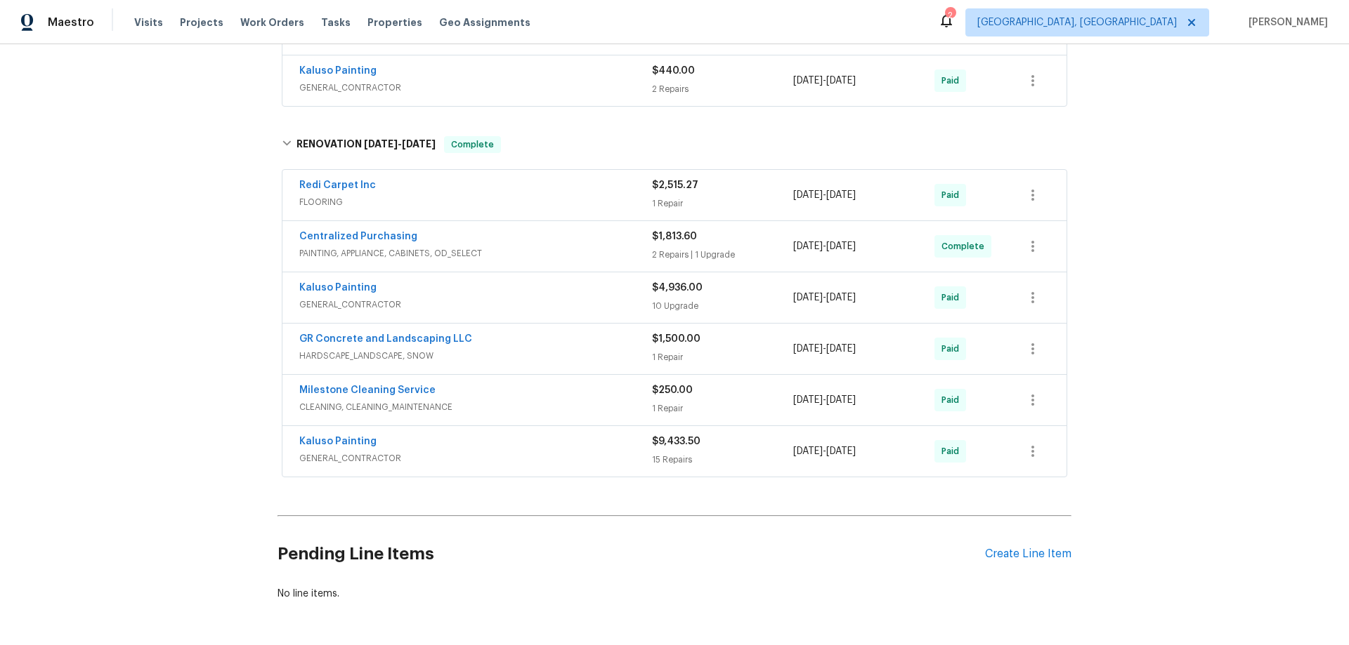
click at [122, 296] on div "Back to all projects 498 W 500 S, Tooele, UT 84074 3 Beds | 2 Baths | Total: 18…" at bounding box center [674, 344] width 1349 height 601
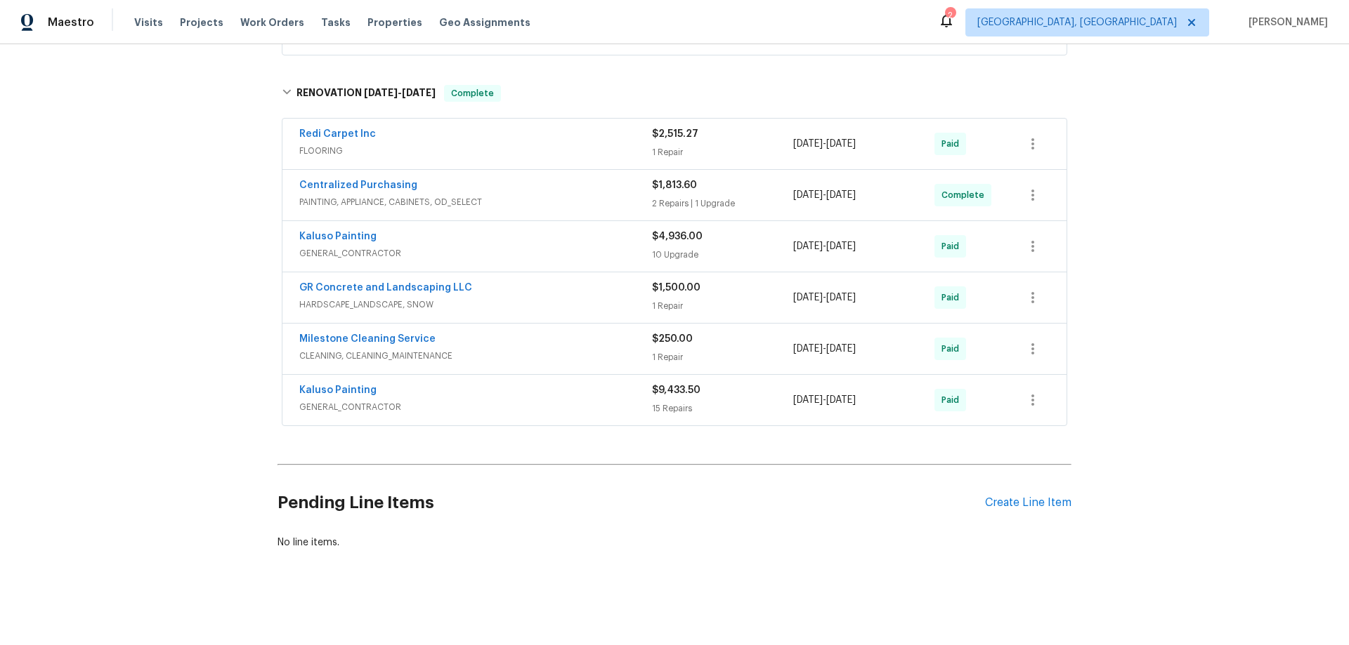
scroll to position [41, 0]
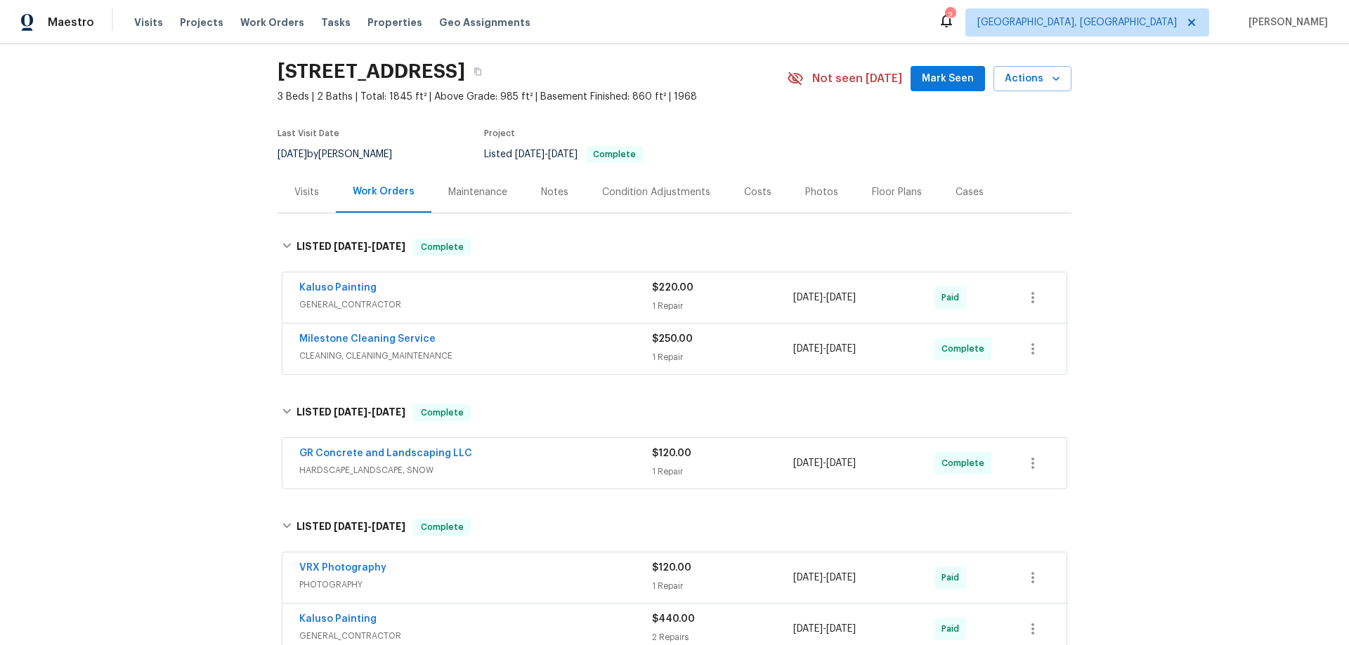
click at [166, 205] on div "Back to all projects 498 W 500 S, Tooele, UT 84074 3 Beds | 2 Baths | Total: 18…" at bounding box center [674, 344] width 1349 height 601
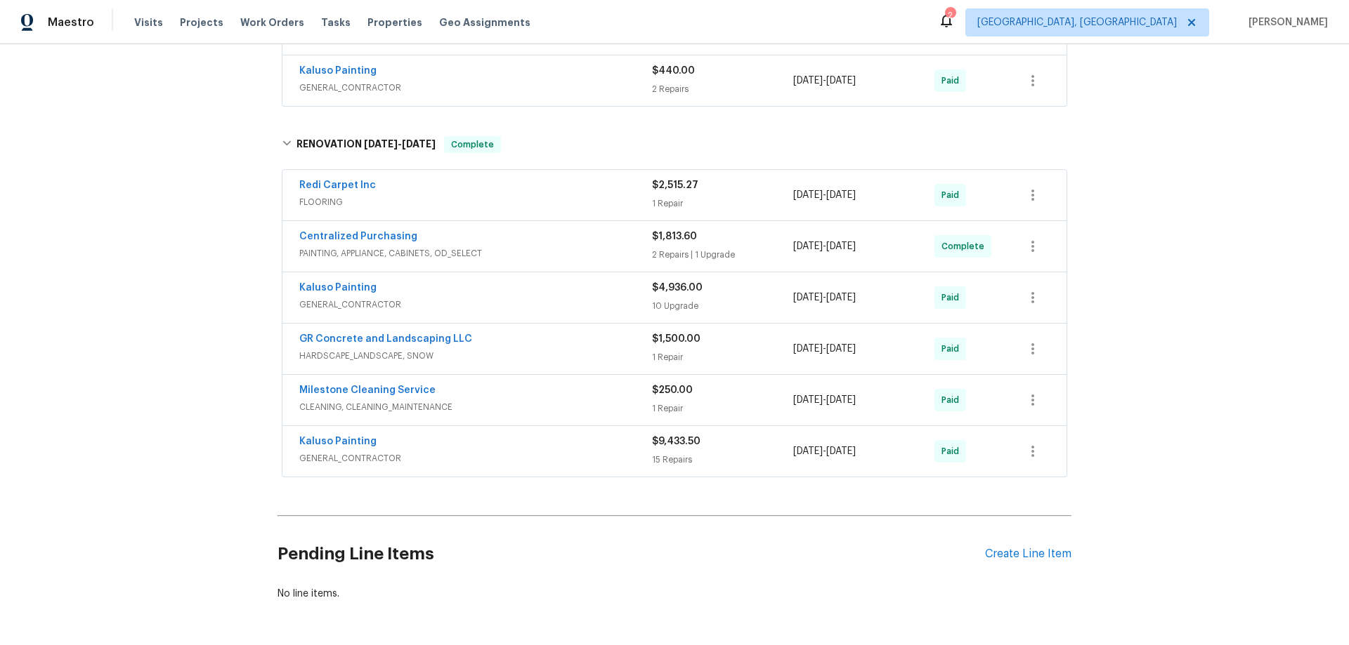
click at [175, 218] on div "Back to all projects 498 W 500 S, Tooele, UT 84074 3 Beds | 2 Baths | Total: 18…" at bounding box center [674, 344] width 1349 height 601
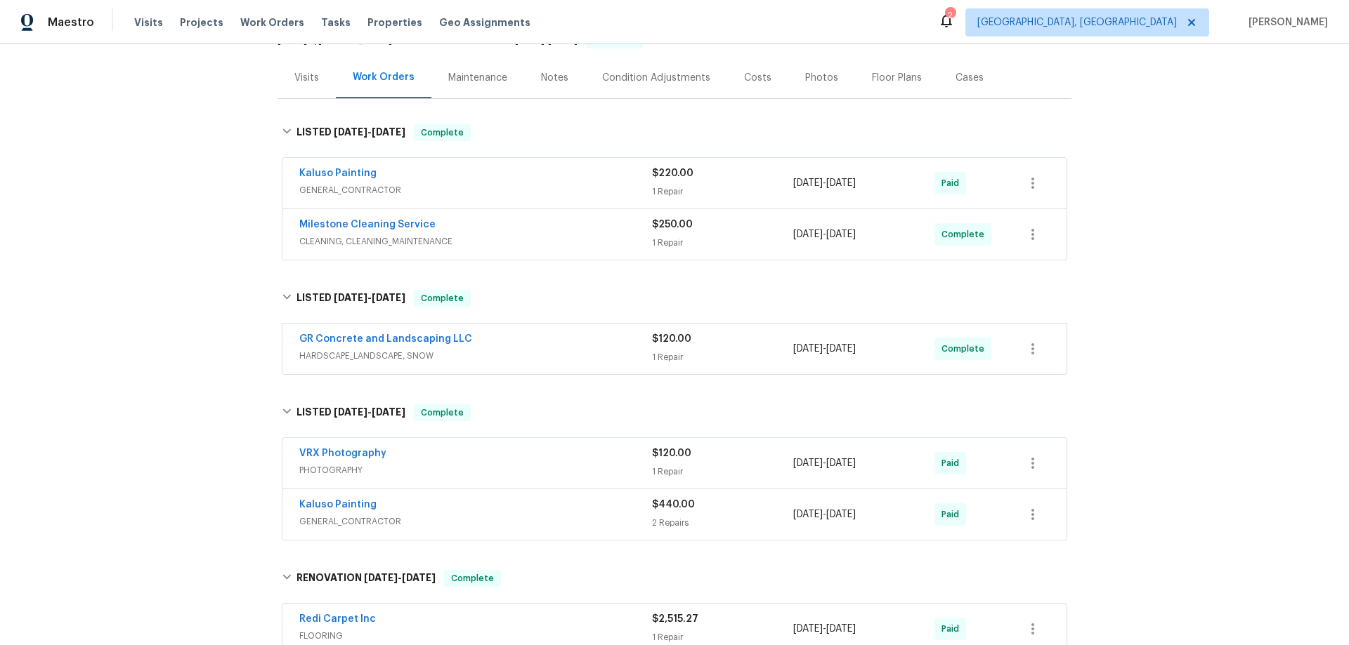
click at [122, 192] on div "Back to all projects 498 W 500 S, Tooele, UT 84074 3 Beds | 2 Baths | Total: 18…" at bounding box center [674, 344] width 1349 height 601
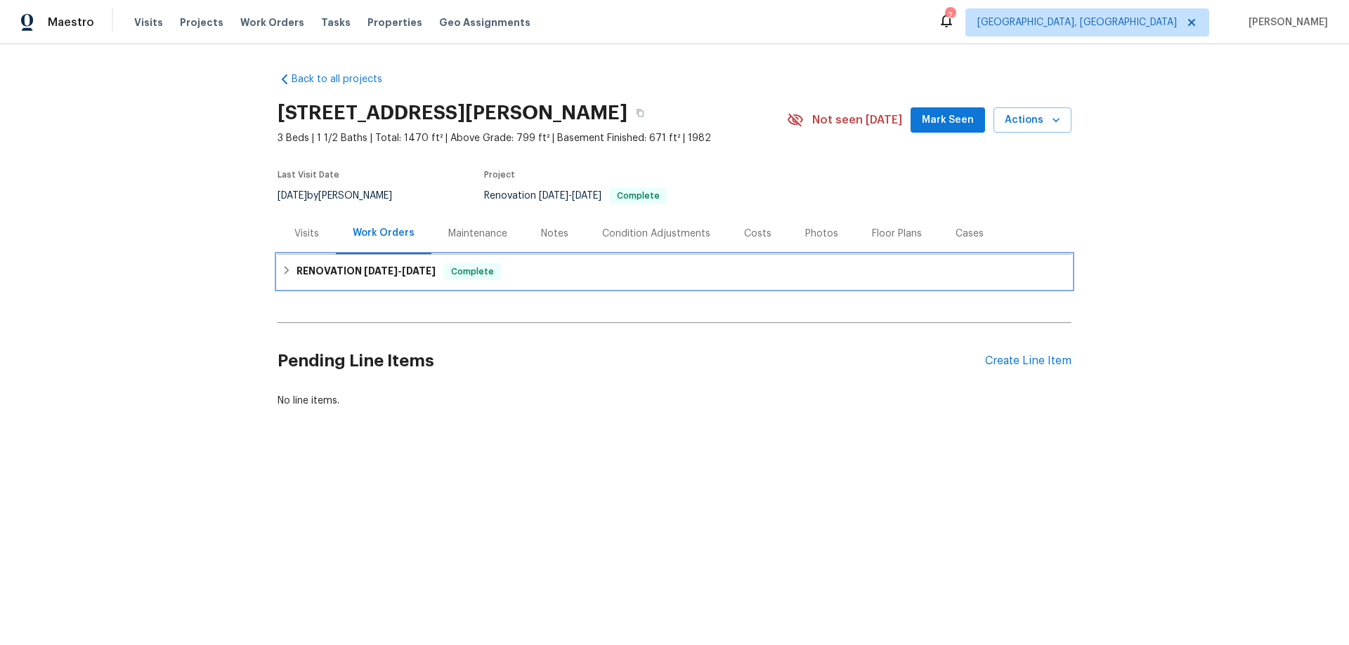
click at [285, 277] on div "RENOVATION [DATE] - [DATE] Complete" at bounding box center [674, 271] width 785 height 17
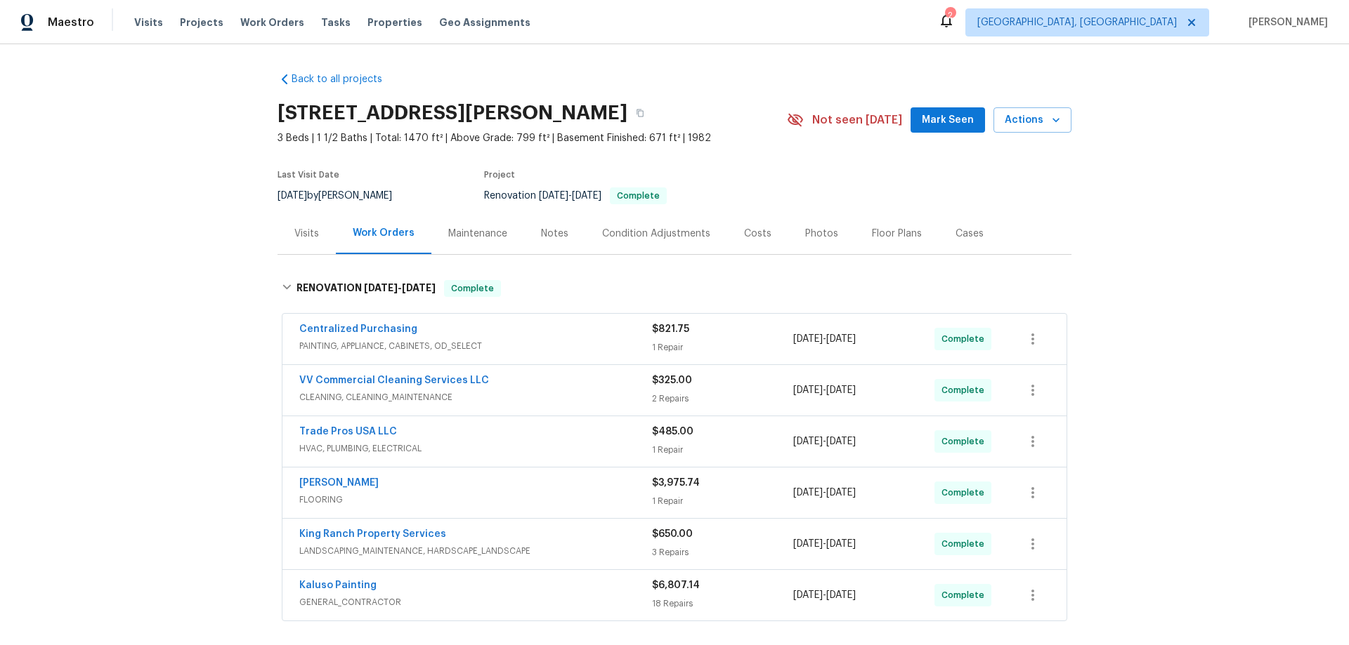
click at [206, 247] on div "Back to all projects [STREET_ADDRESS][PERSON_NAME] 3 Beds | 1 1/2 Baths | Total…" at bounding box center [674, 344] width 1349 height 601
click at [183, 190] on div "Back to all projects [STREET_ADDRESS][PERSON_NAME] 3 Beds | 1 1/2 Baths | Total…" at bounding box center [674, 344] width 1349 height 601
click at [192, 204] on div "Back to all projects [STREET_ADDRESS][PERSON_NAME] 3 Beds | 1 1/2 Baths | Total…" at bounding box center [674, 344] width 1349 height 601
click at [172, 237] on div "Back to all projects [STREET_ADDRESS][PERSON_NAME] 3 Beds | 1 1/2 Baths | Total…" at bounding box center [674, 344] width 1349 height 601
click at [161, 167] on div "Back to all projects [STREET_ADDRESS][PERSON_NAME] 3 Beds | 1 1/2 Baths | Total…" at bounding box center [674, 344] width 1349 height 601
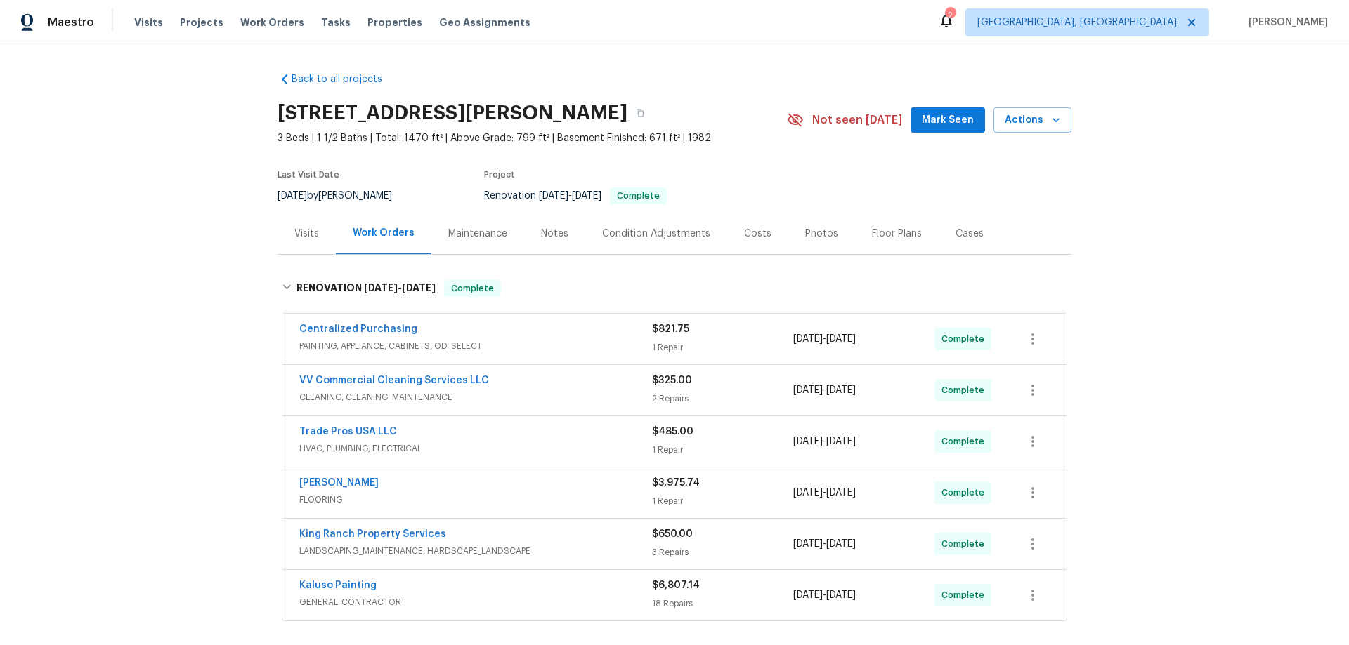
click at [151, 324] on div "Back to all projects [STREET_ADDRESS][PERSON_NAME] 3 Beds | 1 1/2 Baths | Total…" at bounding box center [674, 344] width 1349 height 601
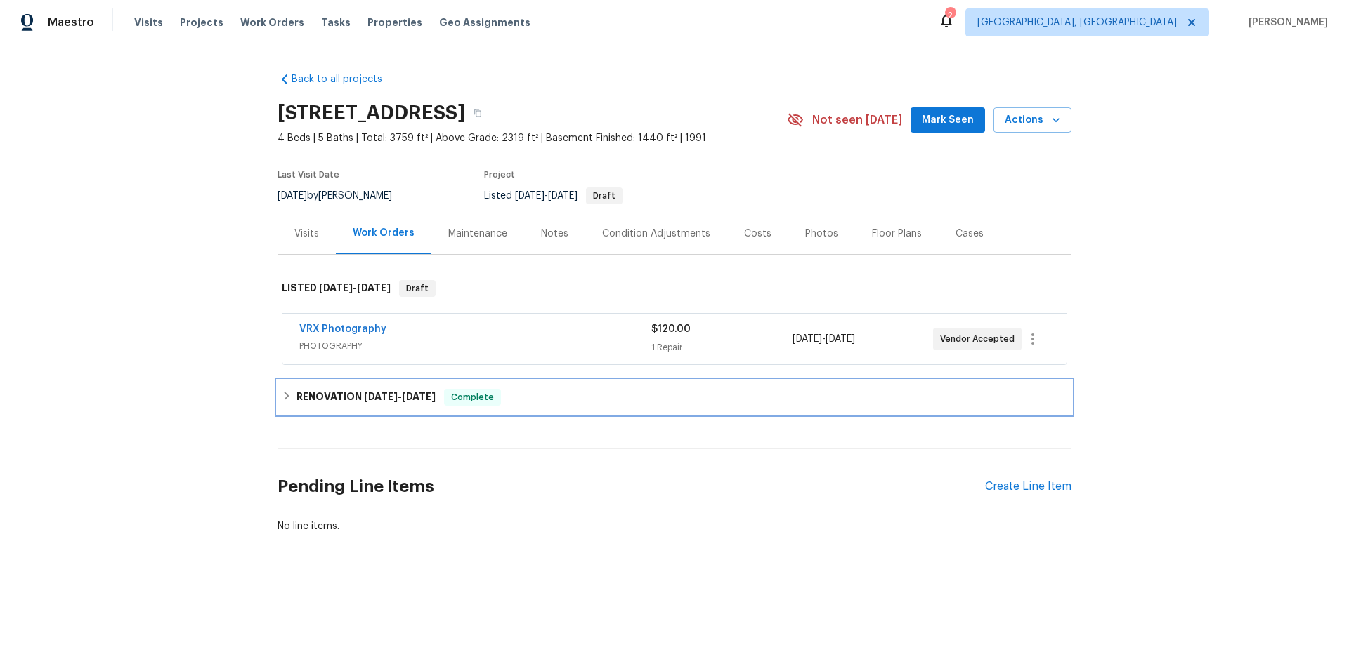
click at [280, 407] on div "RENOVATION [DATE] - [DATE] Complete" at bounding box center [674, 398] width 794 height 34
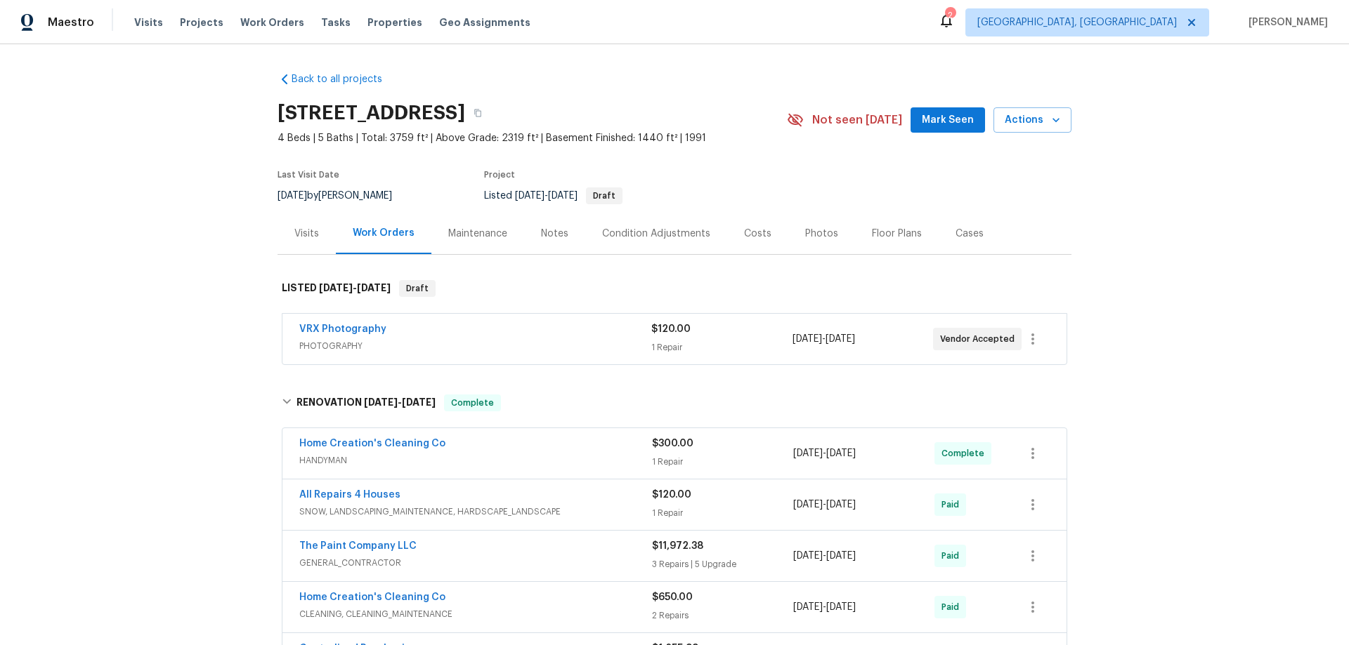
click at [190, 187] on div "Back to all projects [STREET_ADDRESS] 4 Beds | 5 Baths | Total: 3759 ft² | Abov…" at bounding box center [674, 344] width 1349 height 601
click at [161, 220] on div "Back to all projects [STREET_ADDRESS] 4 Beds | 5 Baths | Total: 3759 ft² | Abov…" at bounding box center [674, 344] width 1349 height 601
click at [140, 240] on div "Back to all projects 2 Royale Dr, Lake Saint Louis, MO 63367 4 Beds | 5 Baths |…" at bounding box center [674, 344] width 1349 height 601
click at [171, 292] on div "Back to all projects 2 Royale Dr, Lake Saint Louis, MO 63367 4 Beds | 5 Baths |…" at bounding box center [674, 344] width 1349 height 601
click at [158, 221] on div "Back to all projects 2 Royale Dr, Lake Saint Louis, MO 63367 4 Beds | 5 Baths |…" at bounding box center [674, 344] width 1349 height 601
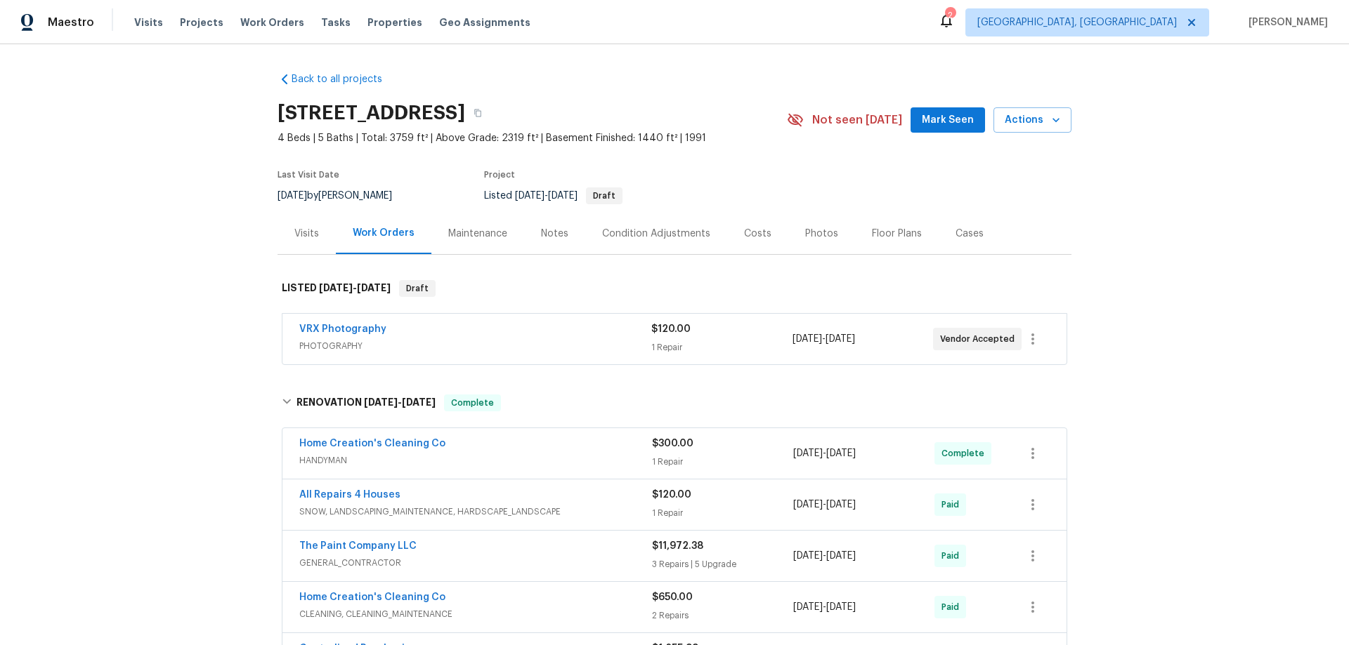
click at [209, 107] on div "Back to all projects 2 Royale Dr, Lake Saint Louis, MO 63367 4 Beds | 5 Baths |…" at bounding box center [674, 344] width 1349 height 601
click at [144, 223] on div "Back to all projects 2 Royale Dr, Lake Saint Louis, MO 63367 4 Beds | 5 Baths |…" at bounding box center [674, 344] width 1349 height 601
click at [152, 195] on div "Back to all projects 2 Royale Dr, Lake Saint Louis, MO 63367 4 Beds | 5 Baths |…" at bounding box center [674, 344] width 1349 height 601
click at [194, 244] on div "Back to all projects 2 Royale Dr, Lake Saint Louis, MO 63367 4 Beds | 5 Baths |…" at bounding box center [674, 344] width 1349 height 601
click at [179, 173] on div "Back to all projects 2 Royale Dr, Lake Saint Louis, MO 63367 4 Beds | 5 Baths |…" at bounding box center [674, 344] width 1349 height 601
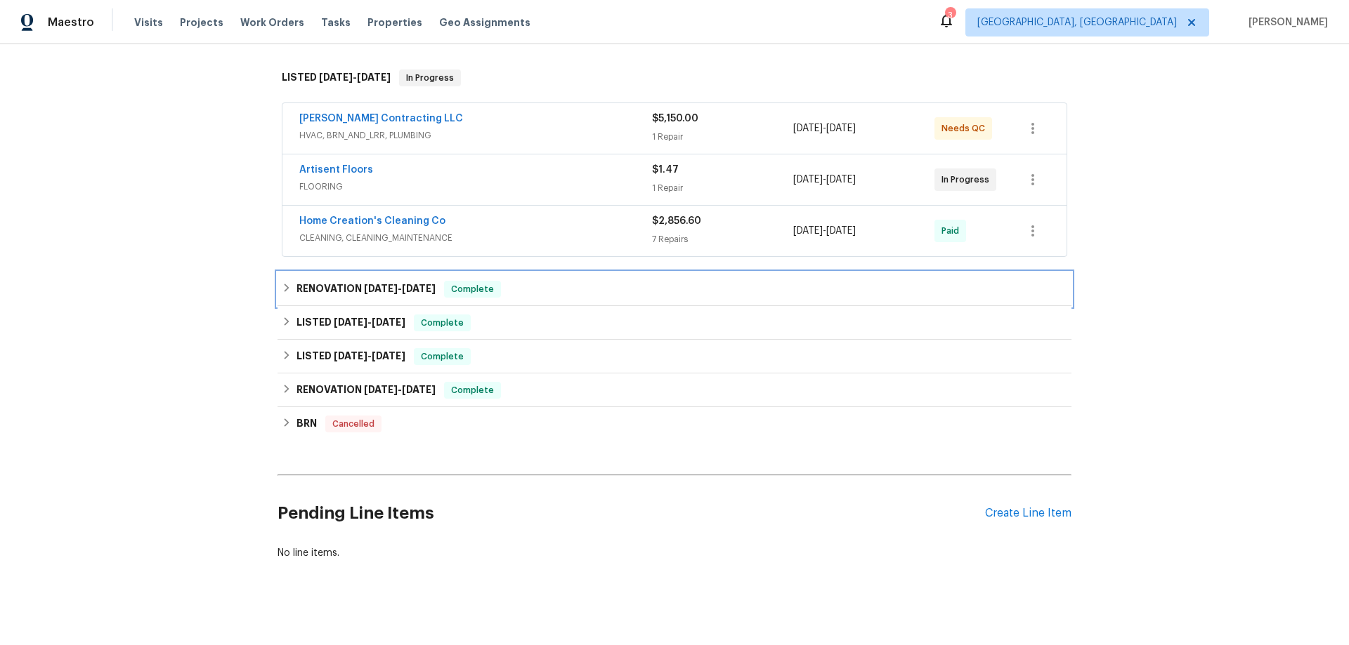
drag, startPoint x: 294, startPoint y: 288, endPoint x: 256, endPoint y: 317, distance: 47.6
click at [296, 287] on h6 "RENOVATION 6/5/25 - 6/5/25" at bounding box center [365, 289] width 139 height 17
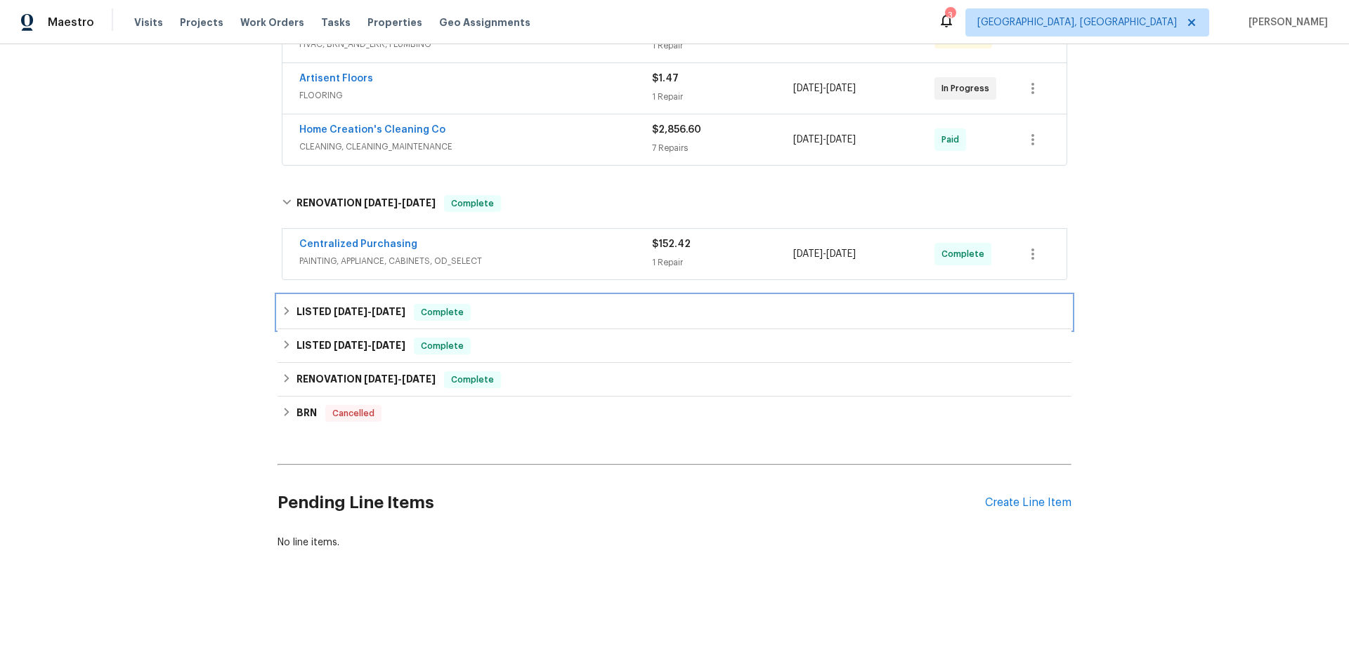
click at [288, 304] on div "LISTED 4/14/25 - 4/15/25 Complete" at bounding box center [674, 312] width 785 height 17
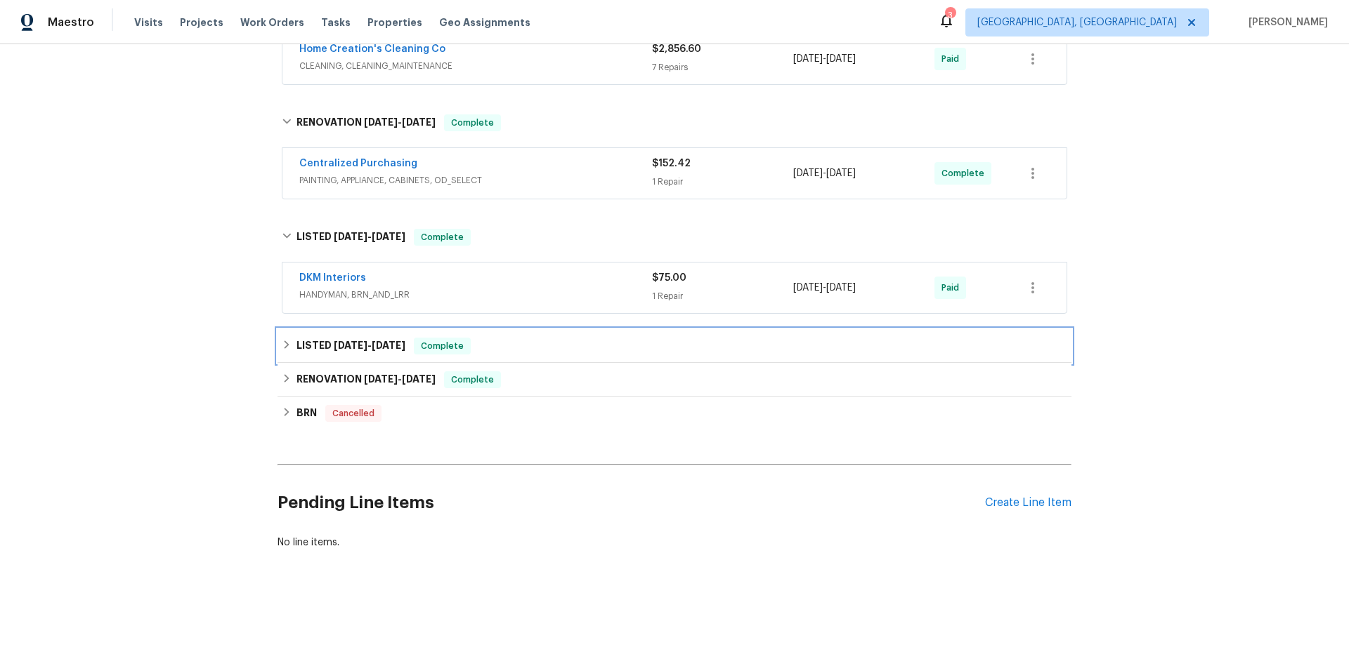
click at [277, 340] on div "LISTED 3/3/25 - 3/6/25 Complete" at bounding box center [674, 346] width 794 height 34
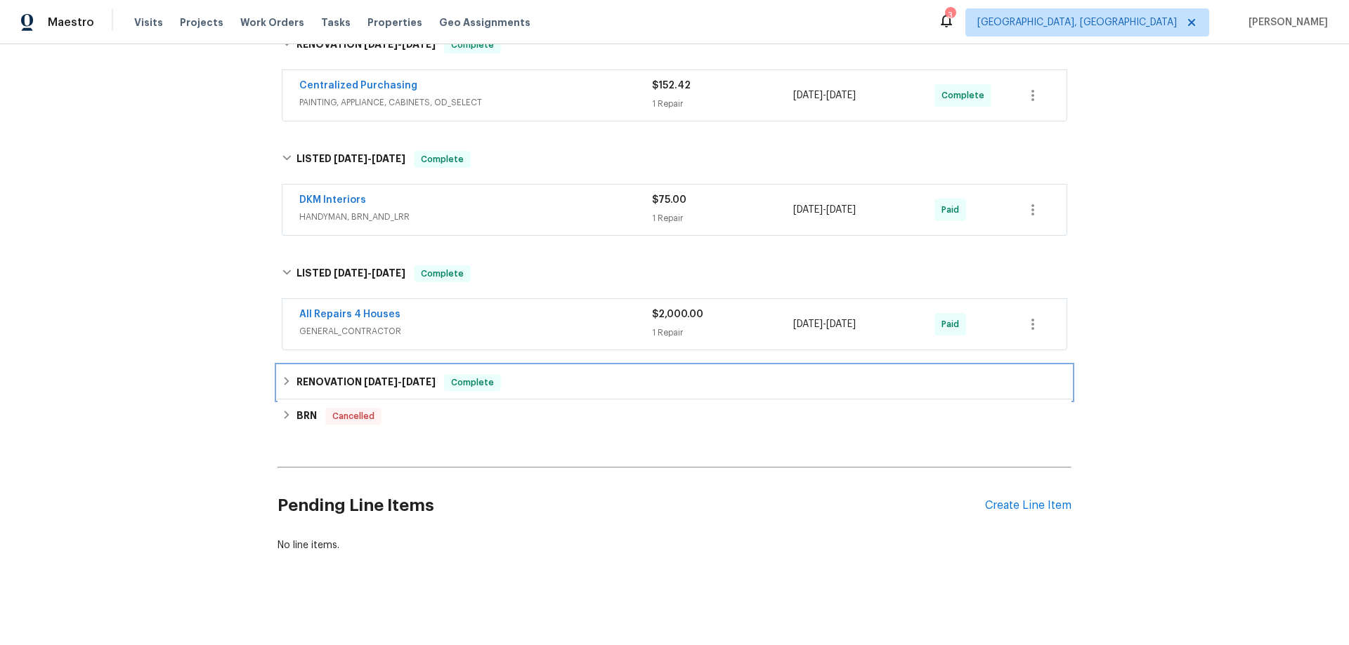
drag, startPoint x: 289, startPoint y: 382, endPoint x: 257, endPoint y: 403, distance: 38.6
click at [288, 384] on div "RENOVATION 9/23/24 - 11/14/24 Complete" at bounding box center [674, 382] width 785 height 17
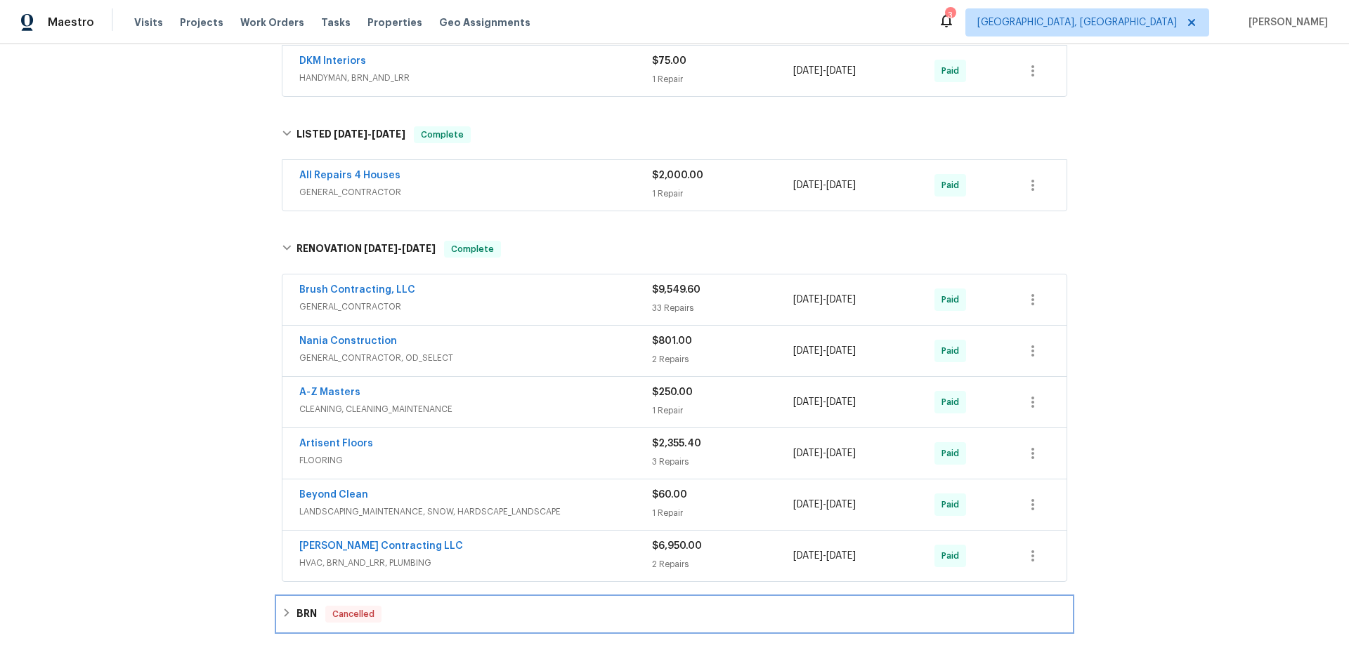
click at [284, 613] on icon at bounding box center [287, 613] width 10 height 10
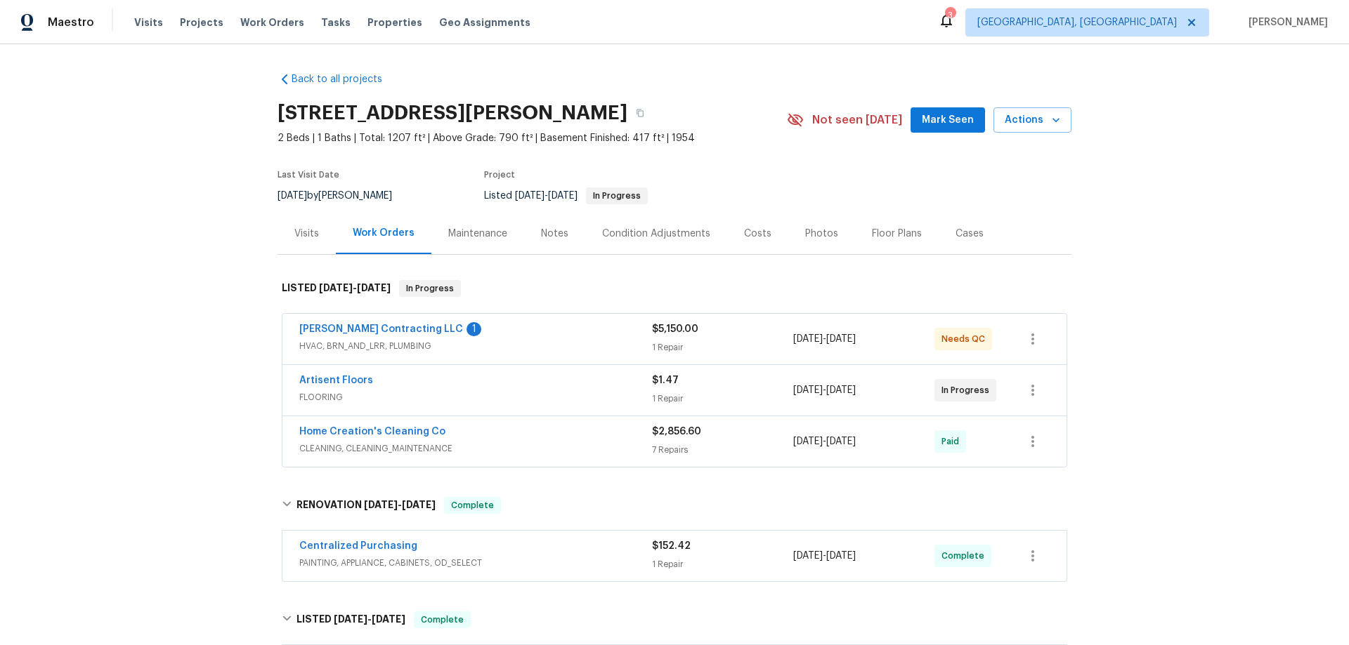
click at [229, 269] on div "Back to all projects 6448 Clifton Hills Dr, Saint Louis, MO 63139 2 Beds | 1 Ba…" at bounding box center [674, 344] width 1349 height 601
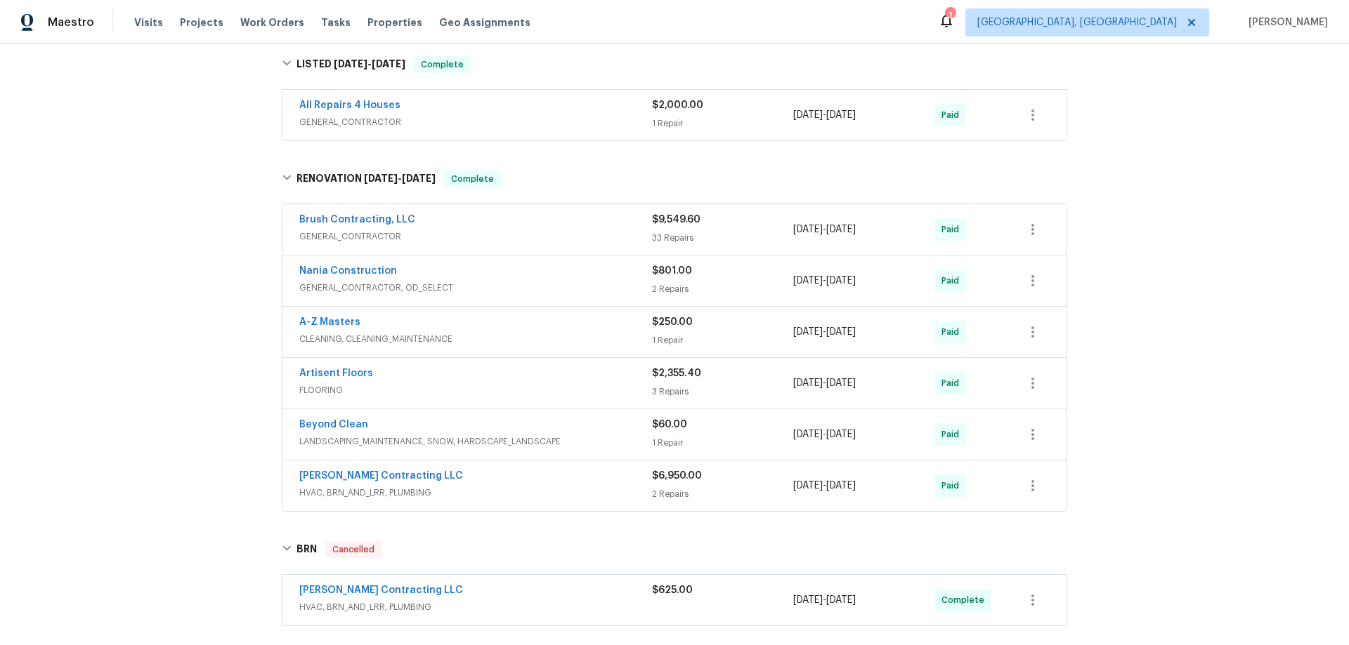
scroll to position [93, 0]
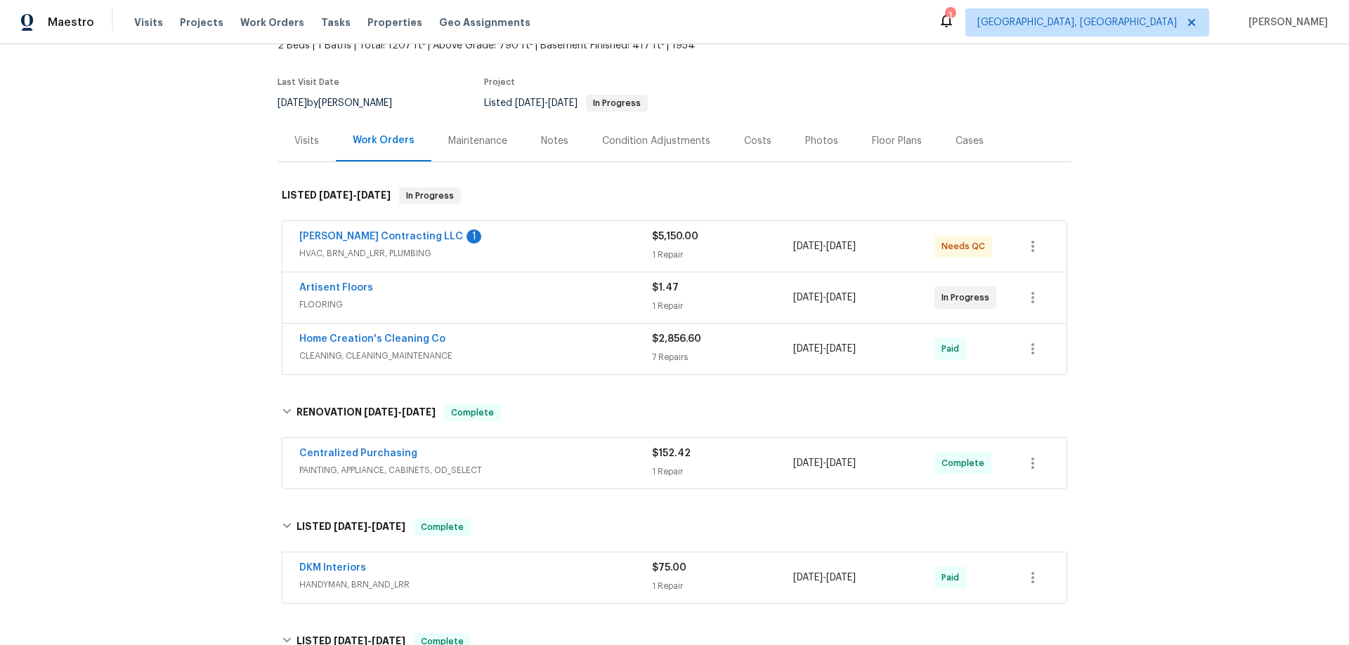
click at [155, 244] on div "Back to all projects 6448 Clifton Hills Dr, Saint Louis, MO 63139 2 Beds | 1 Ba…" at bounding box center [674, 344] width 1349 height 601
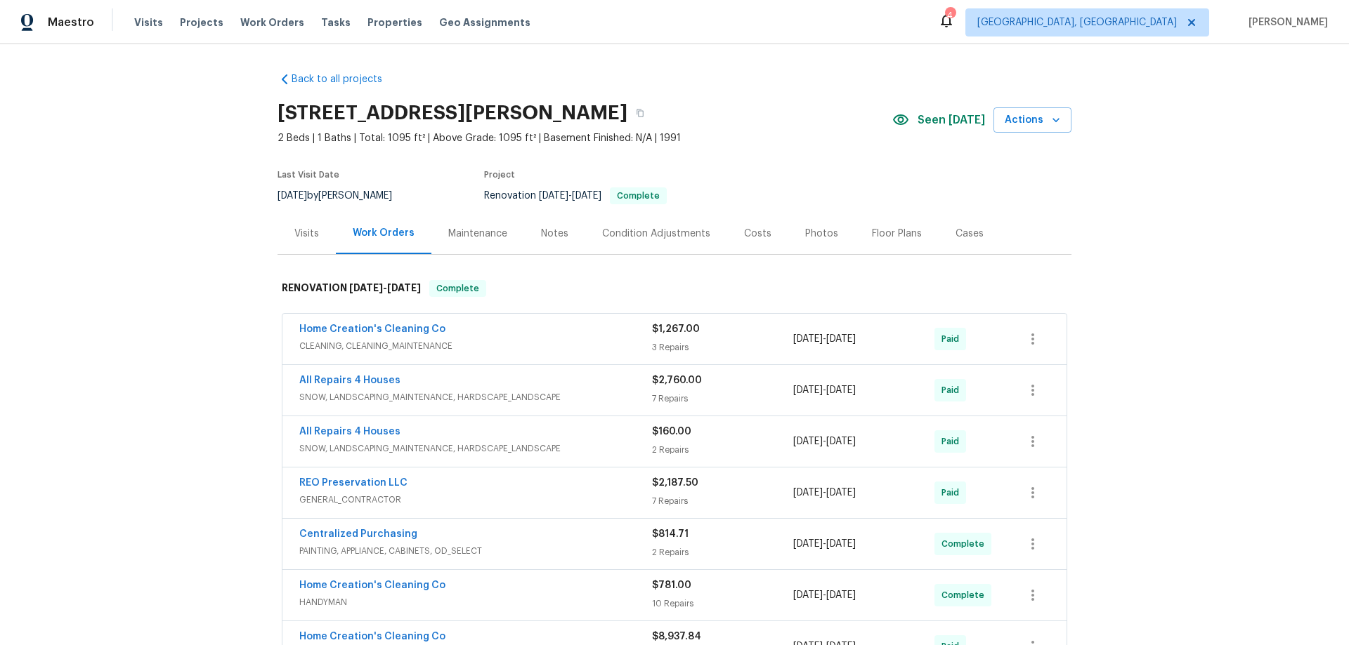
click at [155, 275] on div "Back to all projects [STREET_ADDRESS][PERSON_NAME] 2 Beds | 1 Baths | Total: 10…" at bounding box center [674, 344] width 1349 height 601
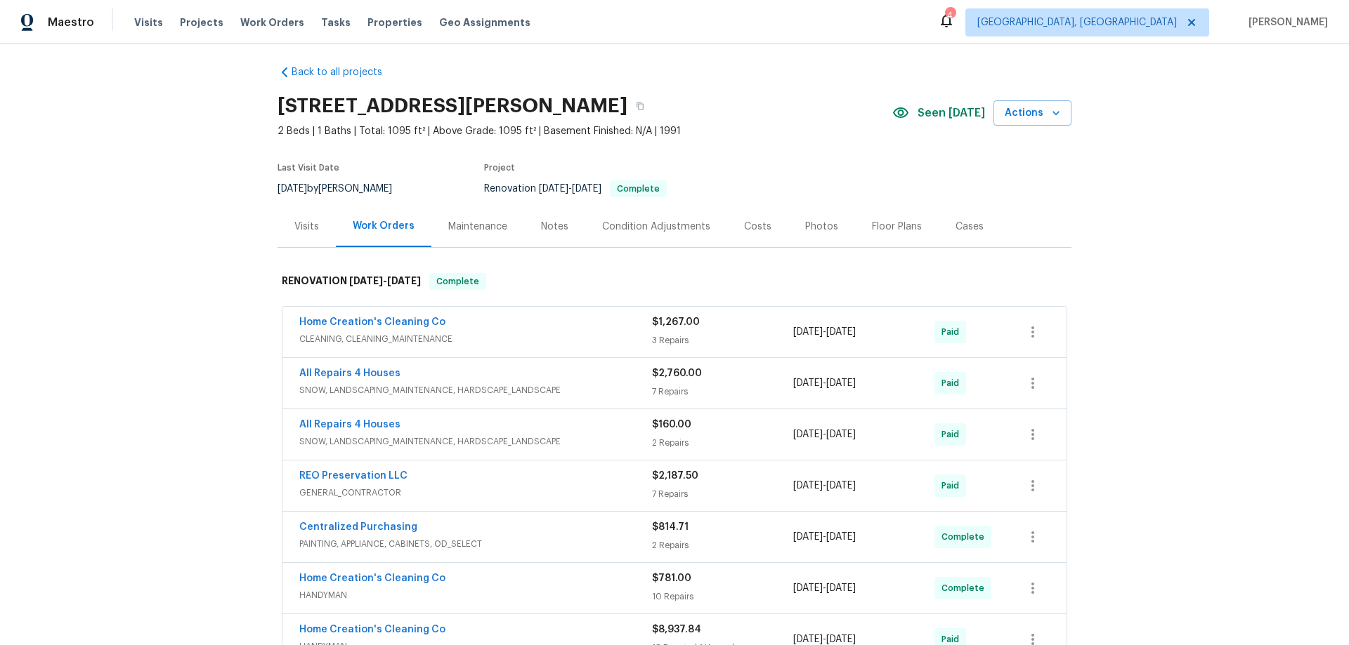
click at [148, 248] on div "Back to all projects [STREET_ADDRESS][PERSON_NAME] 2 Beds | 1 Baths | Total: 10…" at bounding box center [674, 344] width 1349 height 601
click at [103, 197] on div "Back to all projects [STREET_ADDRESS][PERSON_NAME] 2 Beds | 1 Baths | Total: 10…" at bounding box center [674, 344] width 1349 height 601
click at [192, 211] on div "Back to all projects [STREET_ADDRESS][PERSON_NAME] 2 Beds | 1 Baths | Total: 10…" at bounding box center [674, 344] width 1349 height 601
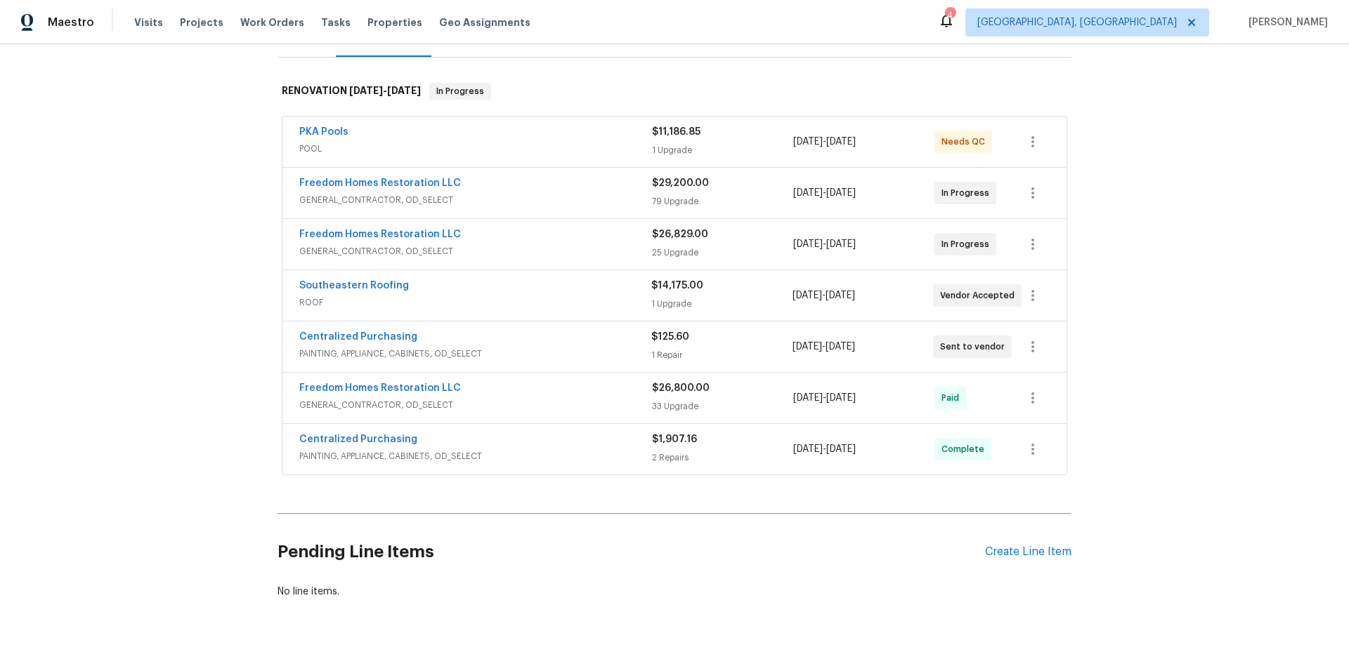
scroll to position [257, 0]
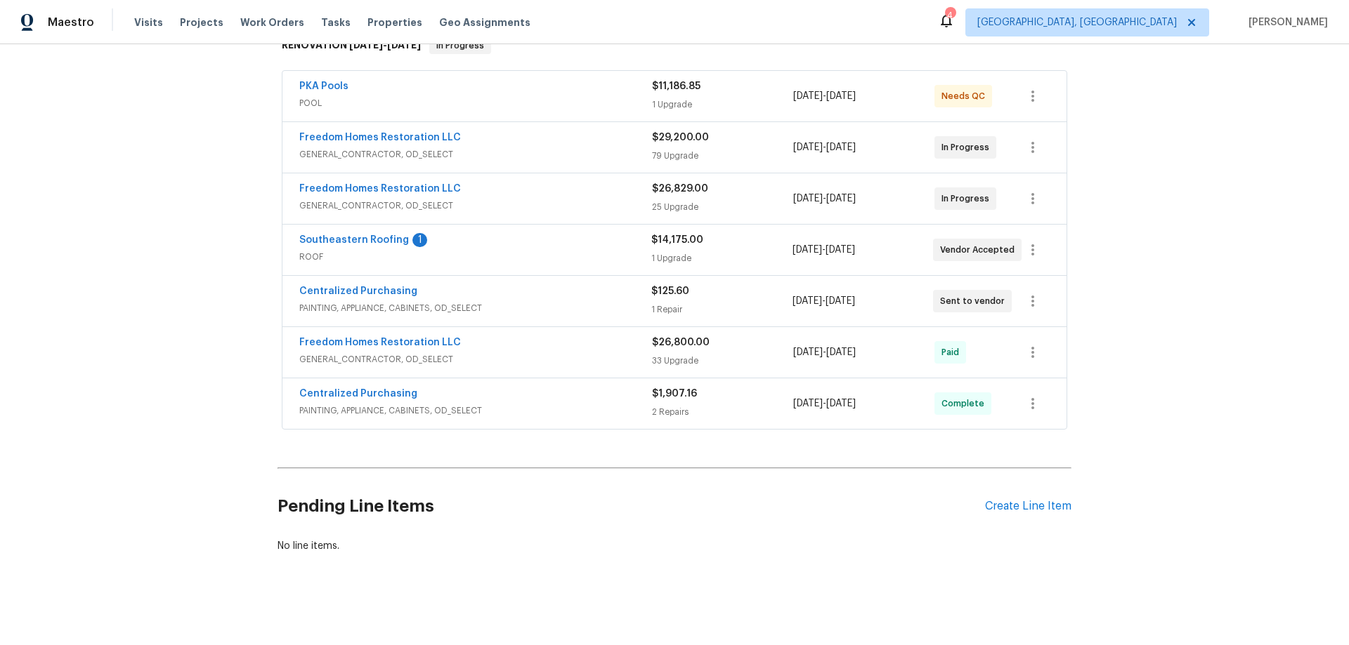
click at [178, 298] on div "Back to all projects [STREET_ADDRESS][PERSON_NAME] 6 Beds | 3 Baths | Total: 30…" at bounding box center [674, 344] width 1349 height 601
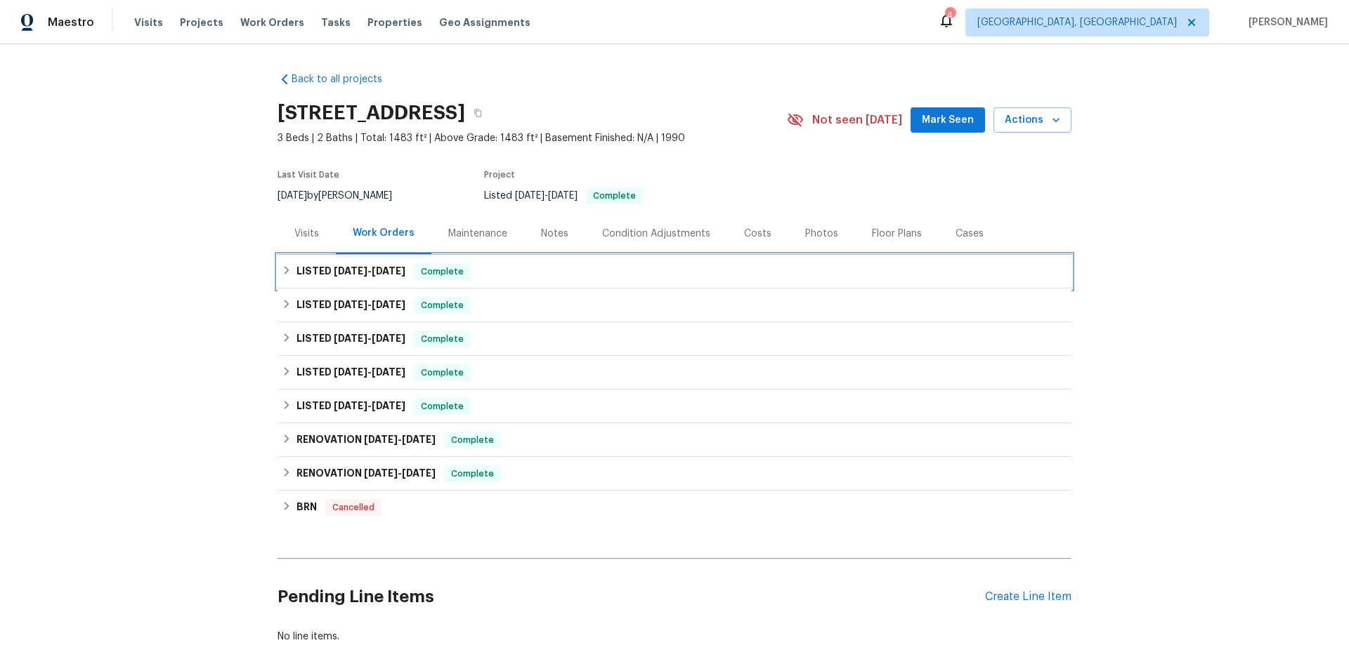
click at [300, 273] on h6 "LISTED 8/4/25 - 8/11/25" at bounding box center [350, 271] width 109 height 17
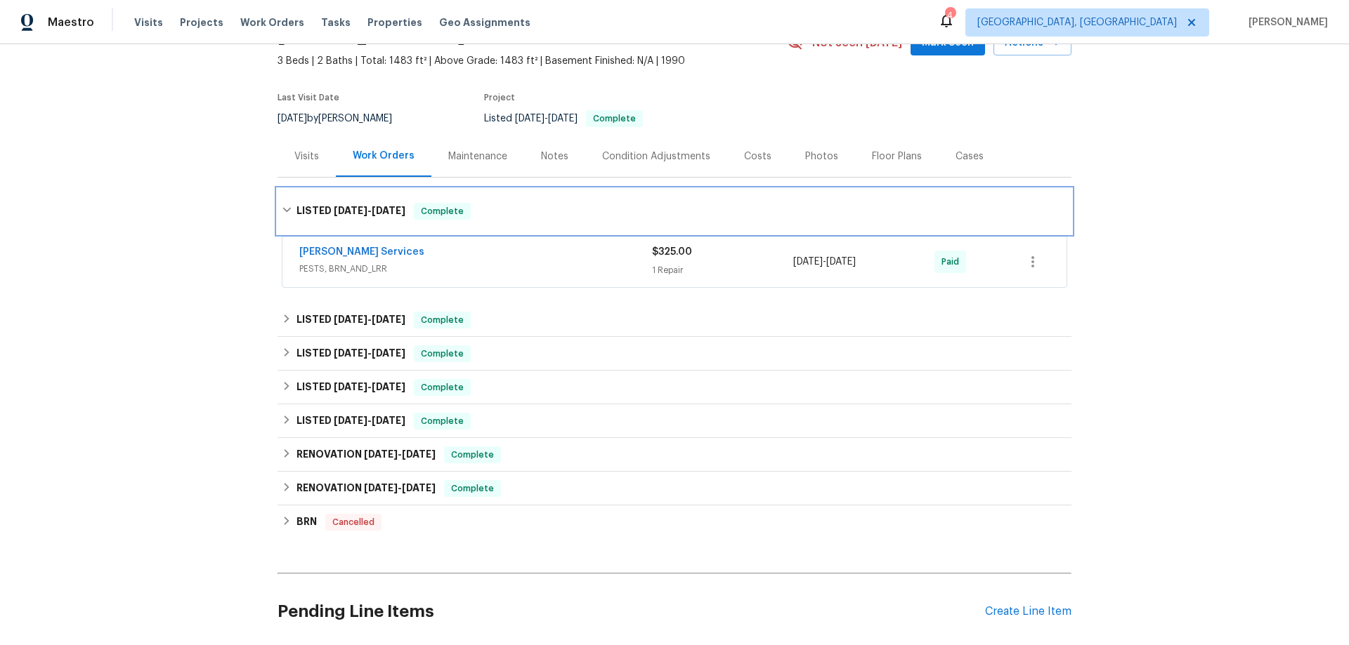
scroll to position [197, 0]
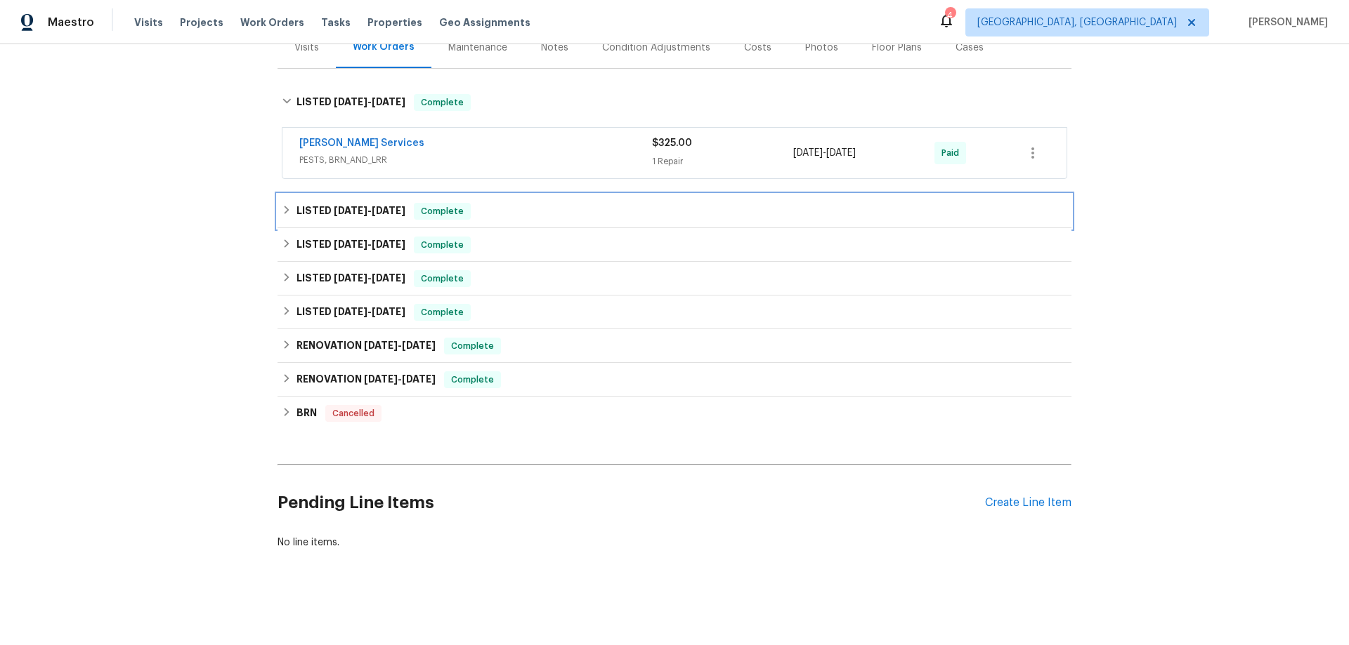
click at [317, 204] on h6 "LISTED 8/4/25 - 8/8/25" at bounding box center [350, 211] width 109 height 17
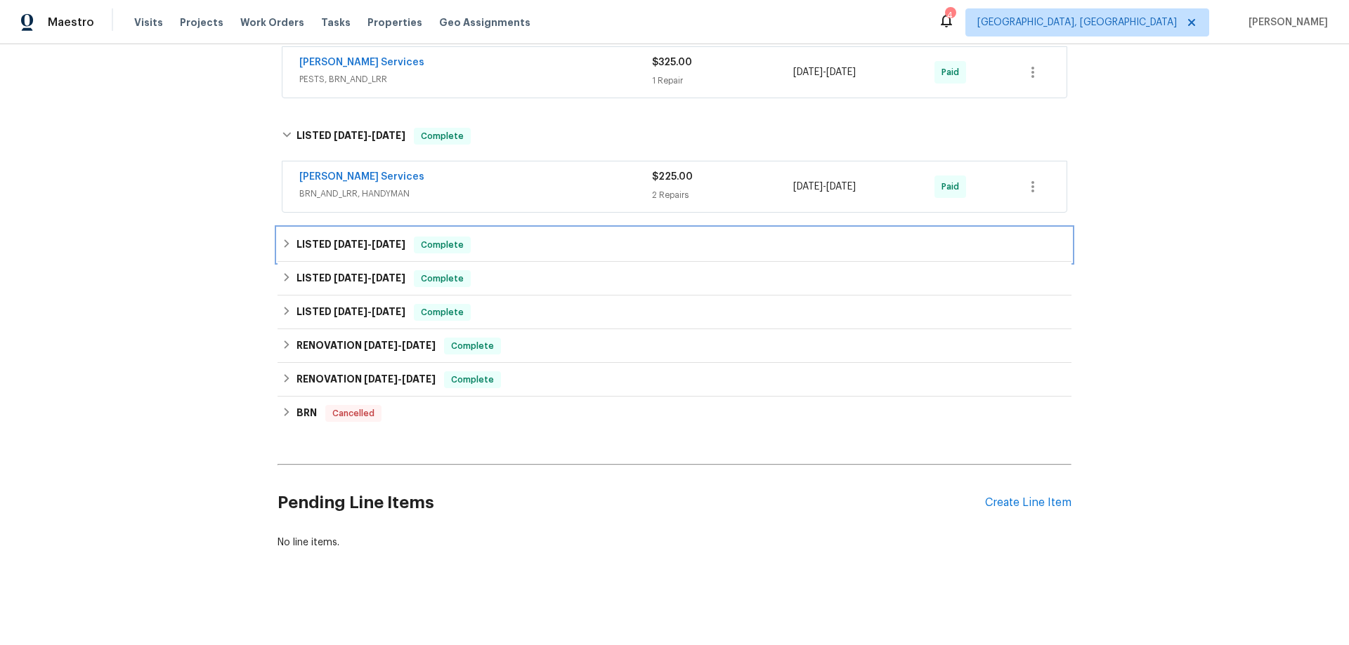
click at [308, 228] on div "LISTED 4/21/25 - 6/17/25 Complete" at bounding box center [674, 245] width 794 height 34
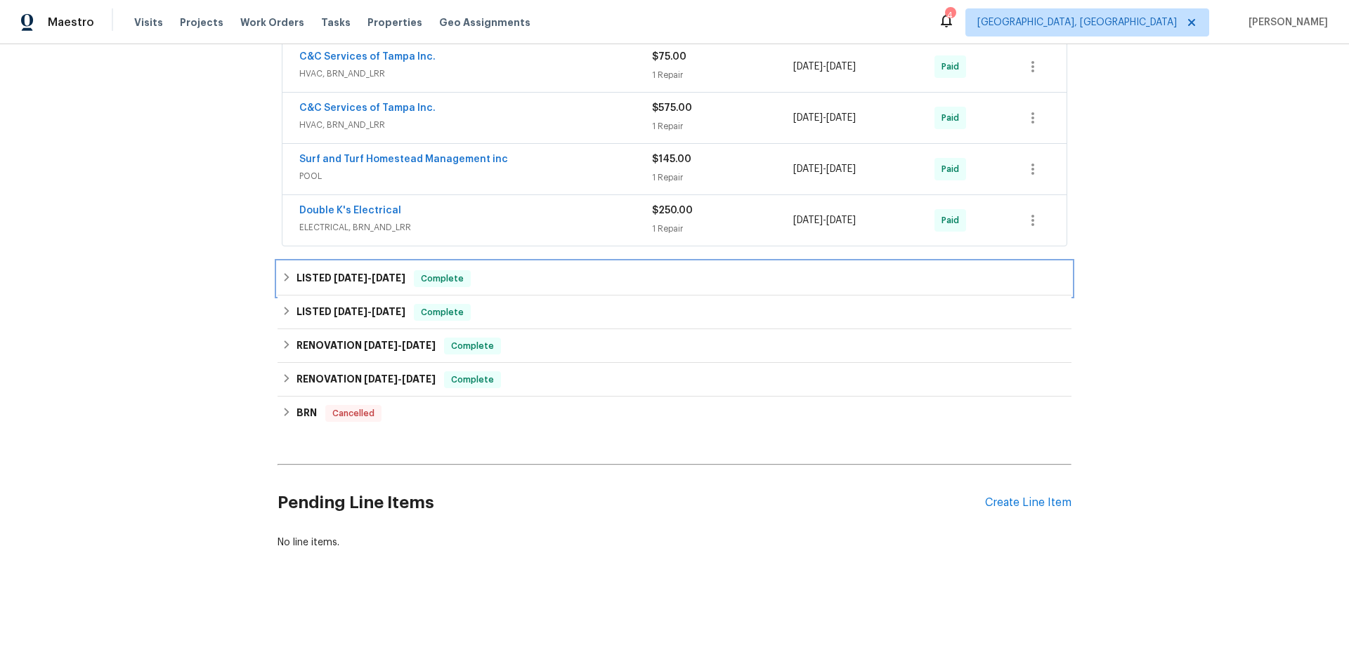
click at [313, 272] on h6 "LISTED 4/3/25 - 4/7/25" at bounding box center [350, 278] width 109 height 17
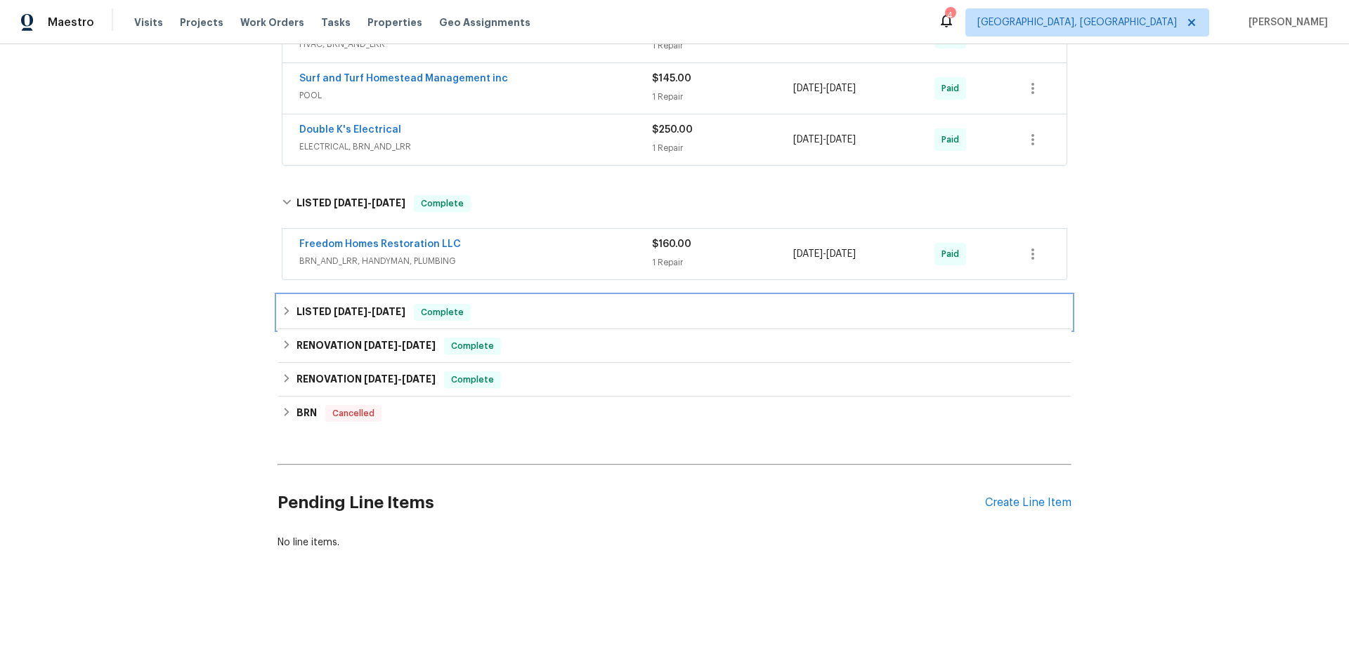
drag, startPoint x: 298, startPoint y: 304, endPoint x: 256, endPoint y: 330, distance: 49.5
click at [299, 304] on h6 "LISTED 3/8/25 - 3/10/25" at bounding box center [350, 312] width 109 height 17
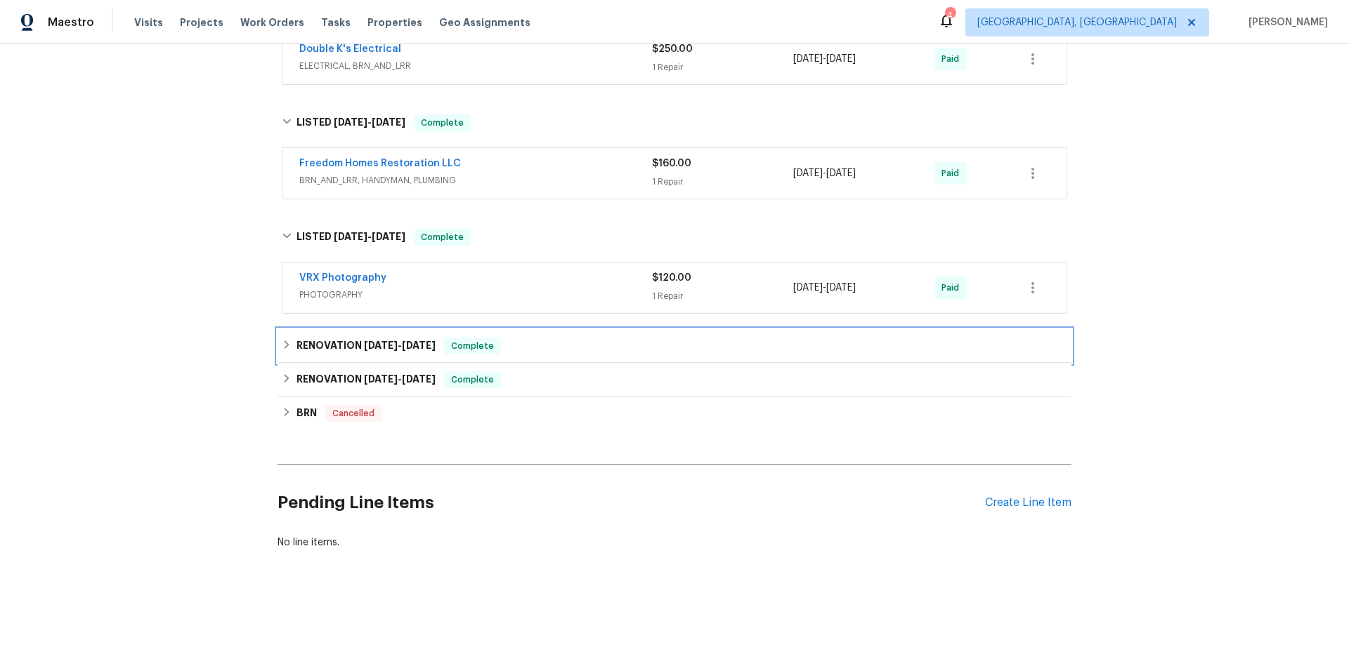
click at [296, 338] on h6 "RENOVATION 12/5/24 - 12/9/24" at bounding box center [365, 346] width 139 height 17
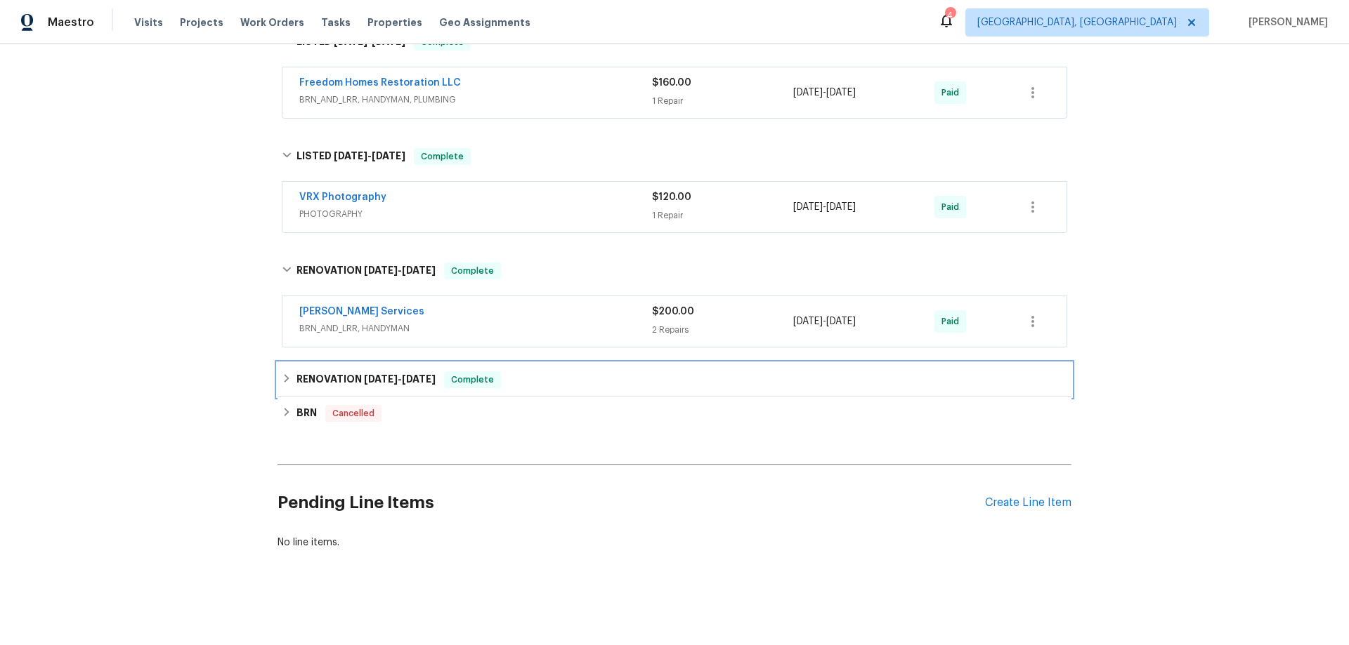
drag, startPoint x: 296, startPoint y: 383, endPoint x: 273, endPoint y: 395, distance: 26.4
click at [296, 383] on h6 "RENOVATION 11/25/24 - 12/4/24" at bounding box center [365, 380] width 139 height 17
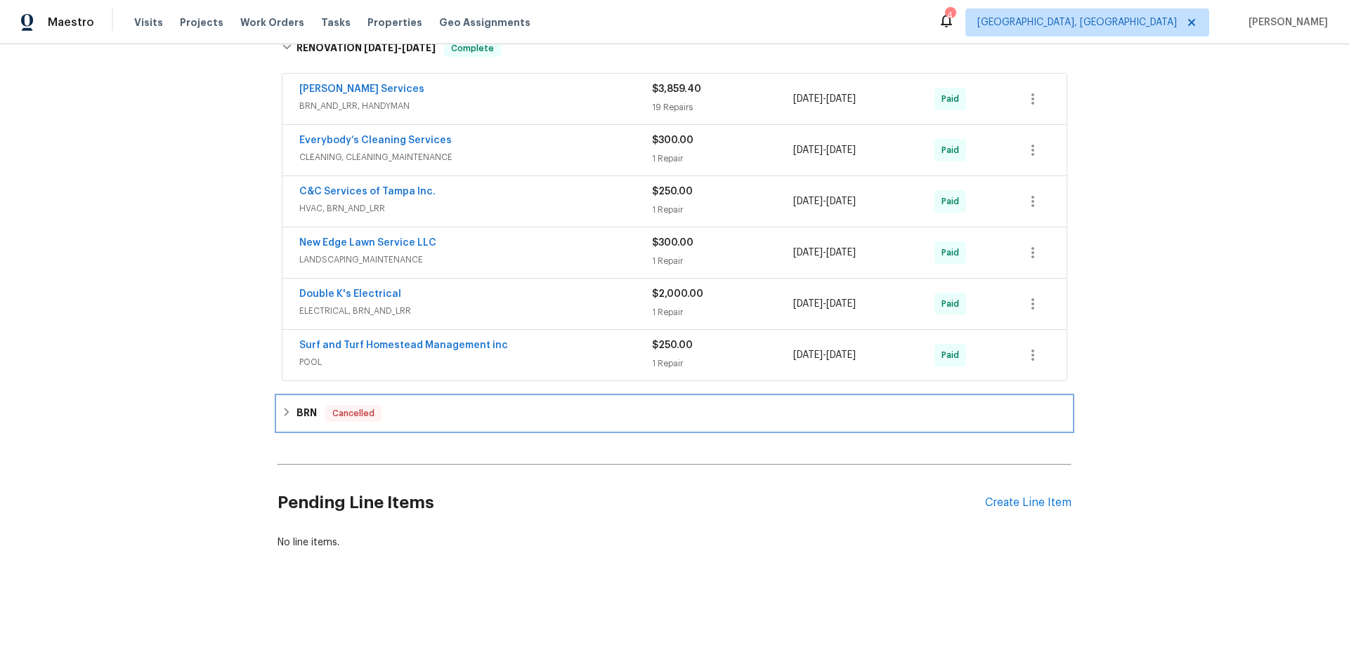
click at [296, 405] on h6 "BRN" at bounding box center [306, 413] width 20 height 17
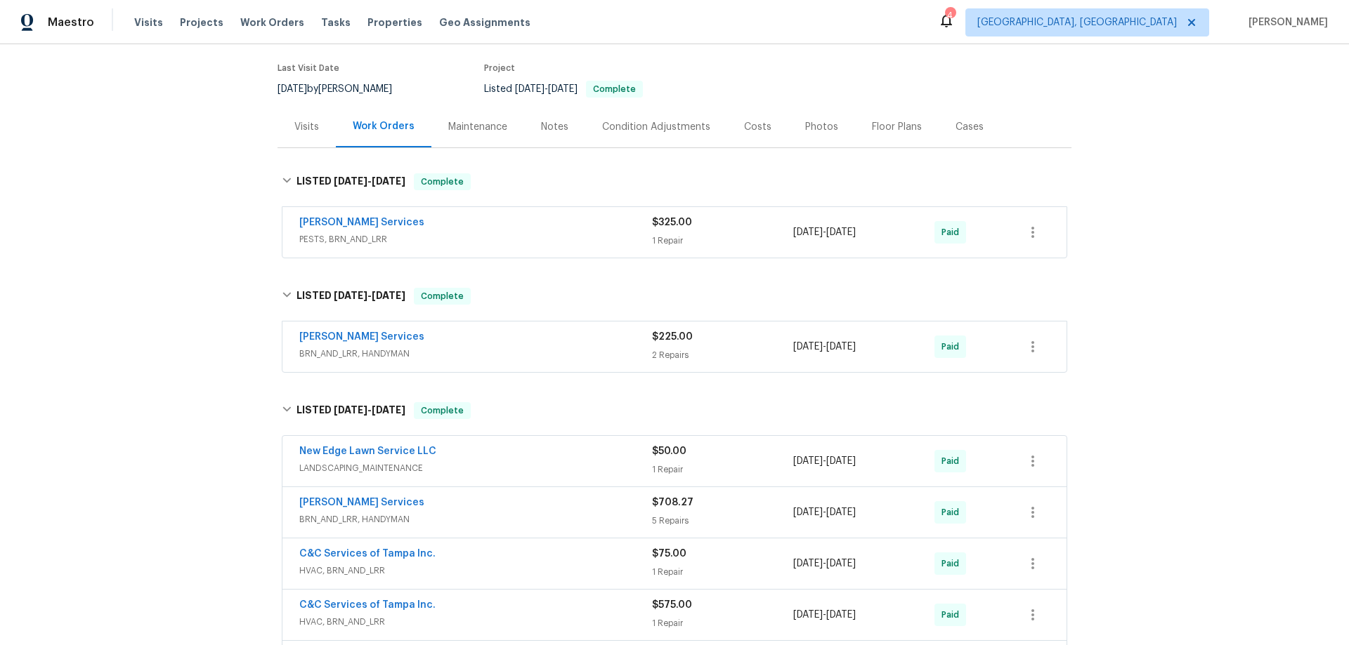
scroll to position [0, 0]
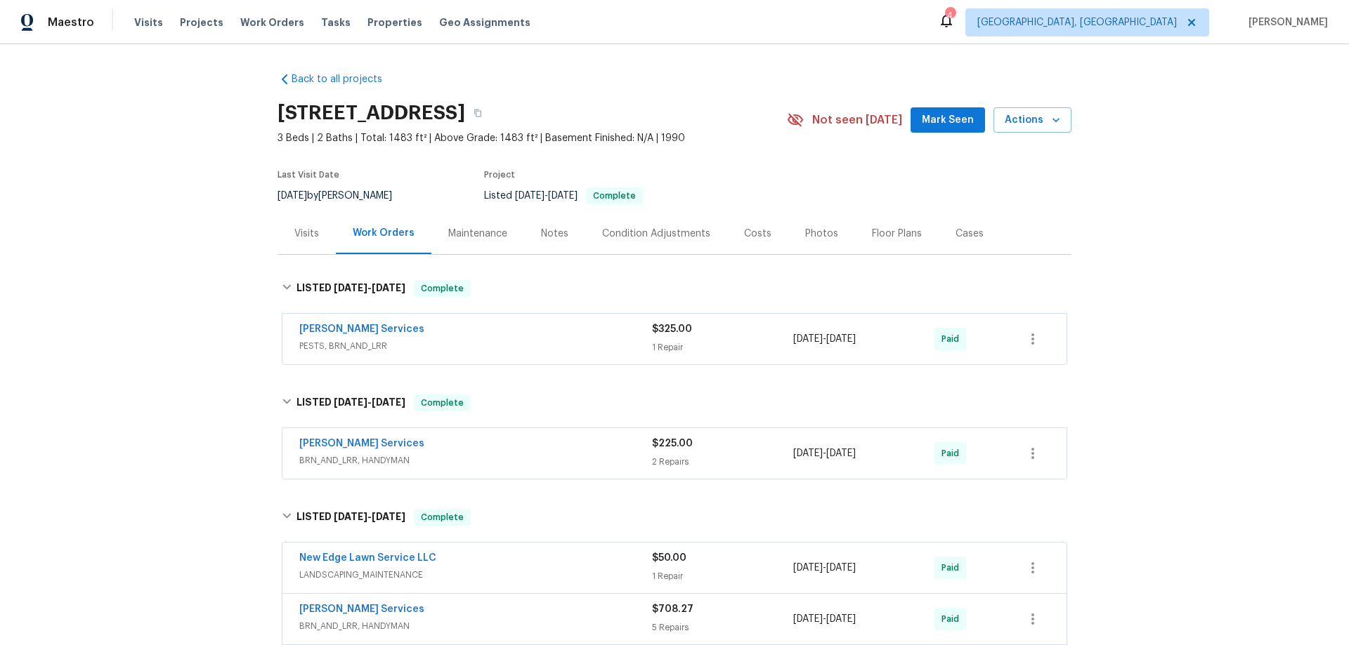
click at [197, 219] on div "Back to all projects 5030 Creekview Ln, Lakeland, FL 33811 3 Beds | 2 Baths | T…" at bounding box center [674, 344] width 1349 height 601
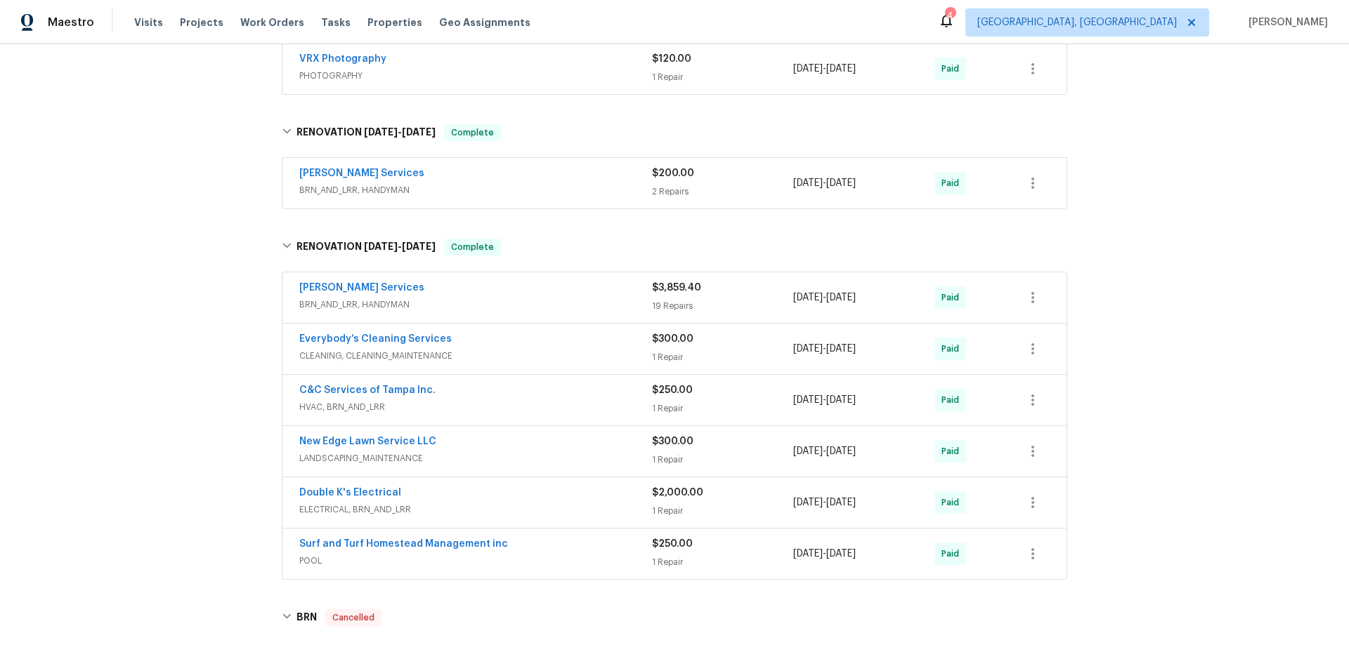
click at [145, 332] on div "Back to all projects 5030 Creekview Ln, Lakeland, FL 33811 3 Beds | 2 Baths | T…" at bounding box center [674, 344] width 1349 height 601
click at [172, 315] on div "Back to all projects 5030 Creekview Ln, Lakeland, FL 33811 3 Beds | 2 Baths | T…" at bounding box center [674, 344] width 1349 height 601
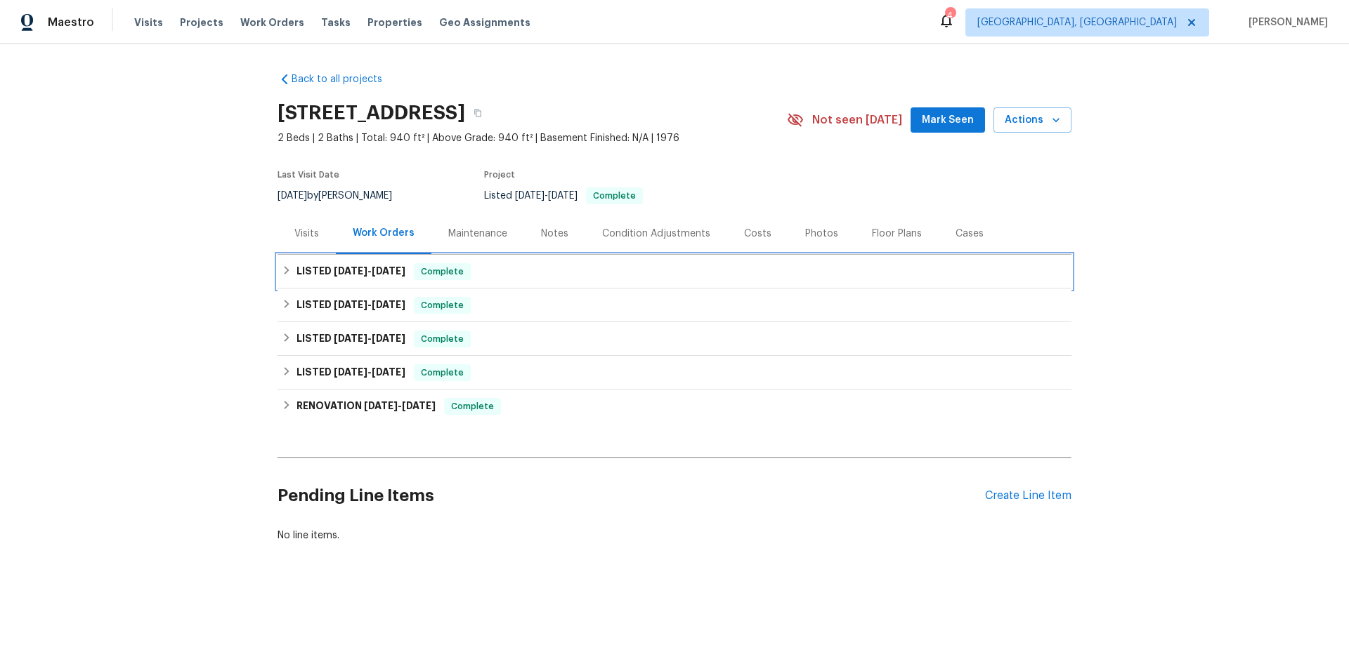
click at [330, 276] on h6 "LISTED [DATE] - [DATE]" at bounding box center [350, 271] width 109 height 17
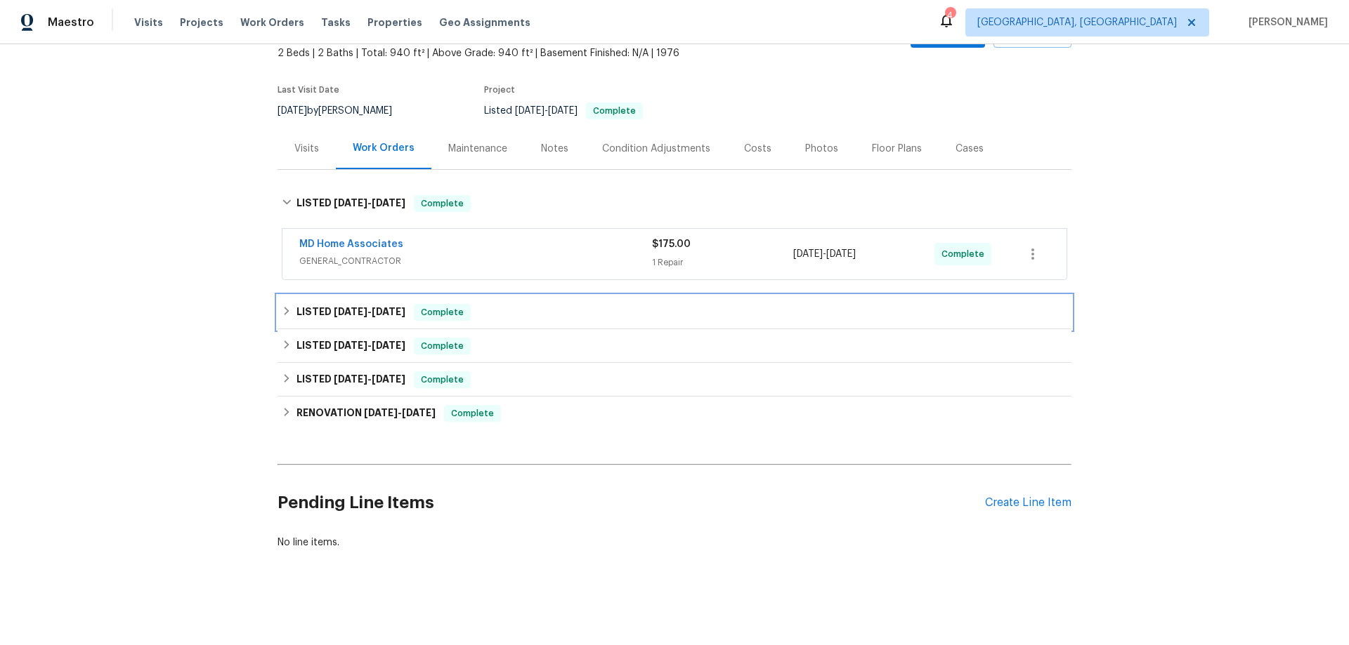
click at [303, 304] on h6 "LISTED 4/28/25 - 7/29/25" at bounding box center [350, 312] width 109 height 17
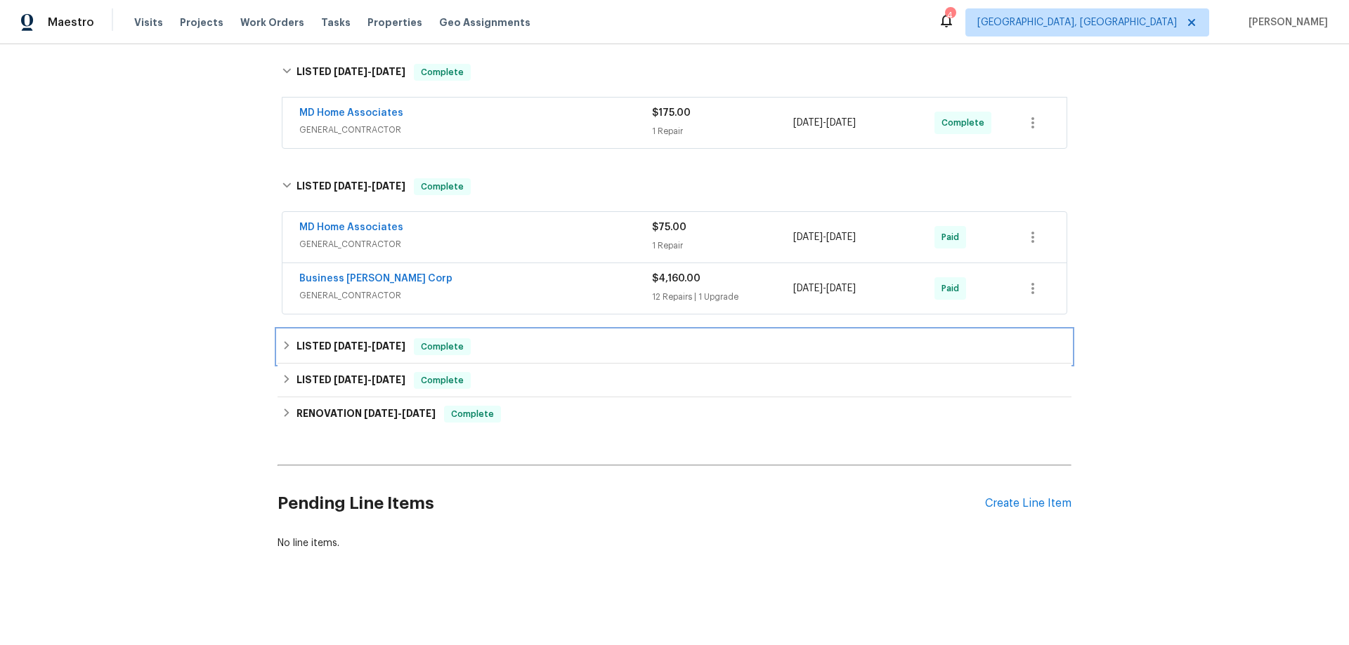
click at [301, 351] on h6 "LISTED 7/25/24 - 7/29/24" at bounding box center [350, 347] width 109 height 17
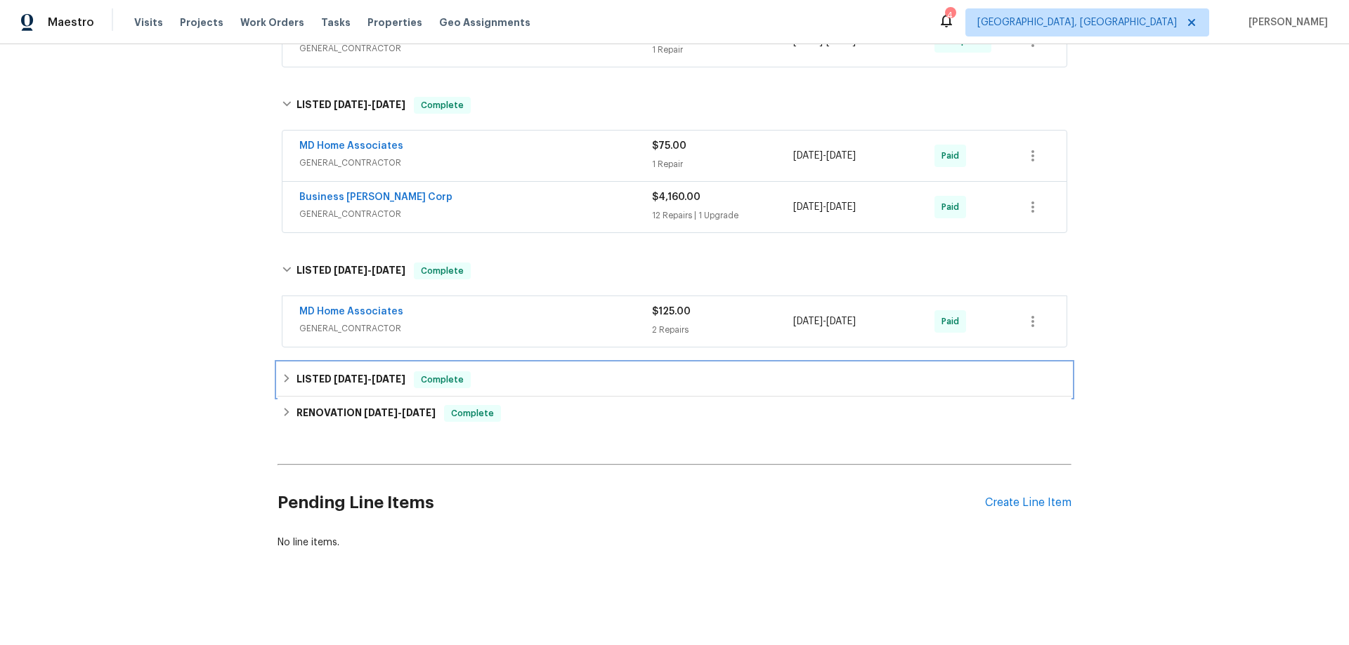
click at [296, 374] on h6 "LISTED 6/4/24 - 6/5/24" at bounding box center [350, 380] width 109 height 17
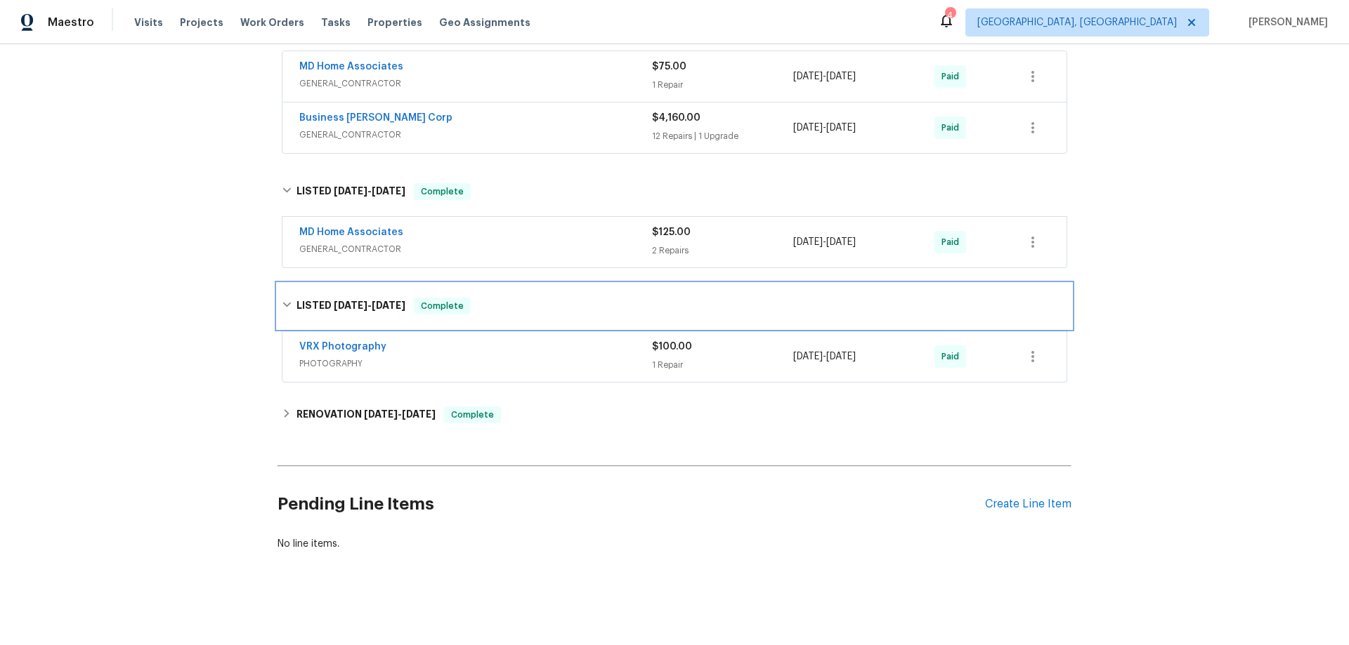
scroll to position [384, 0]
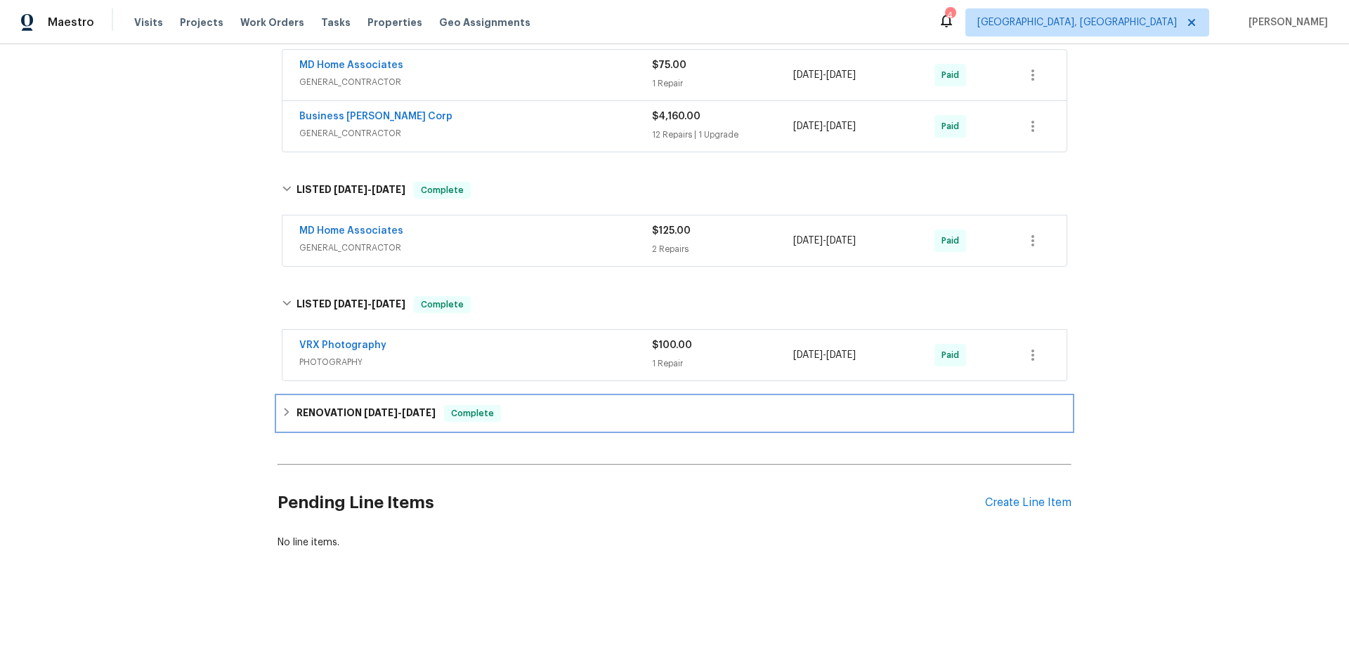
click at [287, 409] on div "RENOVATION 5/31/24 - 6/1/24 Complete" at bounding box center [674, 413] width 785 height 17
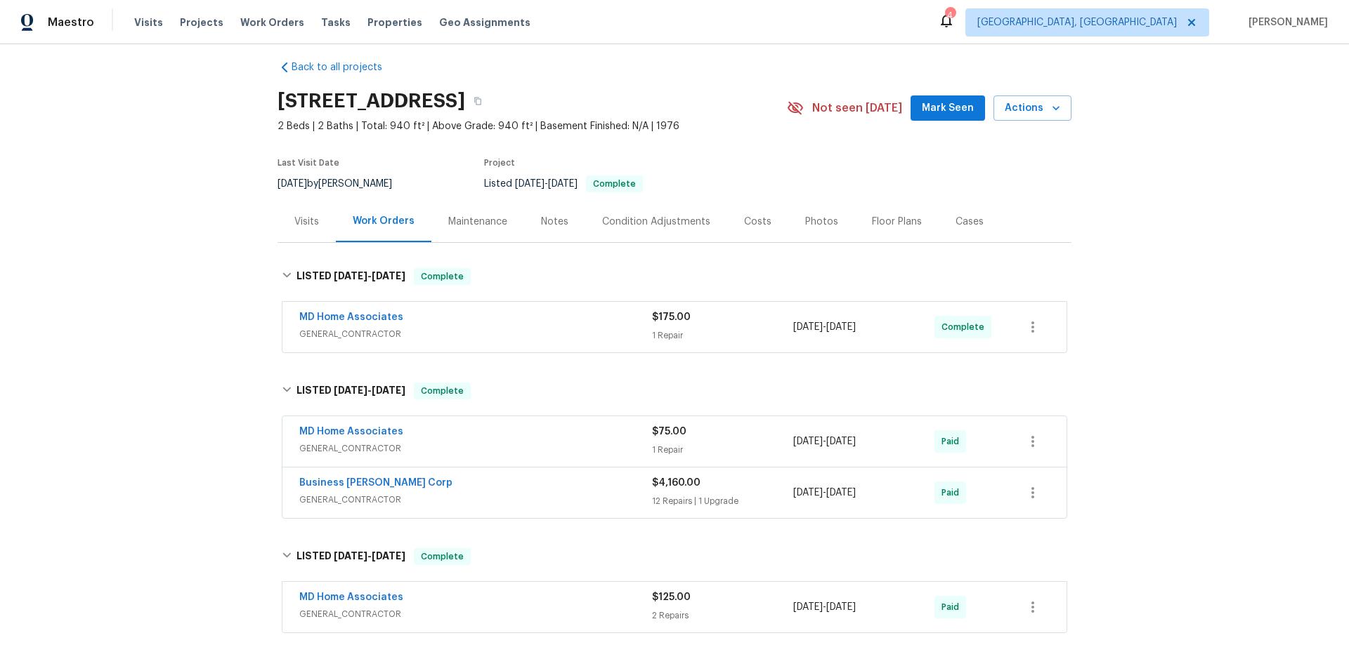
scroll to position [0, 0]
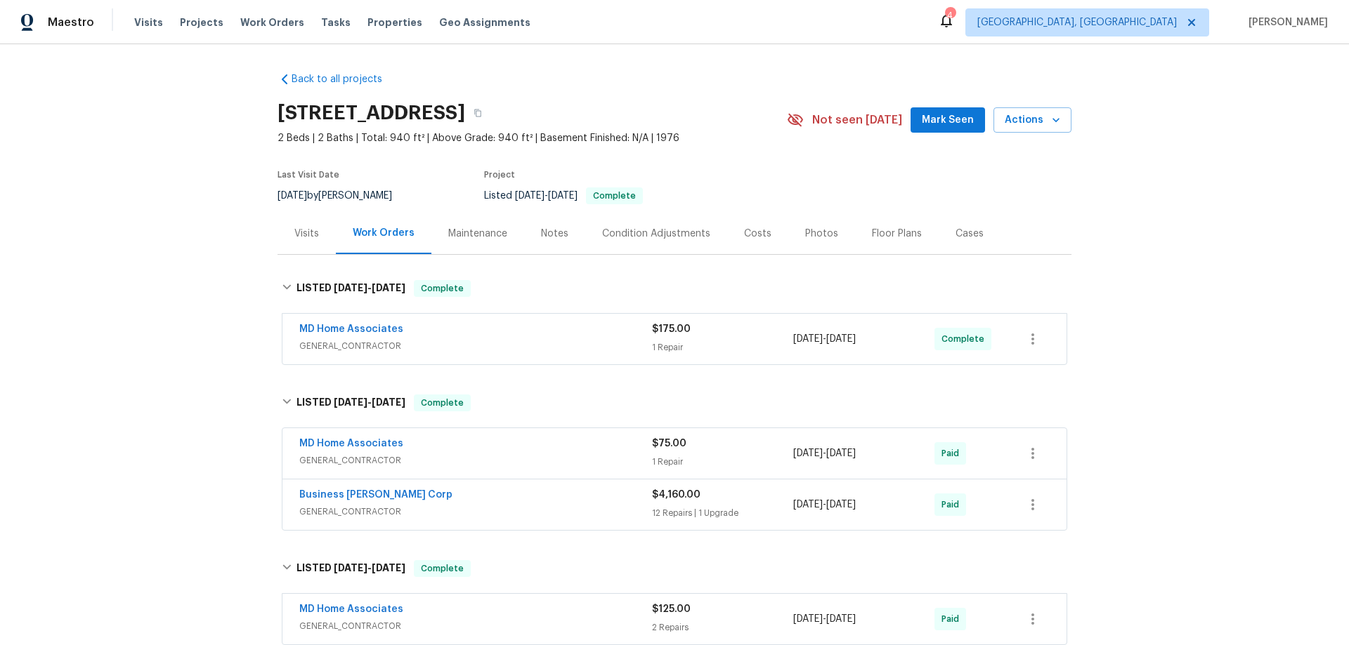
click at [171, 287] on div "Back to all projects 612 Bird Bay Dr S Apt 113, Venice, FL 34285 2 Beds | 2 Bat…" at bounding box center [674, 344] width 1349 height 601
click at [145, 289] on div "Back to all projects 612 Bird Bay Dr S Apt 113, Venice, FL 34285 2 Beds | 2 Bat…" at bounding box center [674, 344] width 1349 height 601
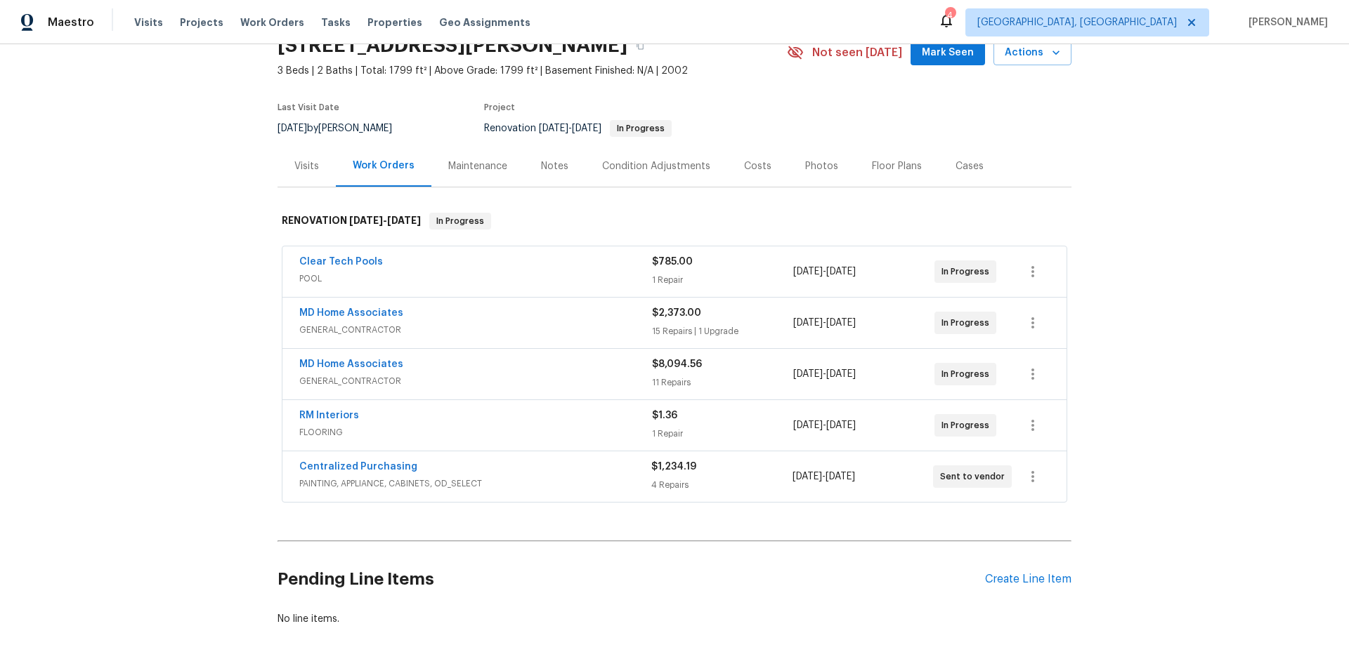
scroll to position [155, 0]
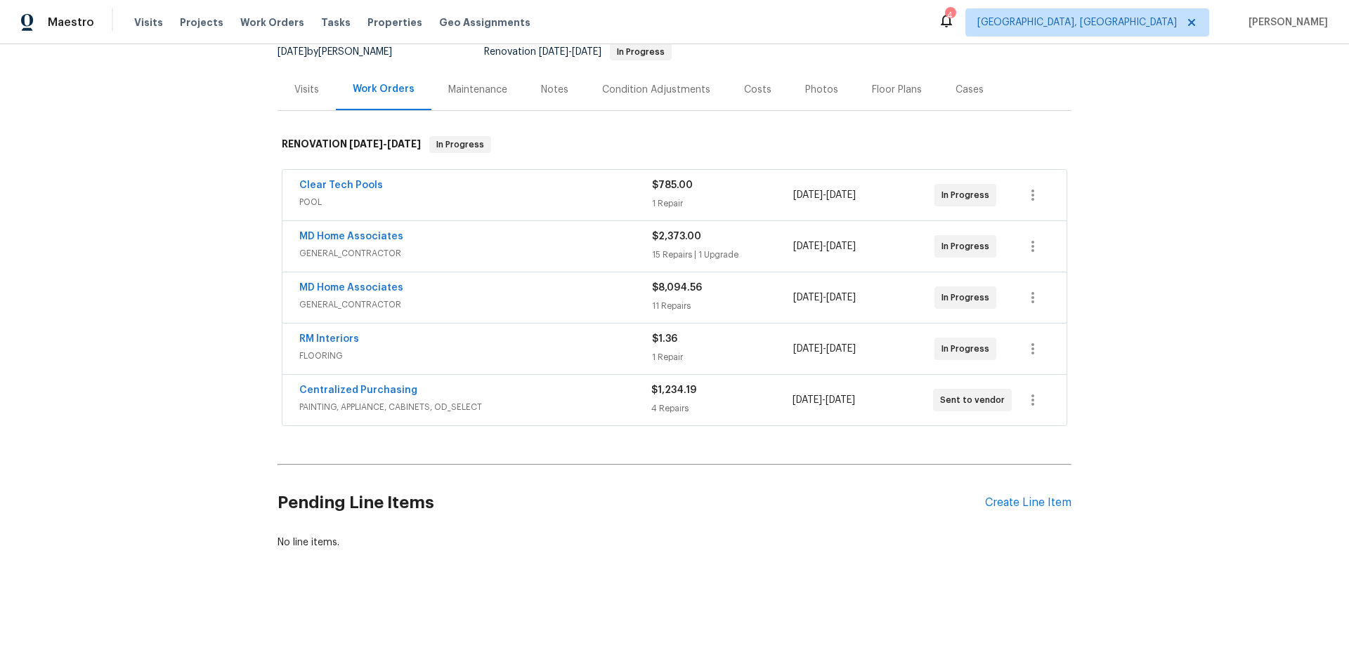
click at [154, 312] on div "Back to all projects [STREET_ADDRESS] 3 Beds | 2 Baths | Total: 1799 ft² | Abov…" at bounding box center [674, 344] width 1349 height 601
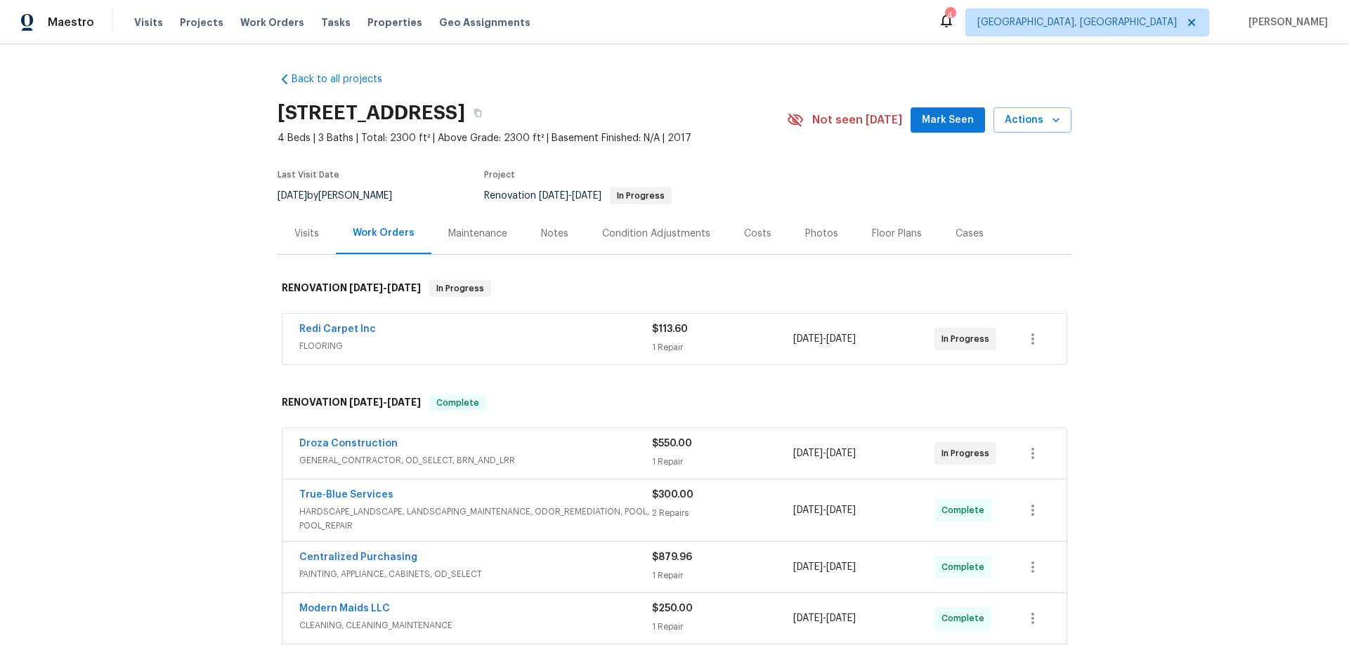
click at [281, 234] on div "Visits" at bounding box center [306, 233] width 58 height 41
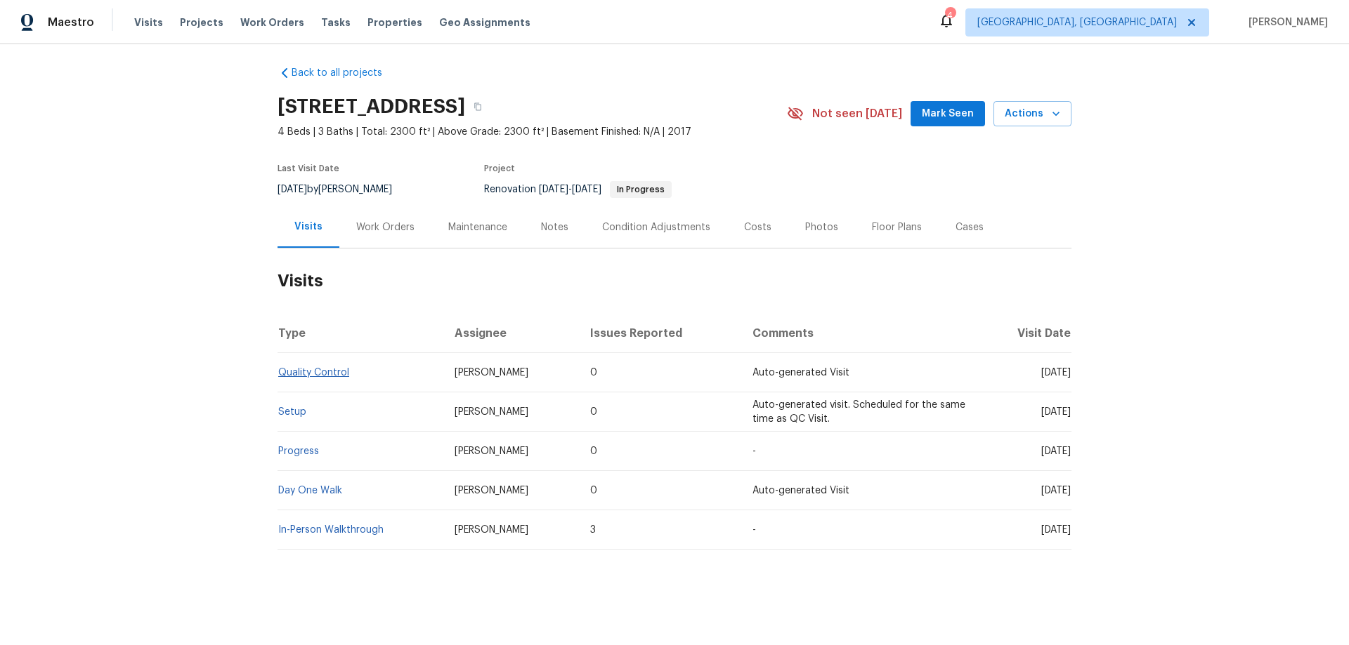
scroll to position [17, 0]
drag, startPoint x: 365, startPoint y: 197, endPoint x: 374, endPoint y: 207, distance: 13.5
click at [367, 206] on div "Work Orders" at bounding box center [385, 226] width 92 height 41
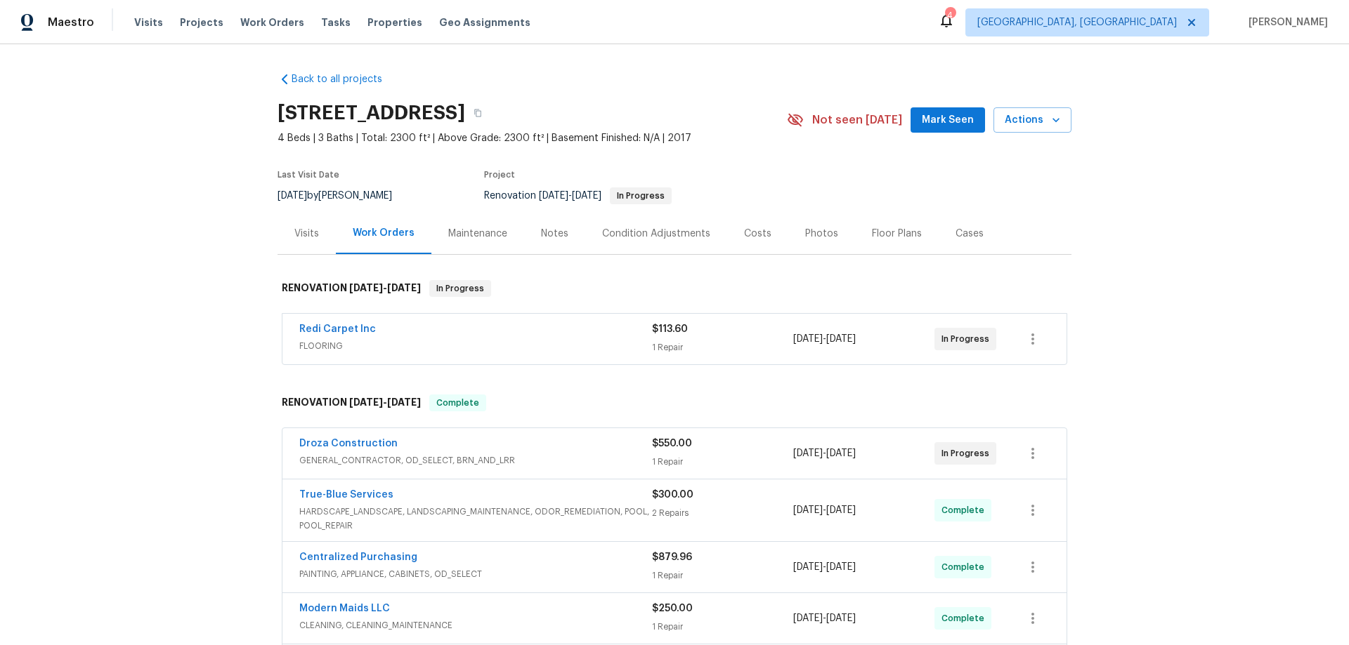
click at [234, 275] on div "Back to all projects 6457 W Smoky Falls Way, Tucson, AZ 85757 4 Beds | 3 Baths …" at bounding box center [674, 344] width 1349 height 601
click at [205, 209] on div "Back to all projects 6457 W Smoky Falls Way, Tucson, AZ 85757 4 Beds | 3 Baths …" at bounding box center [674, 344] width 1349 height 601
click at [183, 283] on div "Back to all projects 6457 W Smoky Falls Way, Tucson, AZ 85757 4 Beds | 3 Baths …" at bounding box center [674, 344] width 1349 height 601
click at [183, 235] on div "Back to all projects 6457 W Smoky Falls Way, Tucson, AZ 85757 4 Beds | 3 Baths …" at bounding box center [674, 344] width 1349 height 601
click at [171, 192] on div "Back to all projects 6457 W Smoky Falls Way, Tucson, AZ 85757 4 Beds | 3 Baths …" at bounding box center [674, 344] width 1349 height 601
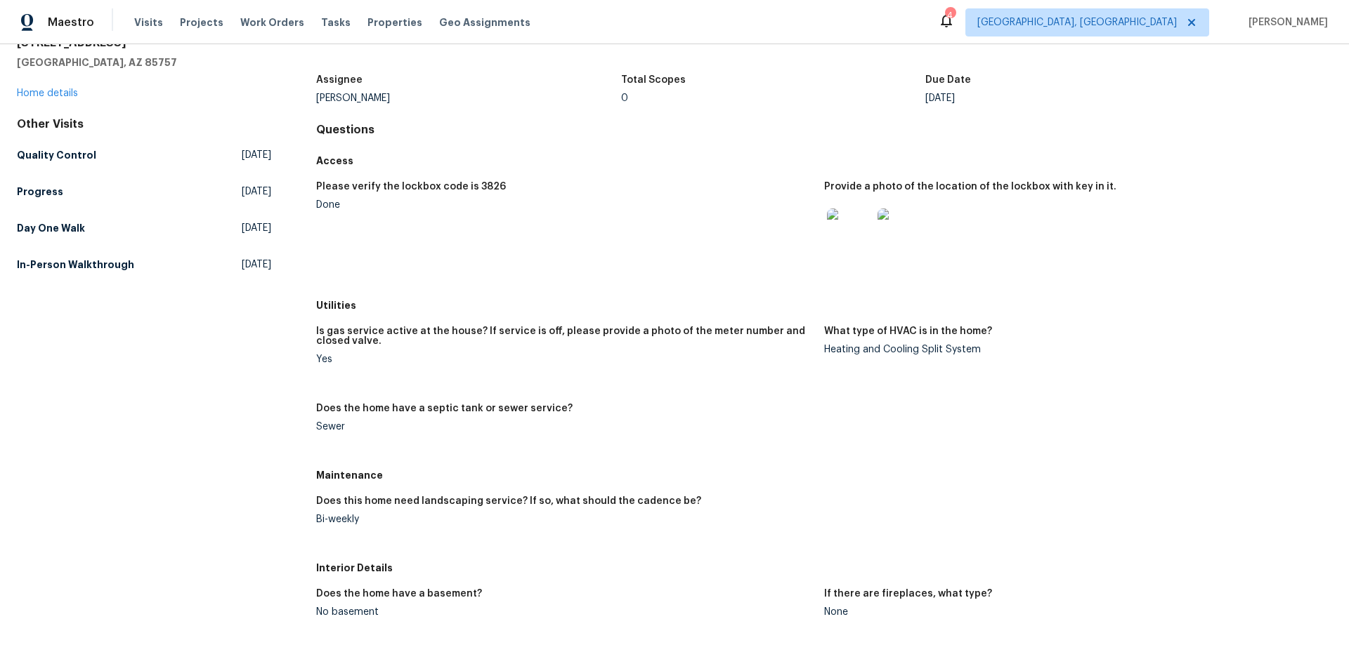
scroll to position [211, 0]
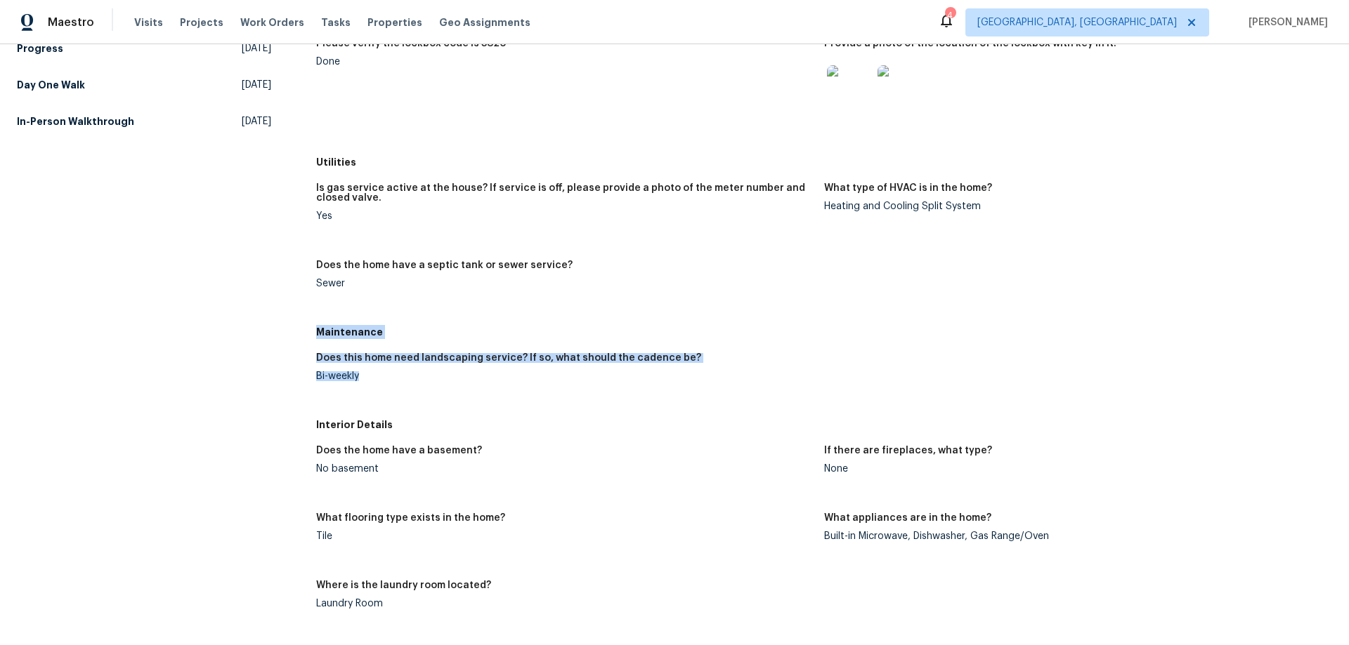
drag, startPoint x: 314, startPoint y: 332, endPoint x: 367, endPoint y: 402, distance: 88.8
click at [367, 402] on div "Maintenance Does this home need landscaping service? If so, what should the cad…" at bounding box center [824, 366] width 1016 height 93
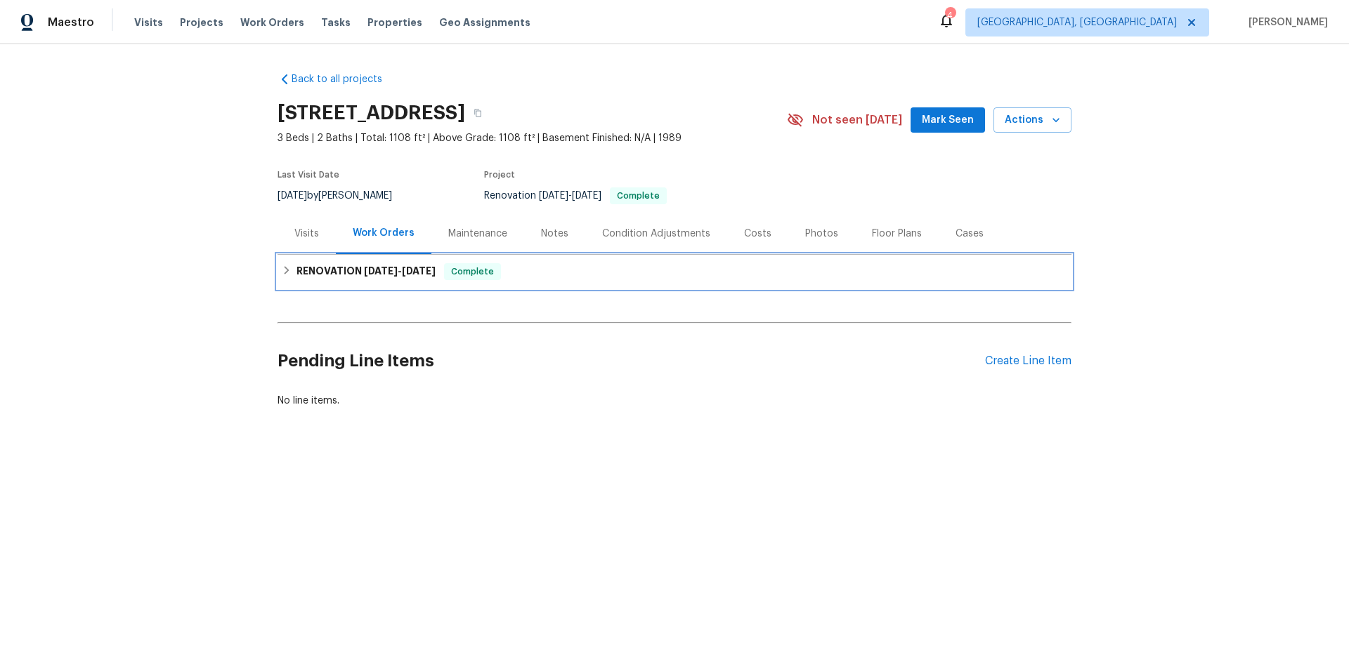
click at [282, 275] on div "RENOVATION [DATE] - [DATE] Complete" at bounding box center [674, 271] width 785 height 17
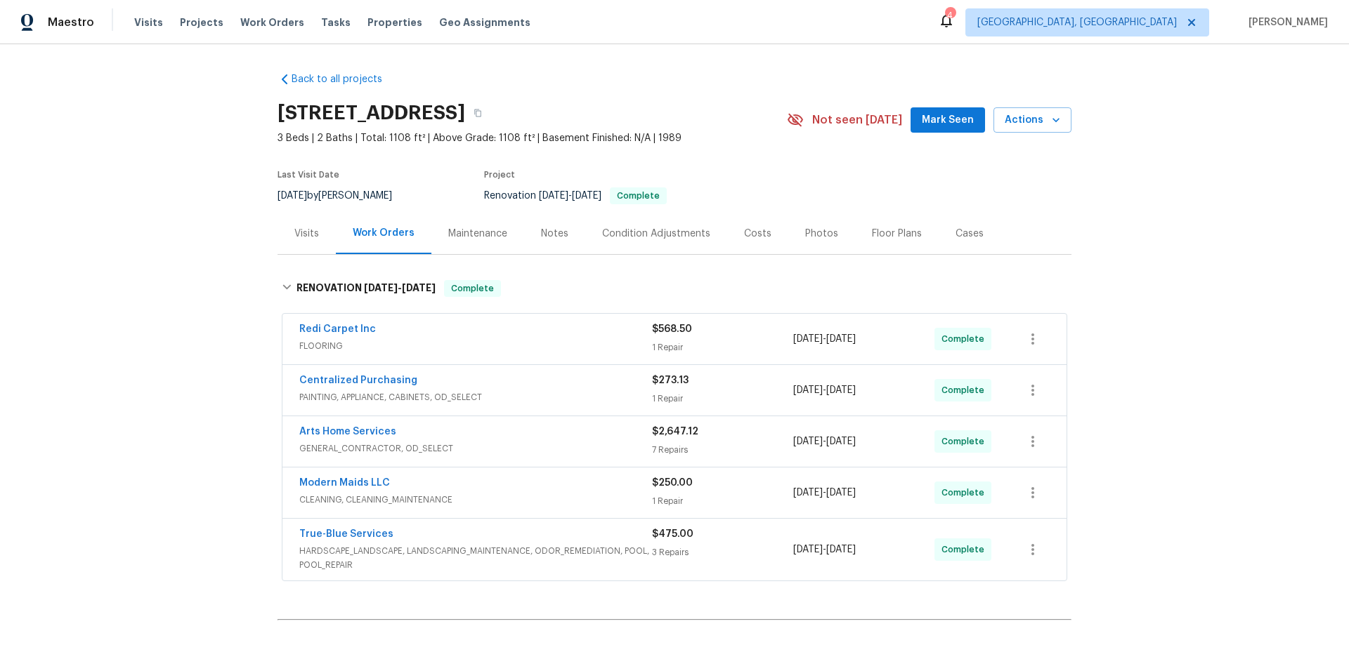
click at [185, 313] on div "Back to all projects [STREET_ADDRESS] 3 Beds | 2 Baths | Total: 1108 ft² | Abov…" at bounding box center [674, 344] width 1349 height 601
click at [215, 283] on div "Back to all projects [STREET_ADDRESS] 3 Beds | 2 Baths | Total: 1108 ft² | Abov…" at bounding box center [674, 344] width 1349 height 601
